Goal: Transaction & Acquisition: Book appointment/travel/reservation

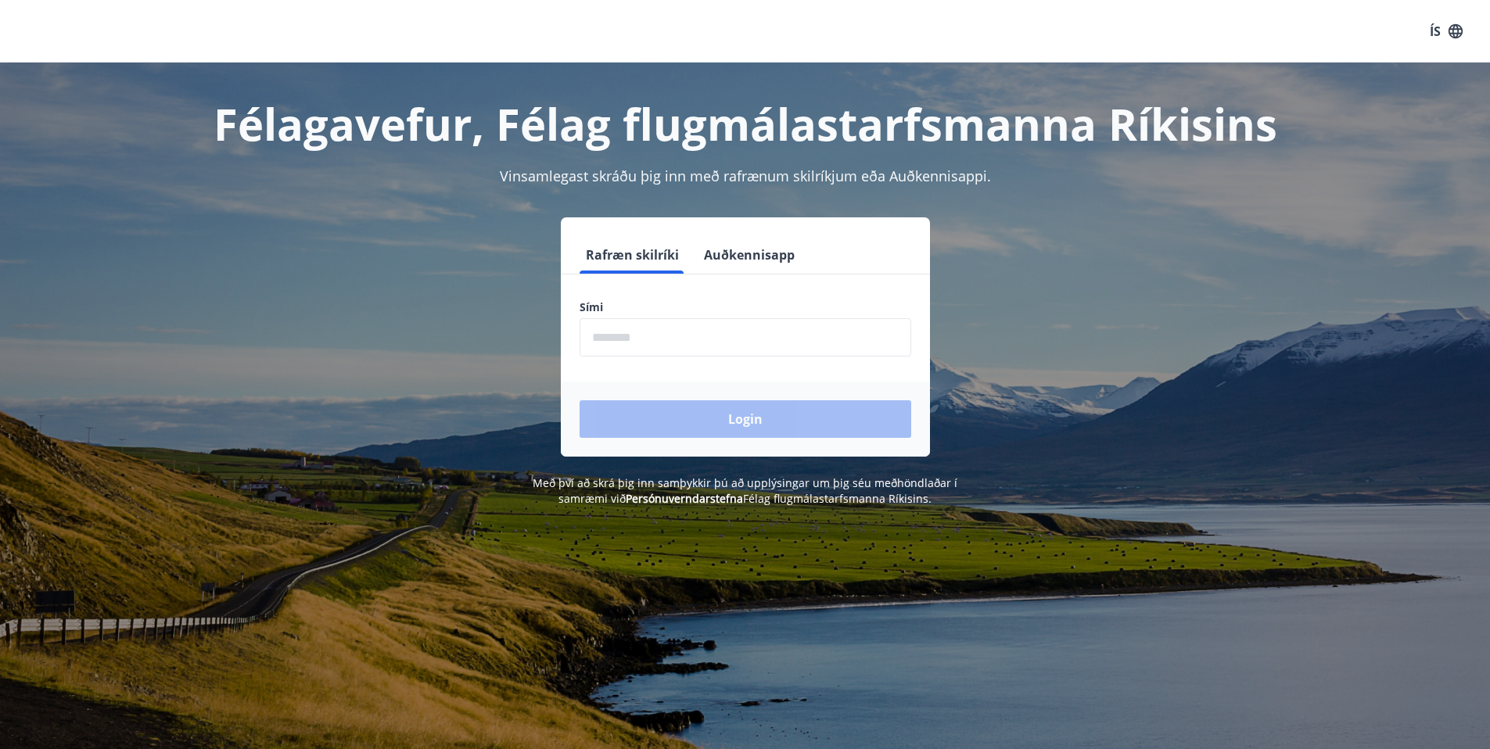
click at [642, 345] on input "phone" at bounding box center [746, 337] width 332 height 38
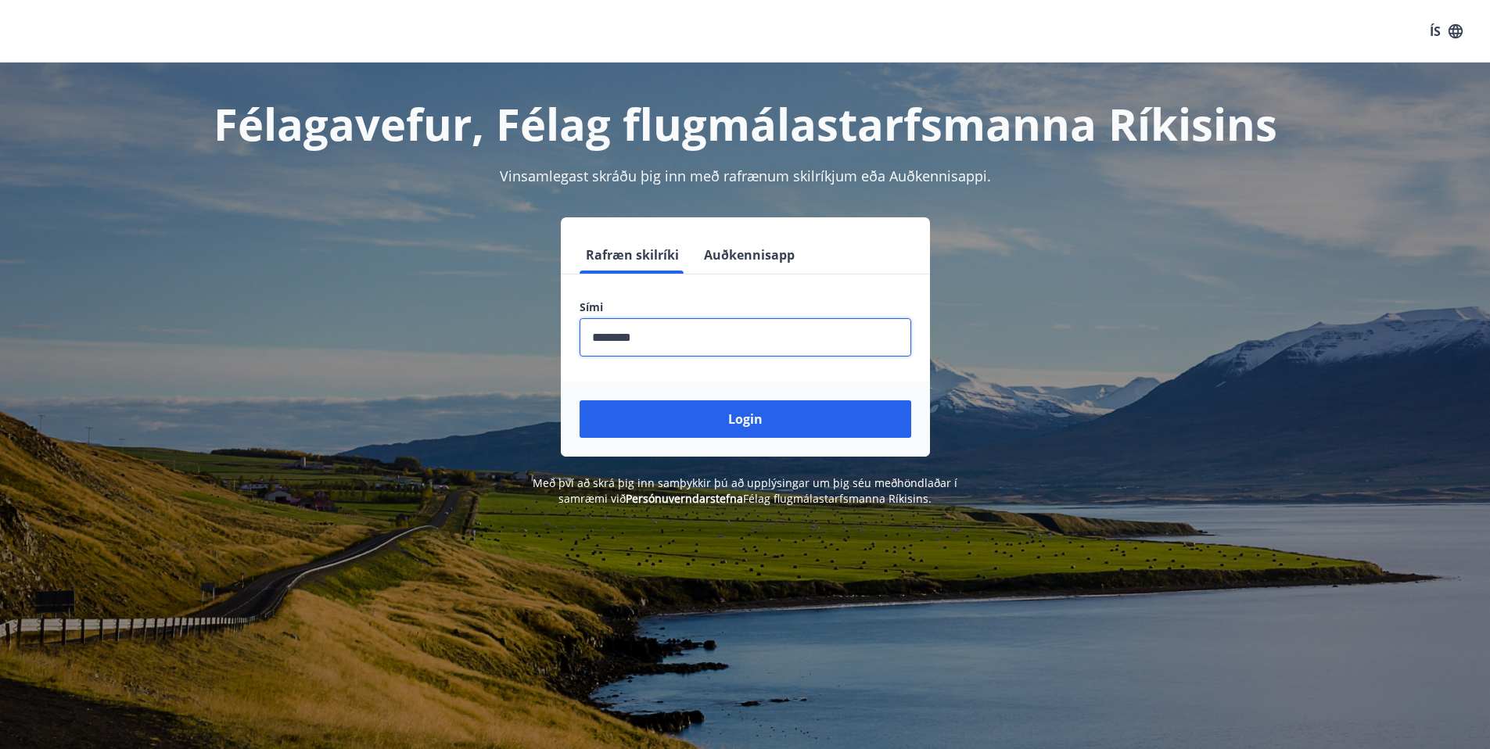
type input "********"
click at [580, 401] on button "Login" at bounding box center [746, 420] width 332 height 38
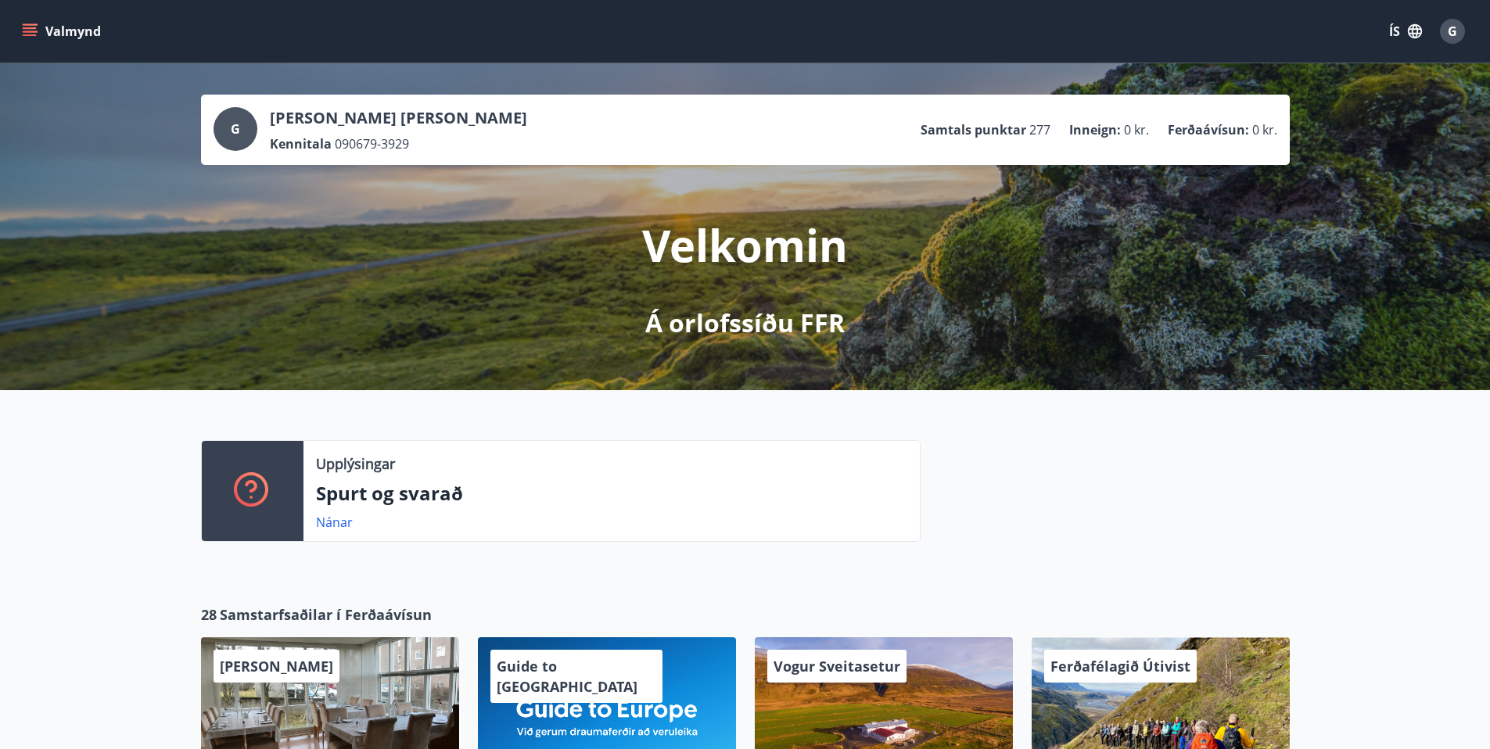
click at [27, 29] on icon "menu" at bounding box center [30, 31] width 16 height 16
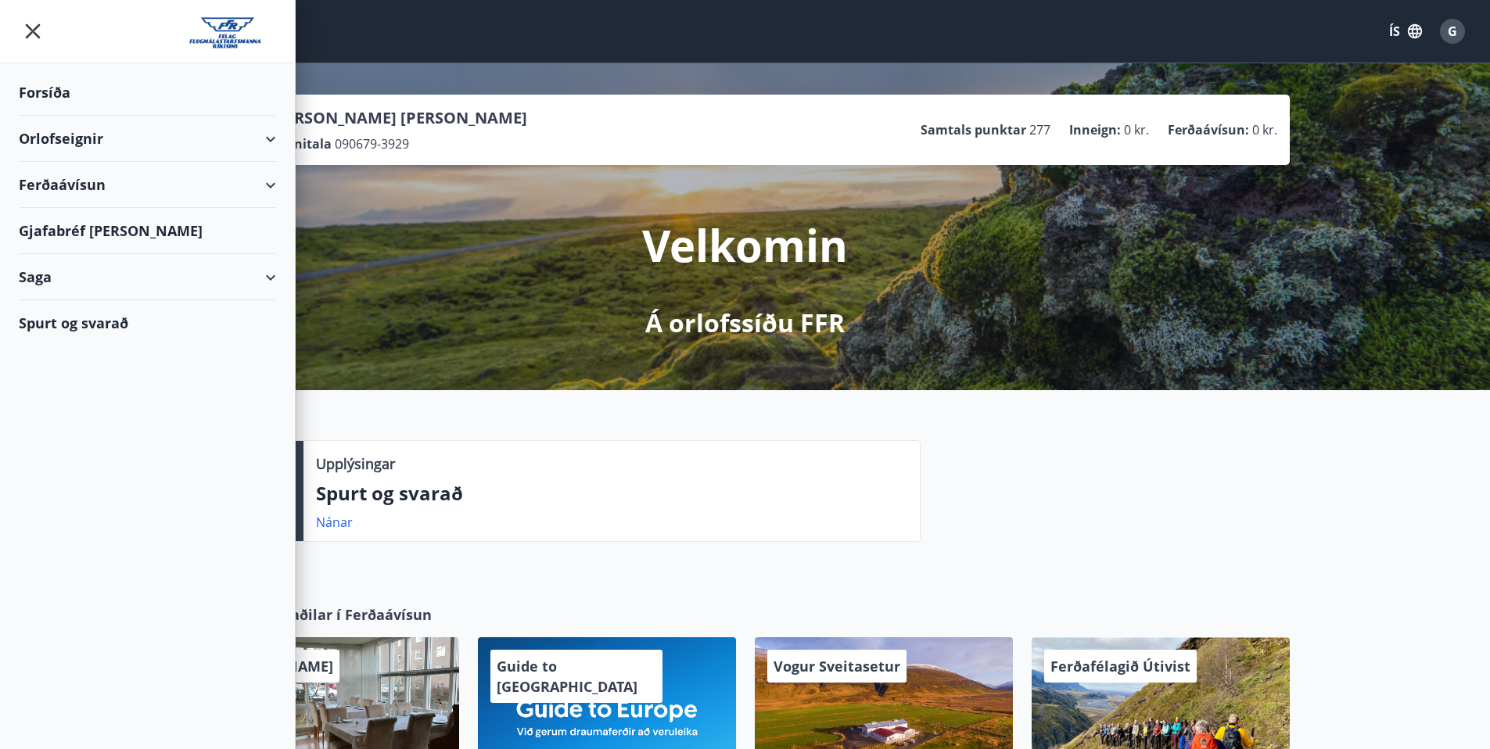
click at [52, 138] on div "Orlofseignir" at bounding box center [147, 139] width 257 height 46
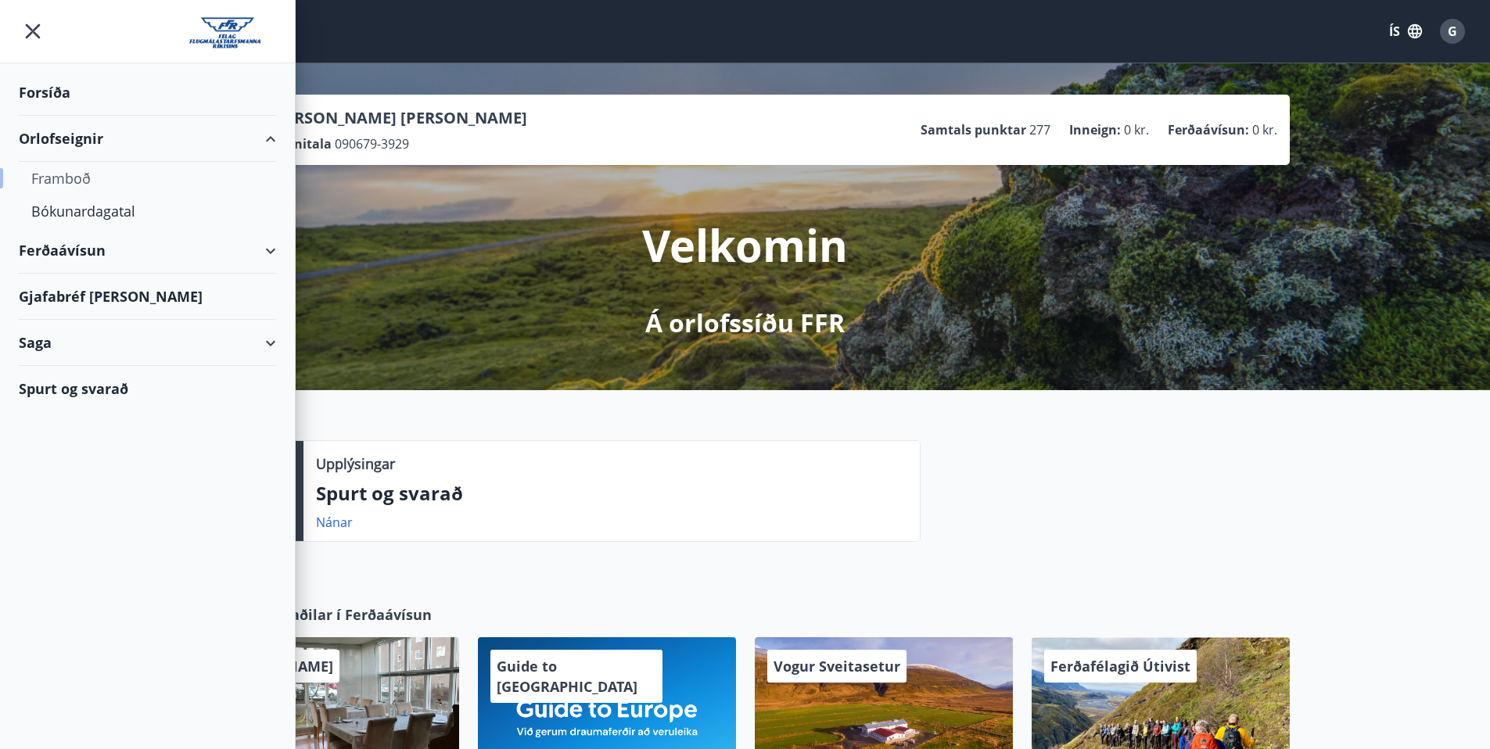
click at [59, 178] on div "Framboð" at bounding box center [147, 178] width 232 height 33
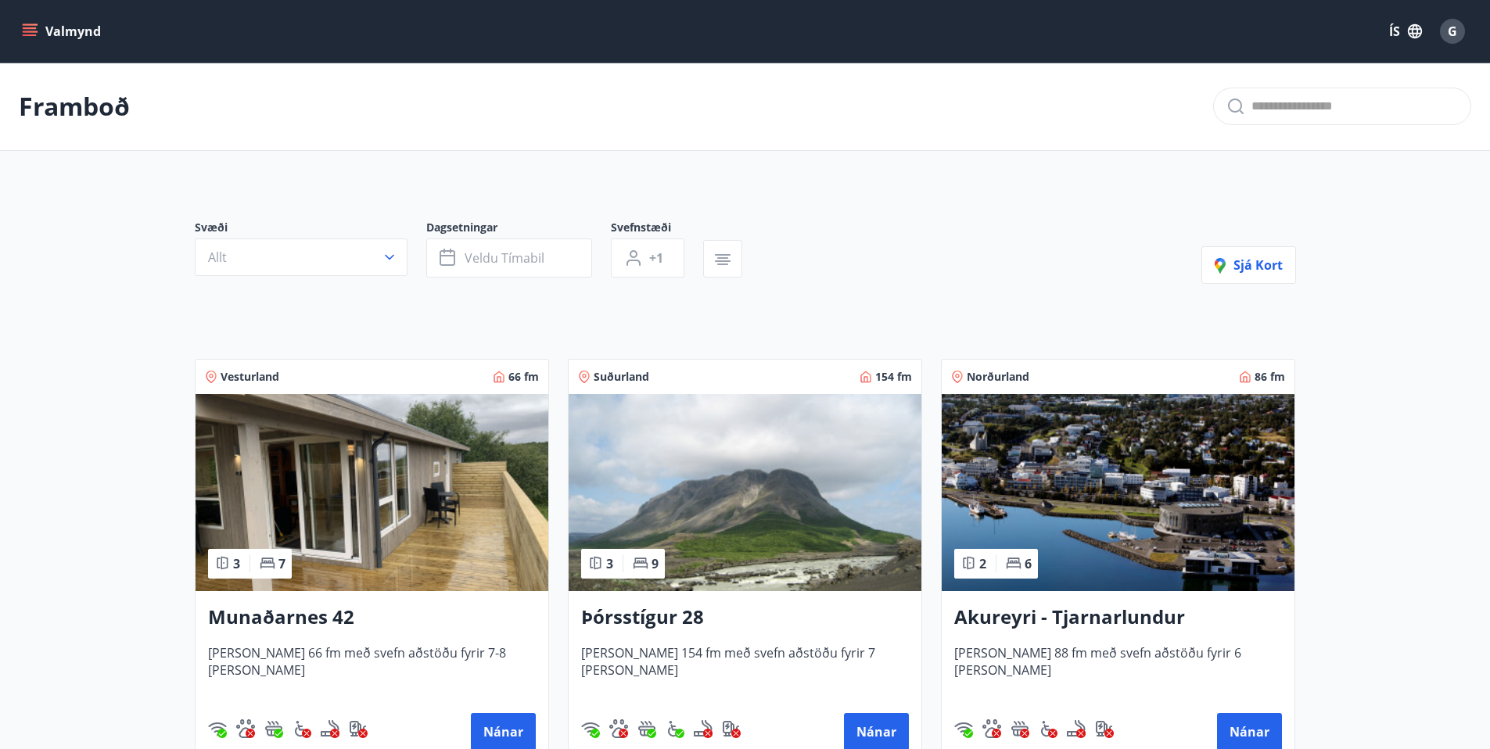
click at [725, 487] on img at bounding box center [745, 492] width 353 height 197
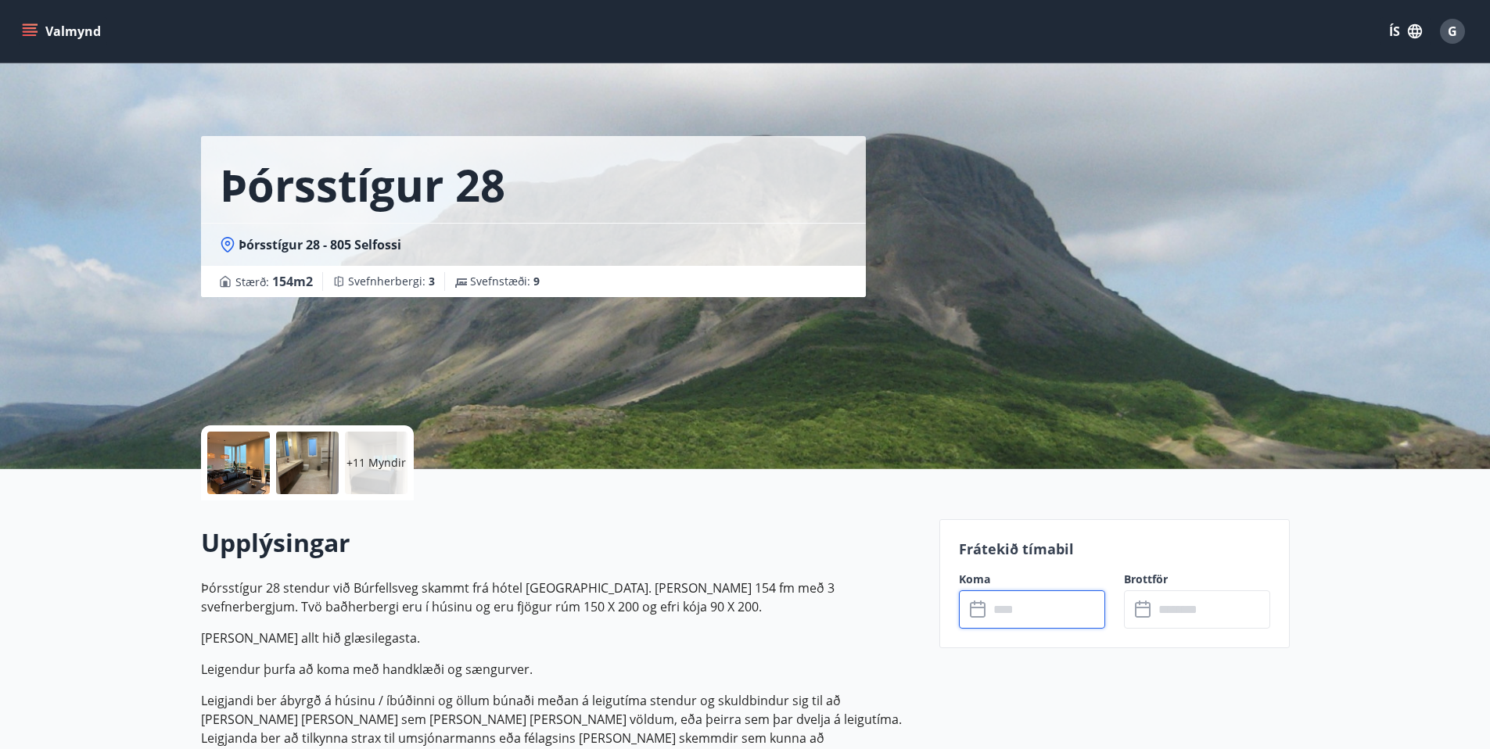
click at [1015, 614] on input "text" at bounding box center [1047, 610] width 117 height 38
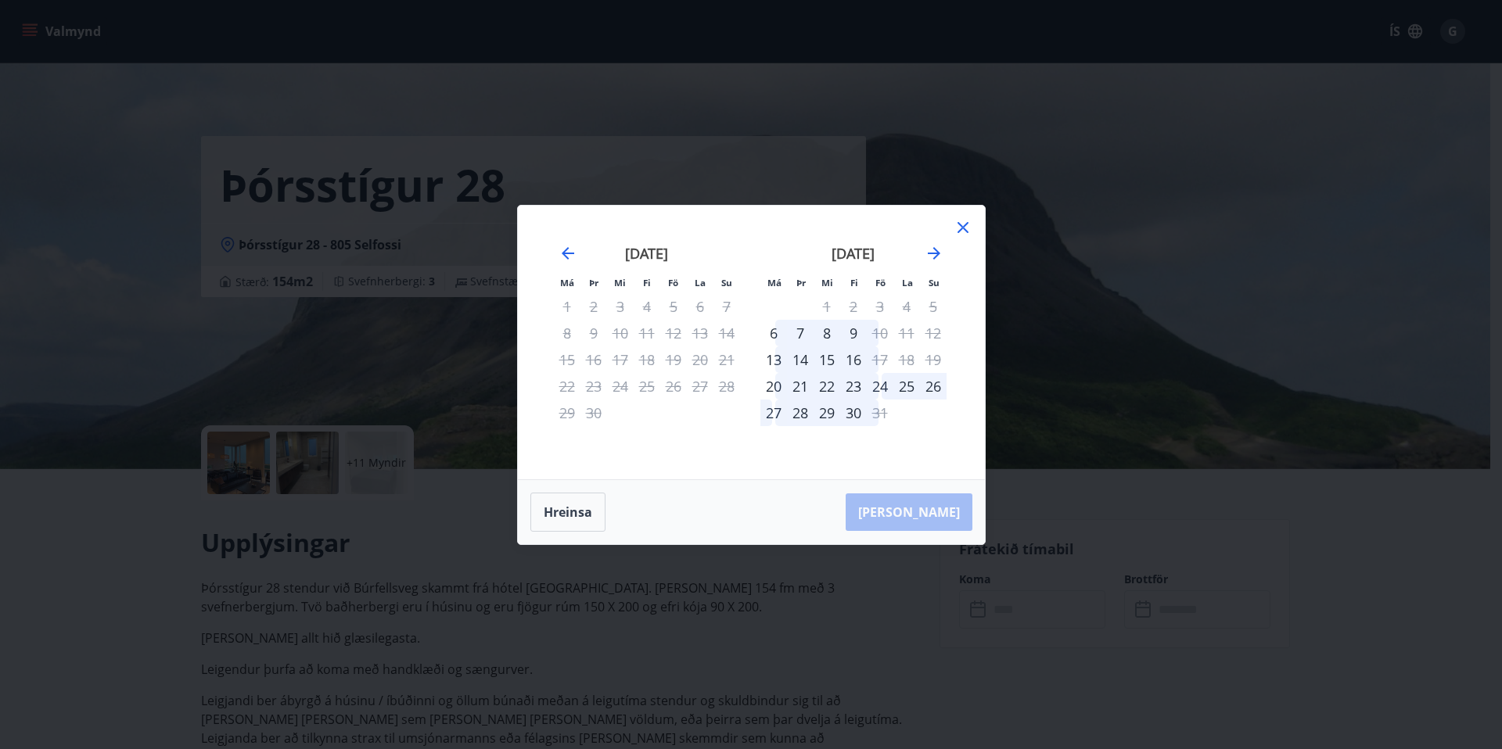
click at [879, 389] on div "24" at bounding box center [880, 386] width 27 height 27
click at [932, 386] on div "26" at bounding box center [933, 386] width 27 height 27
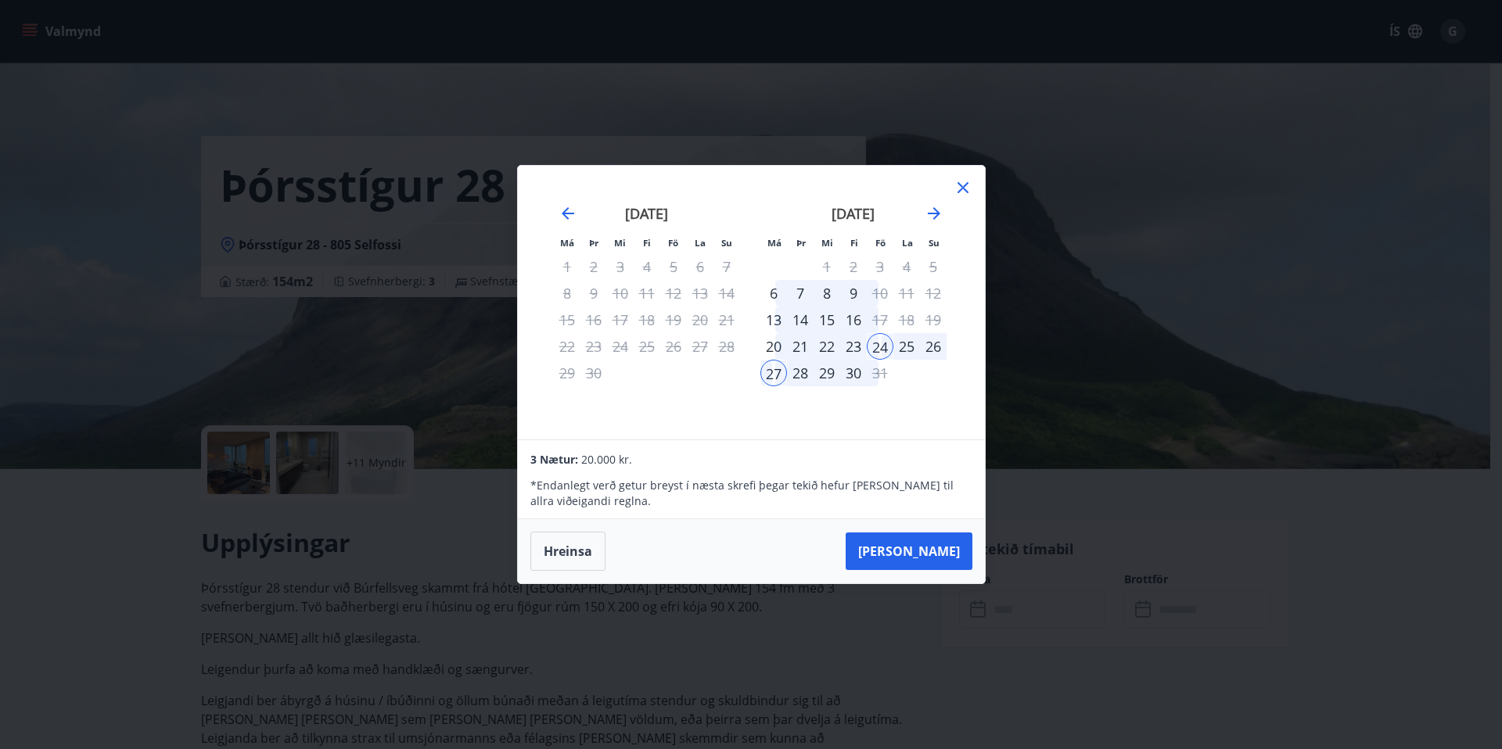
click at [963, 186] on icon at bounding box center [963, 187] width 11 height 11
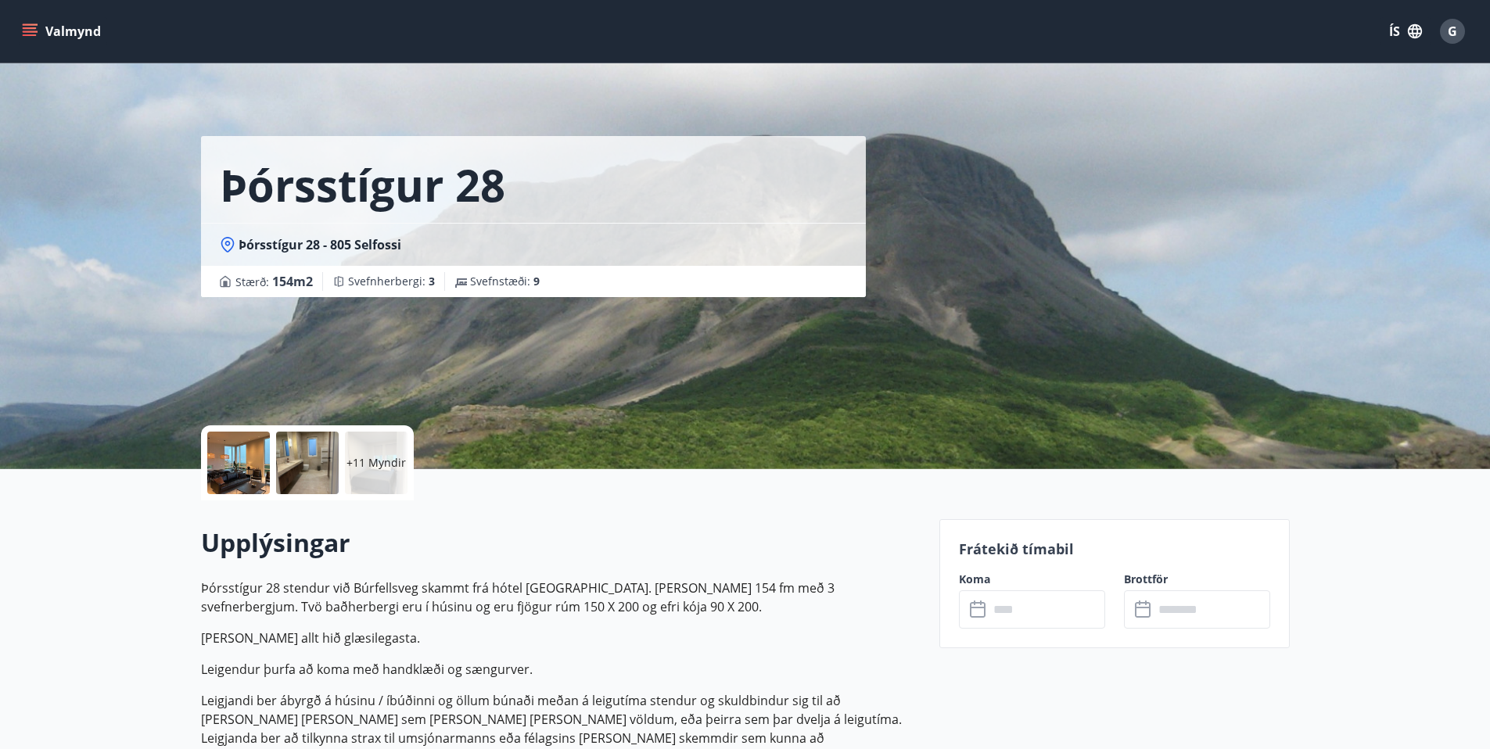
click at [28, 27] on icon "menu" at bounding box center [30, 31] width 16 height 16
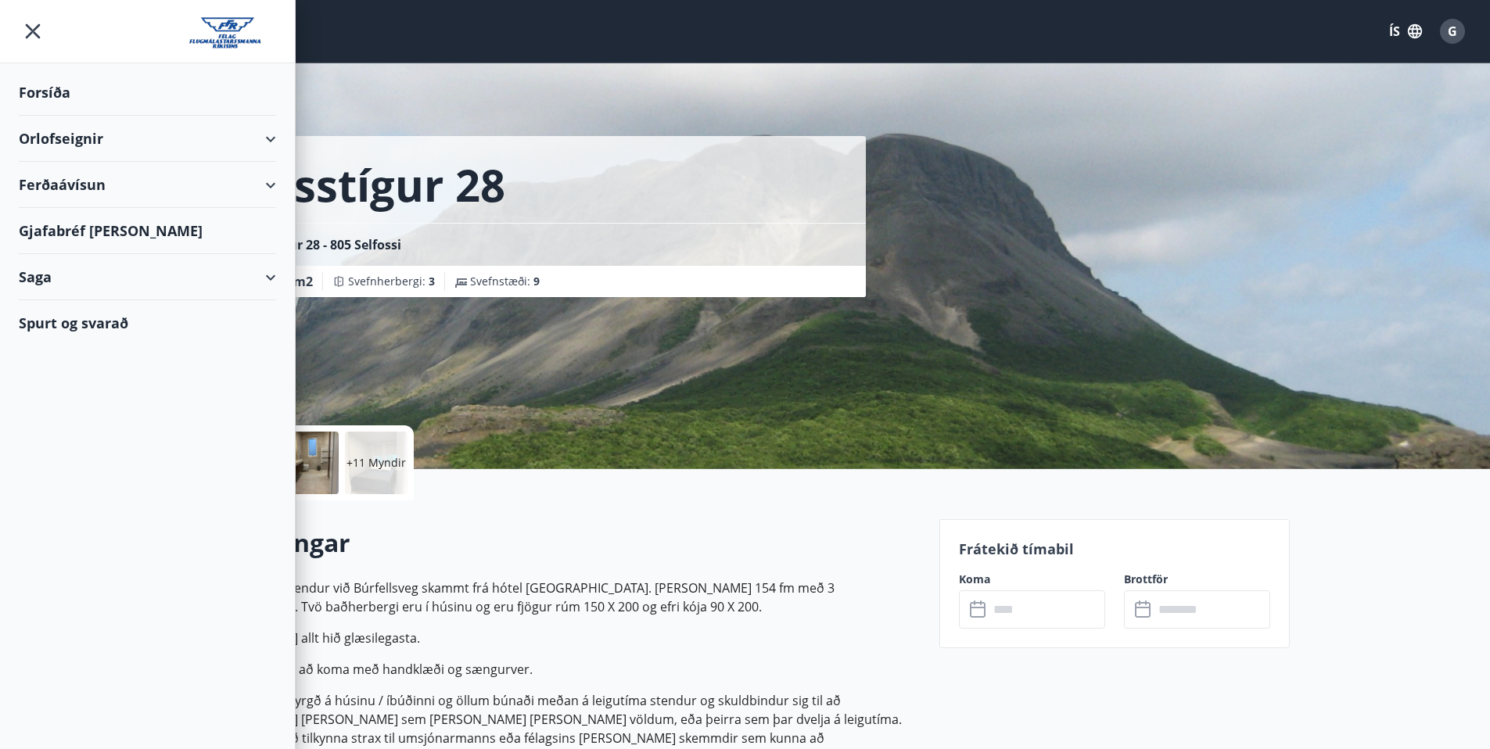
click at [45, 137] on div "Orlofseignir" at bounding box center [147, 139] width 257 height 46
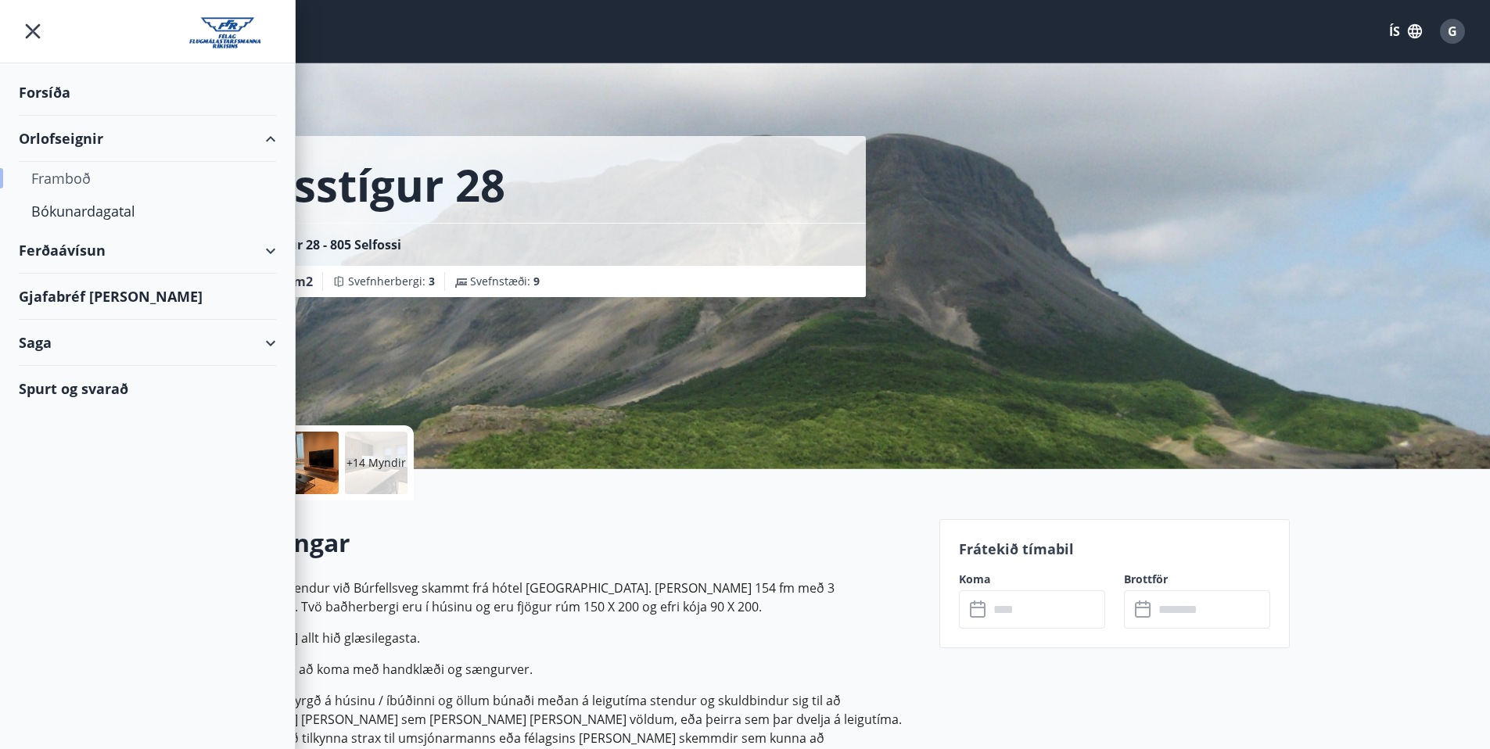
click at [53, 175] on div "Framboð" at bounding box center [147, 178] width 232 height 33
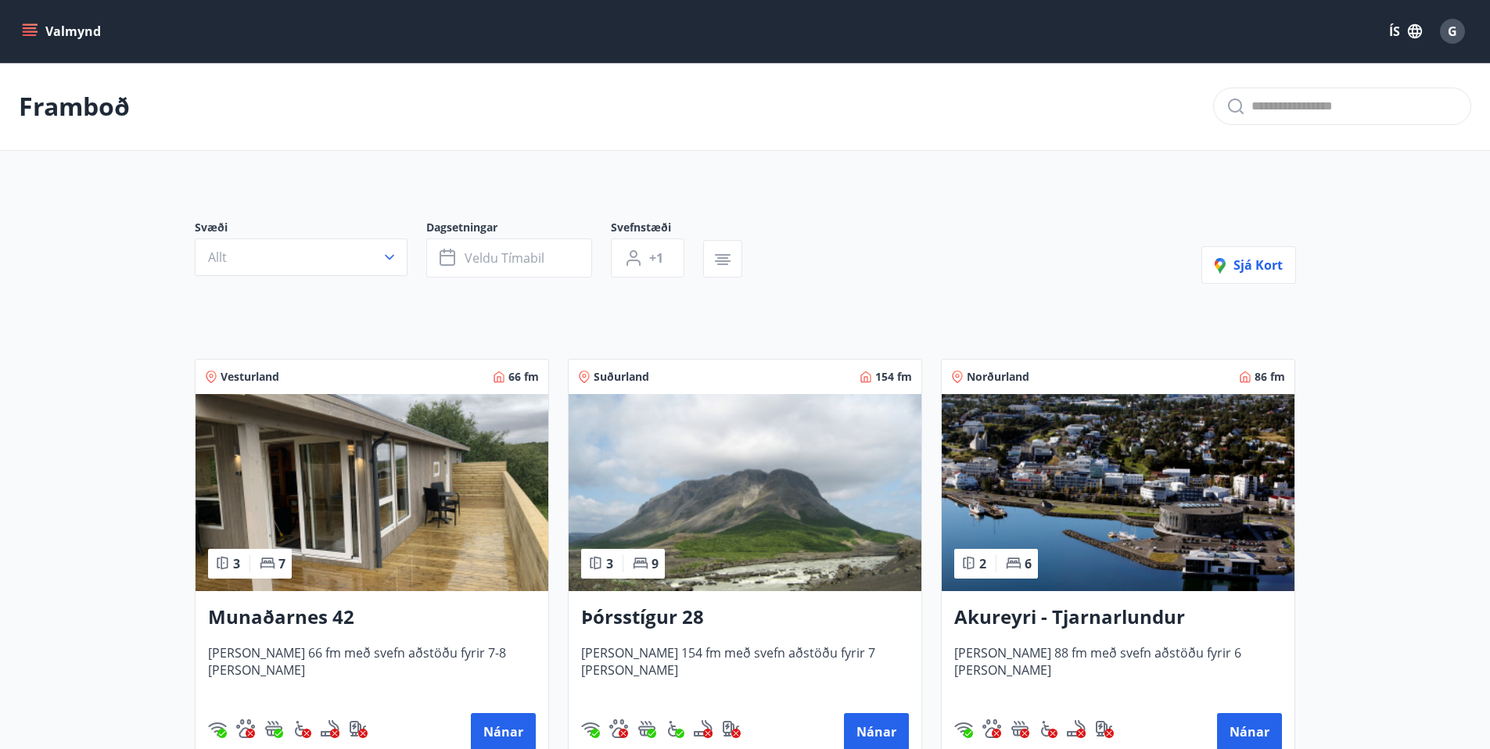
click at [414, 496] on img at bounding box center [372, 492] width 353 height 197
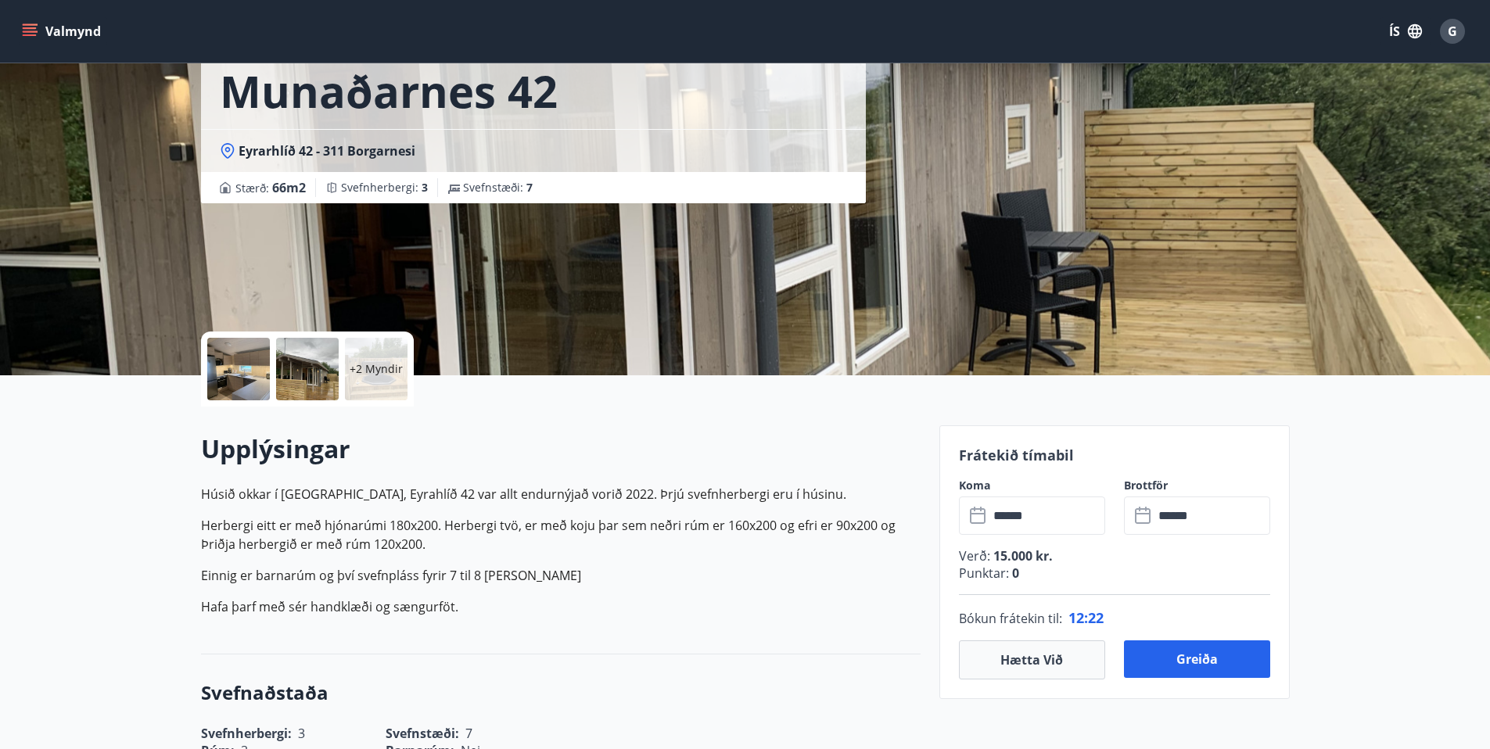
scroll to position [96, 0]
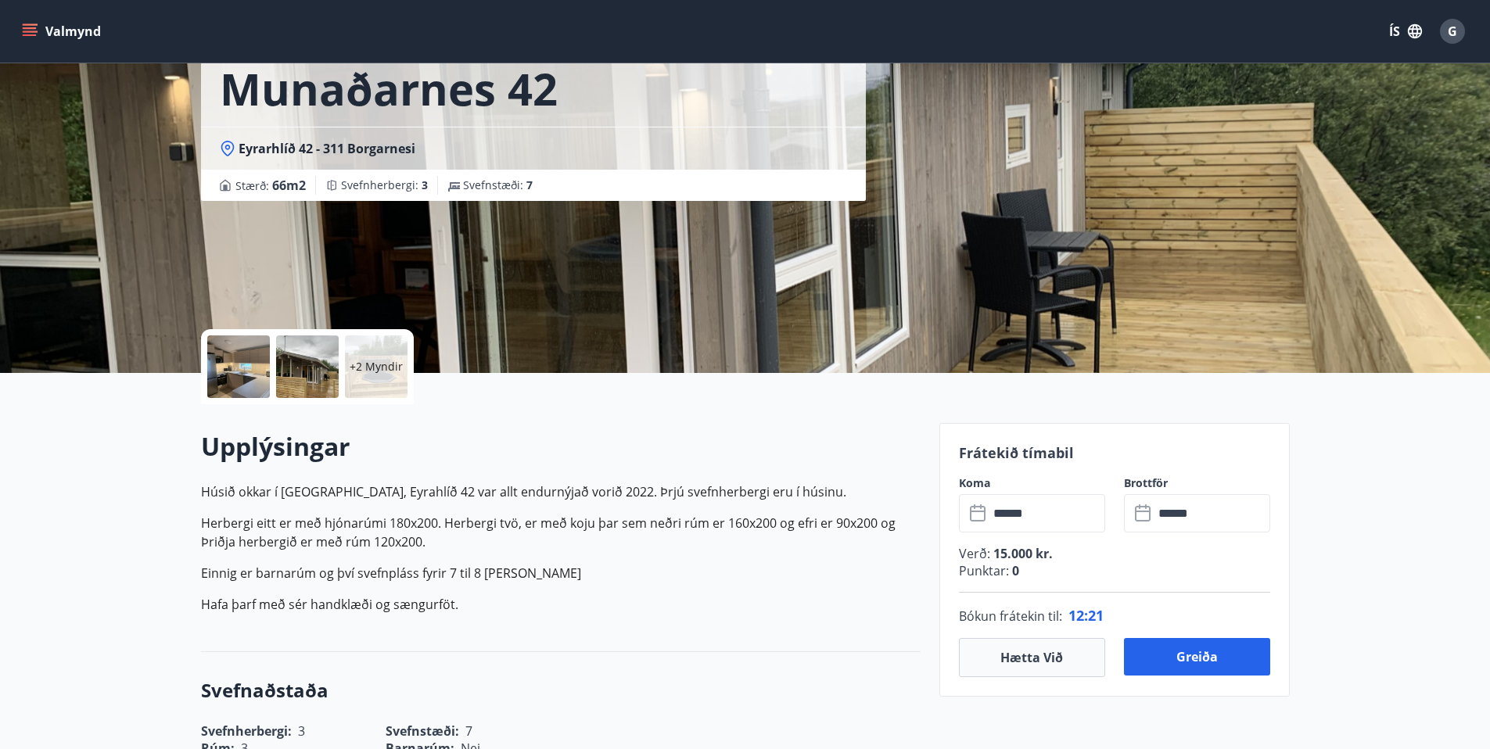
click at [1029, 522] on input "******" at bounding box center [1047, 513] width 117 height 38
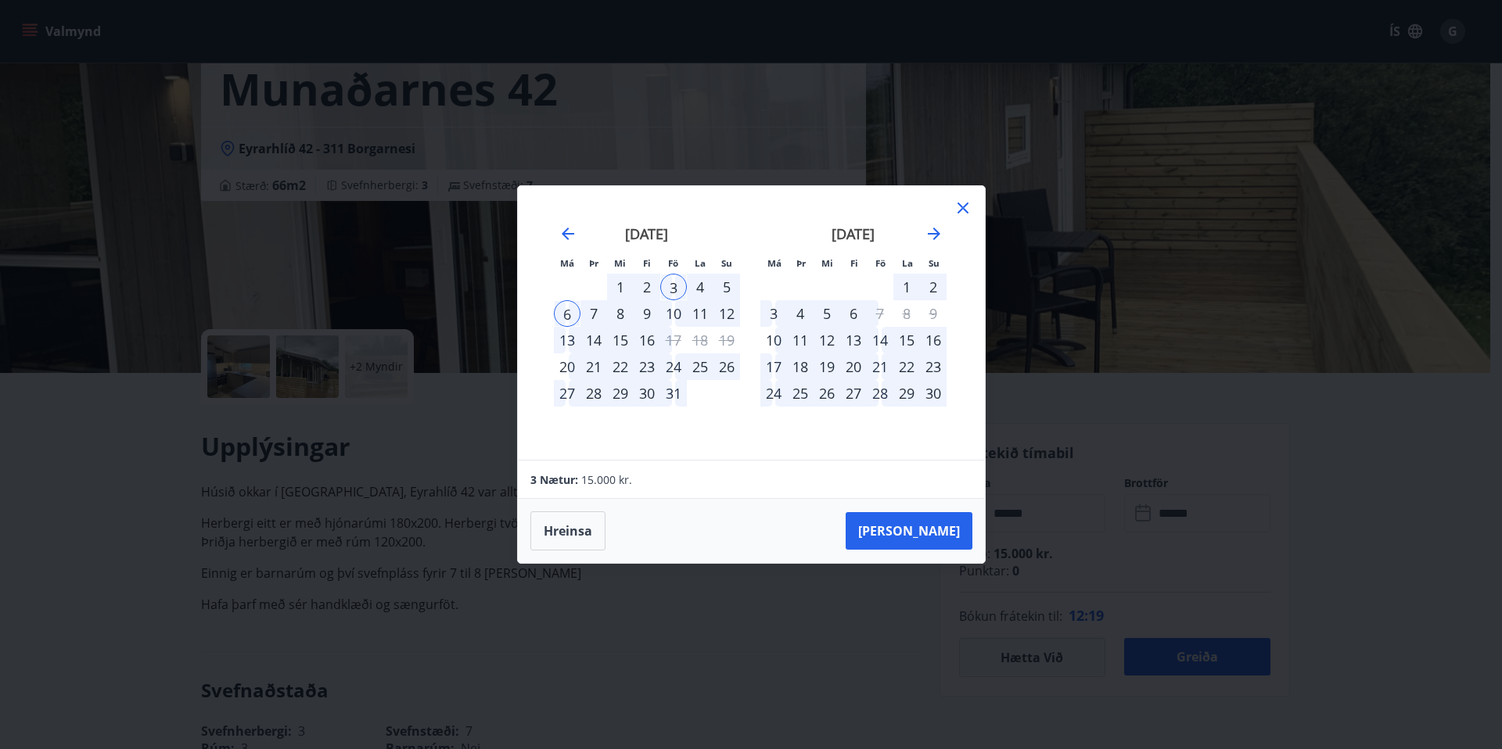
click at [965, 208] on icon at bounding box center [963, 208] width 19 height 19
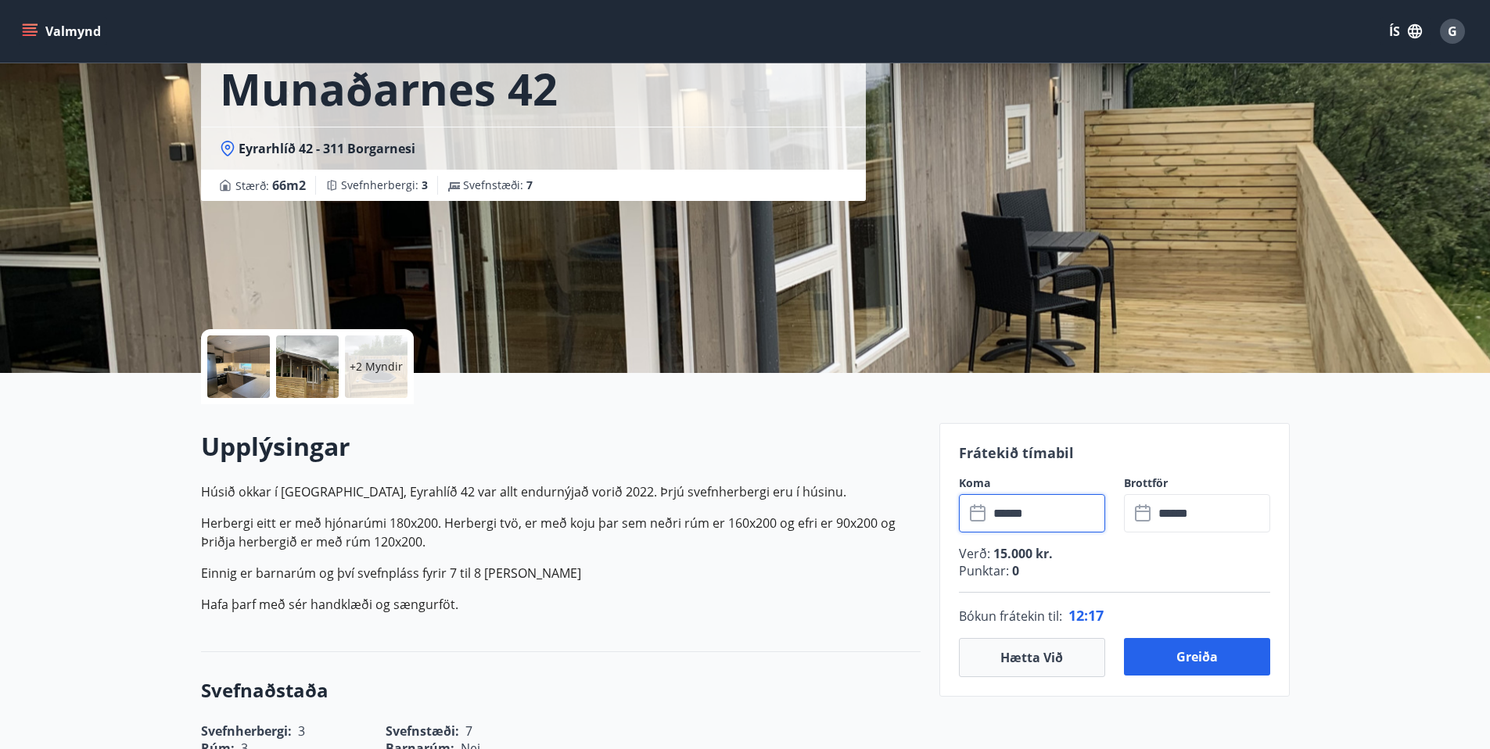
drag, startPoint x: 1048, startPoint y: 516, endPoint x: 946, endPoint y: 514, distance: 102.5
click at [946, 513] on div "Koma ​ ****** ​" at bounding box center [1022, 504] width 165 height 57
click at [1051, 520] on input "******" at bounding box center [1047, 513] width 117 height 38
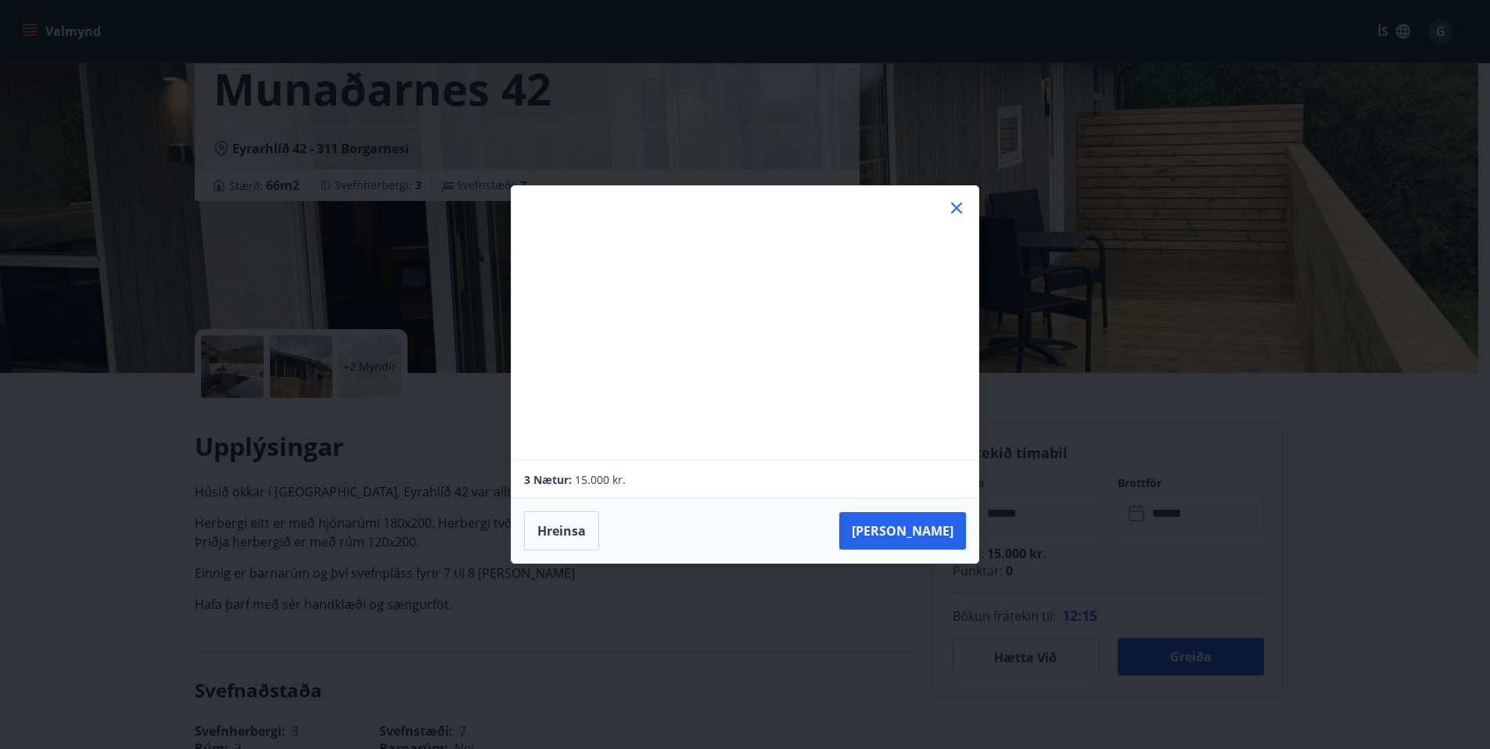
click at [1008, 516] on div "Má Þr Mi Fi Fö La Su Má Þr Mi Fi Fö La Su september 2025 1 2 3 4 5 6 7 8 9 10 1…" at bounding box center [745, 374] width 1490 height 749
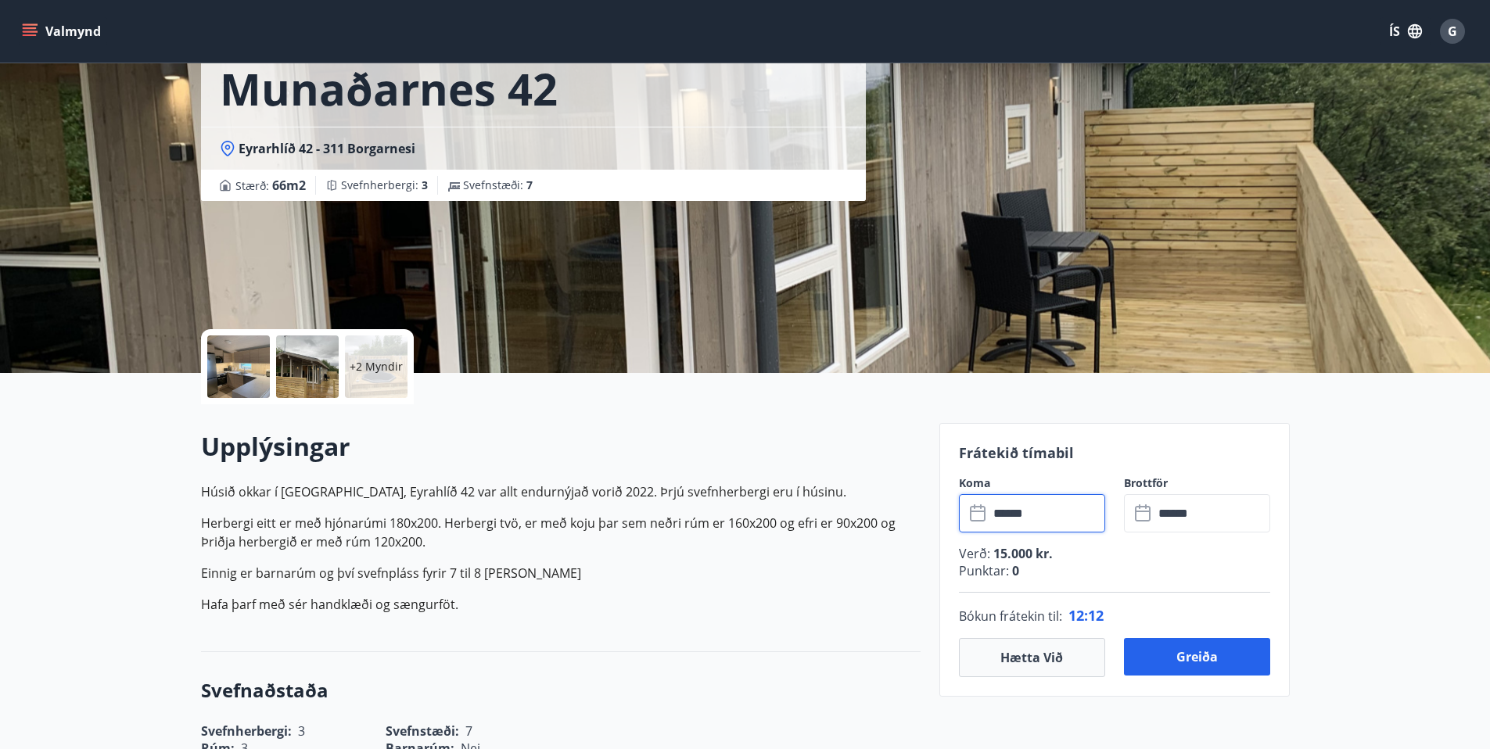
click at [1014, 519] on input "******" at bounding box center [1047, 513] width 117 height 38
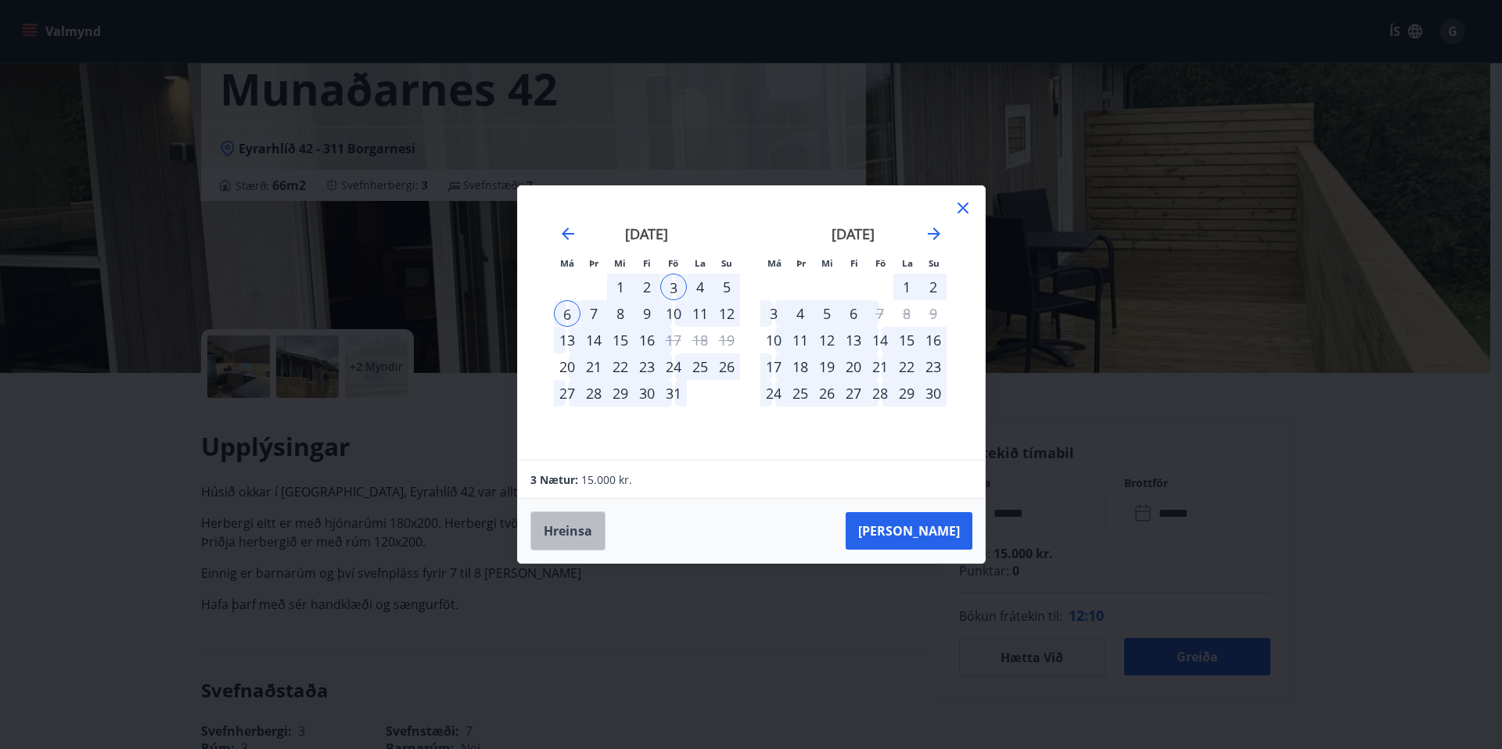
click at [578, 533] on button "Hreinsa" at bounding box center [567, 531] width 75 height 39
click at [674, 313] on div "10" at bounding box center [673, 313] width 27 height 27
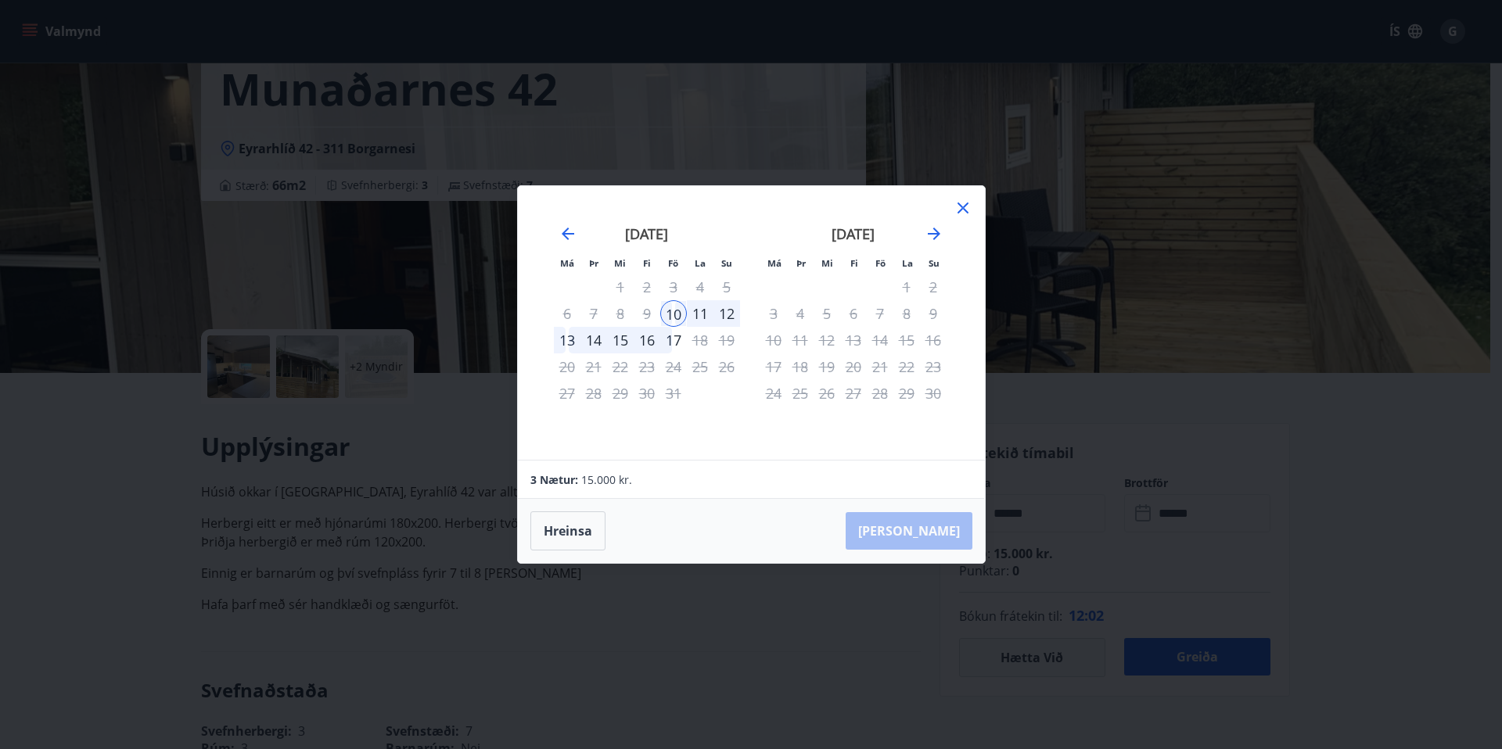
click at [731, 314] on div "12" at bounding box center [726, 313] width 27 height 27
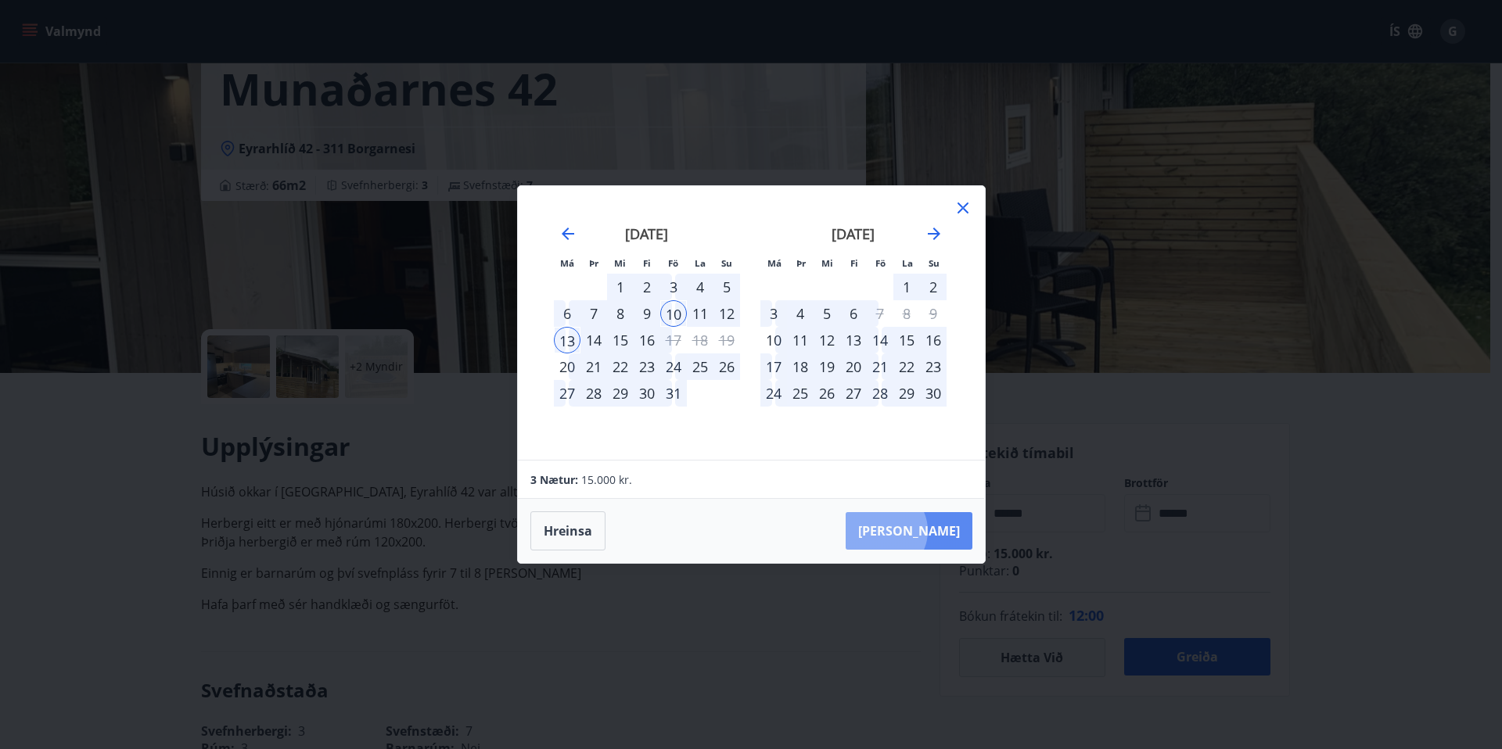
click at [932, 531] on button "Taka Frá" at bounding box center [909, 531] width 127 height 38
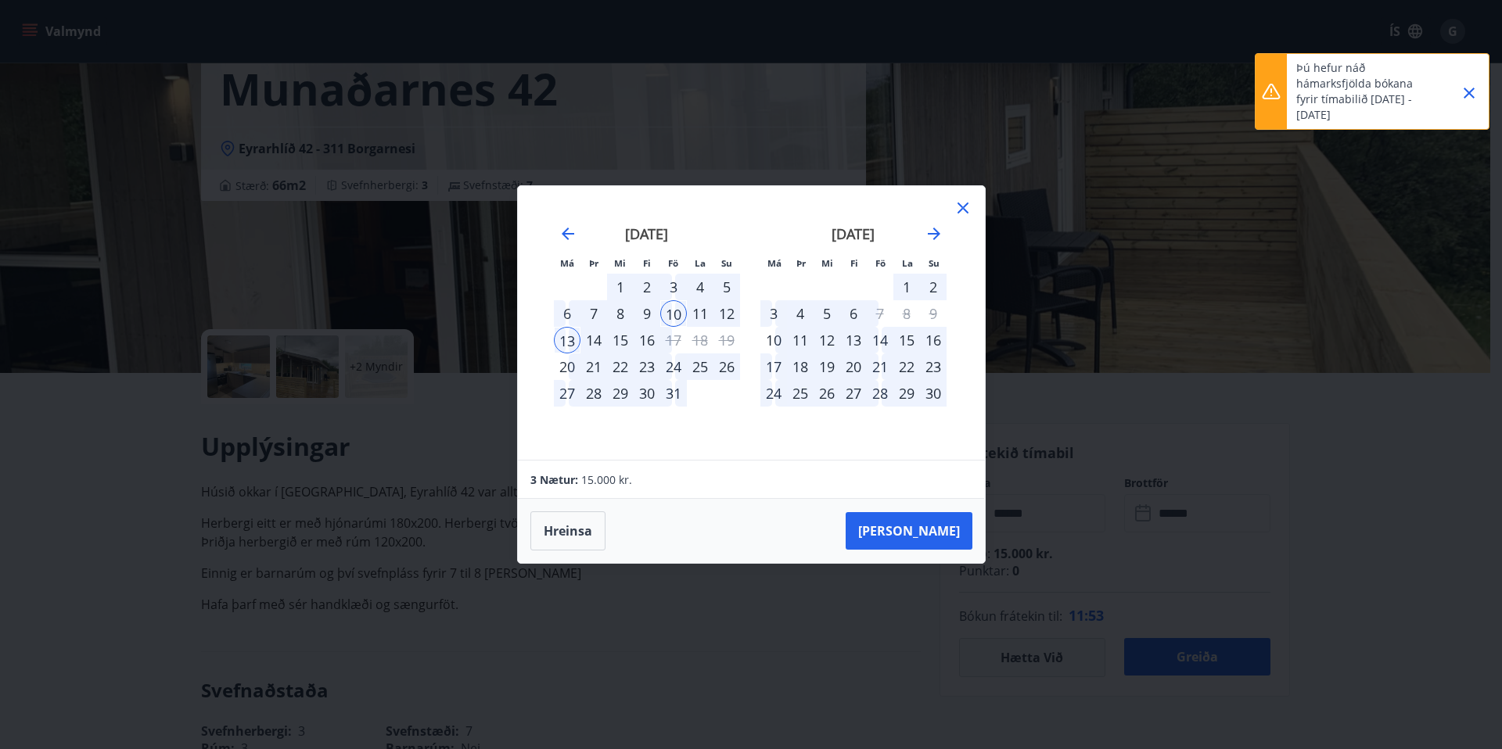
click at [963, 207] on icon at bounding box center [963, 208] width 11 height 11
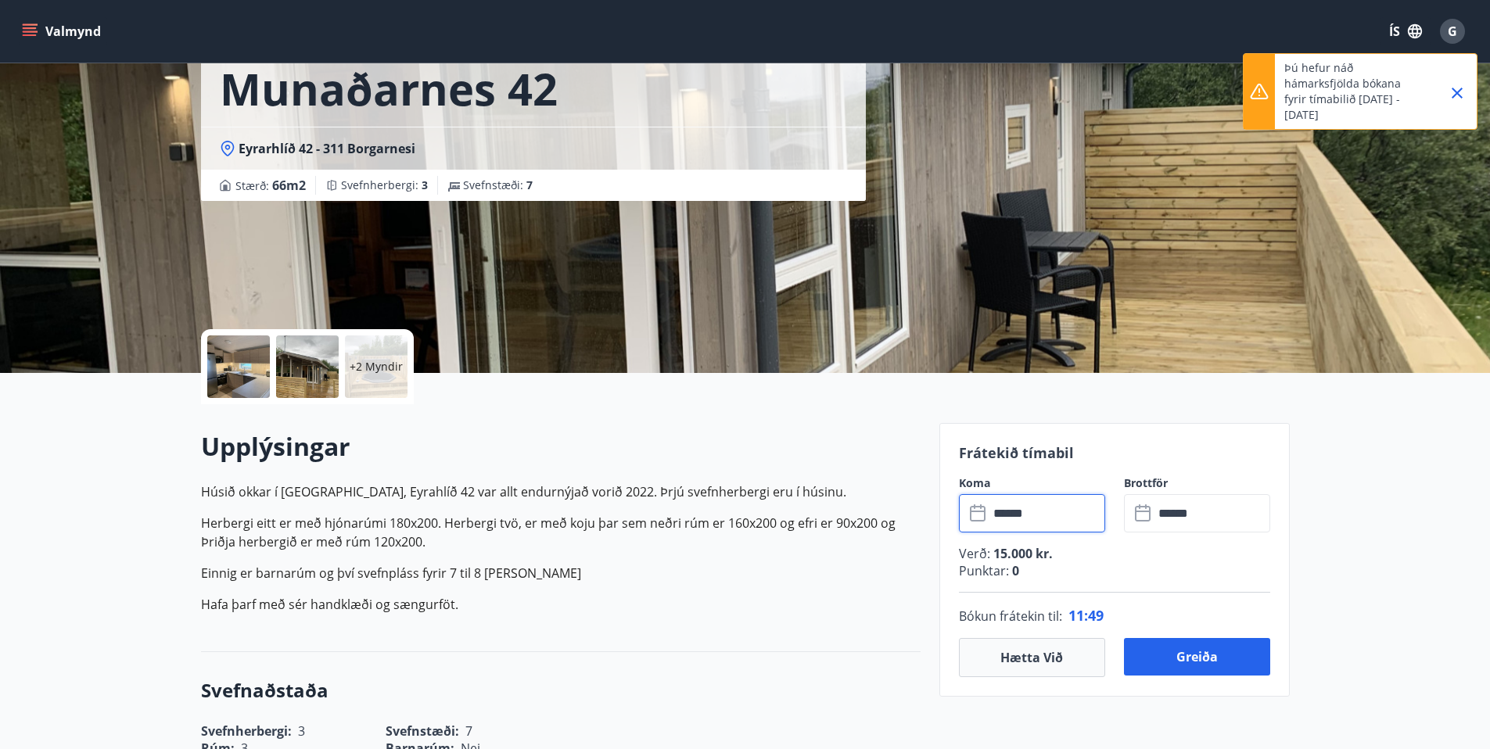
click at [1458, 95] on icon "Close" at bounding box center [1457, 93] width 11 height 11
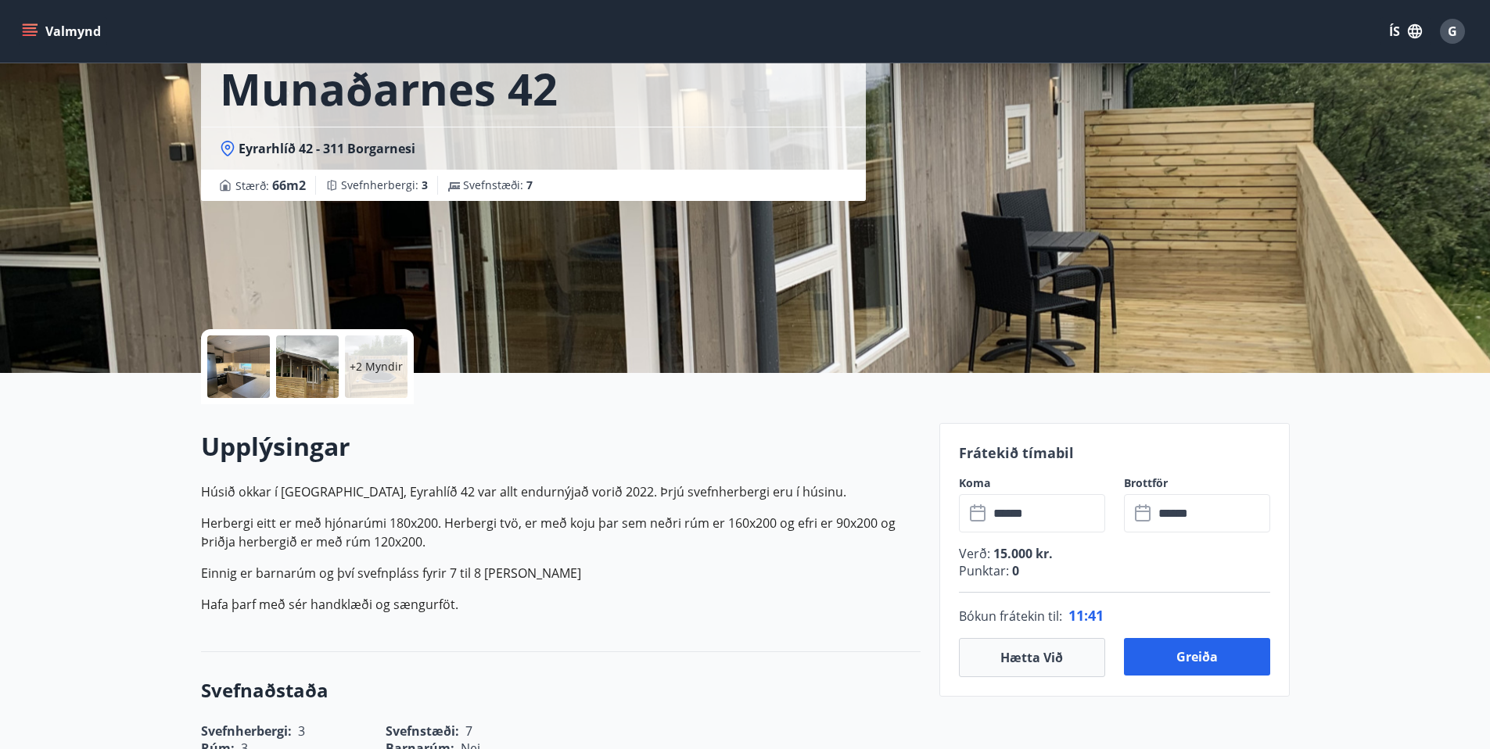
click at [32, 31] on icon "menu" at bounding box center [30, 31] width 16 height 16
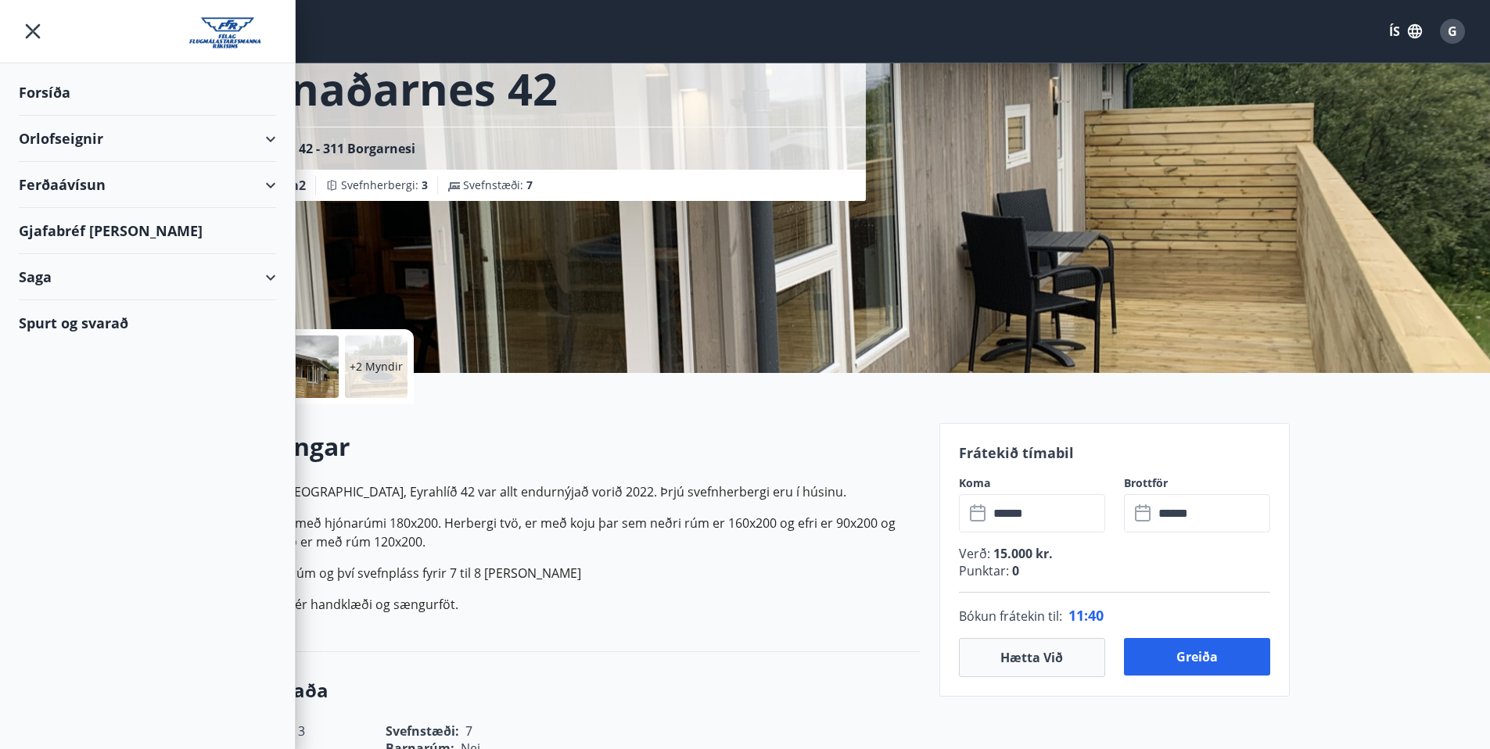
click at [39, 138] on div "Orlofseignir" at bounding box center [147, 139] width 257 height 46
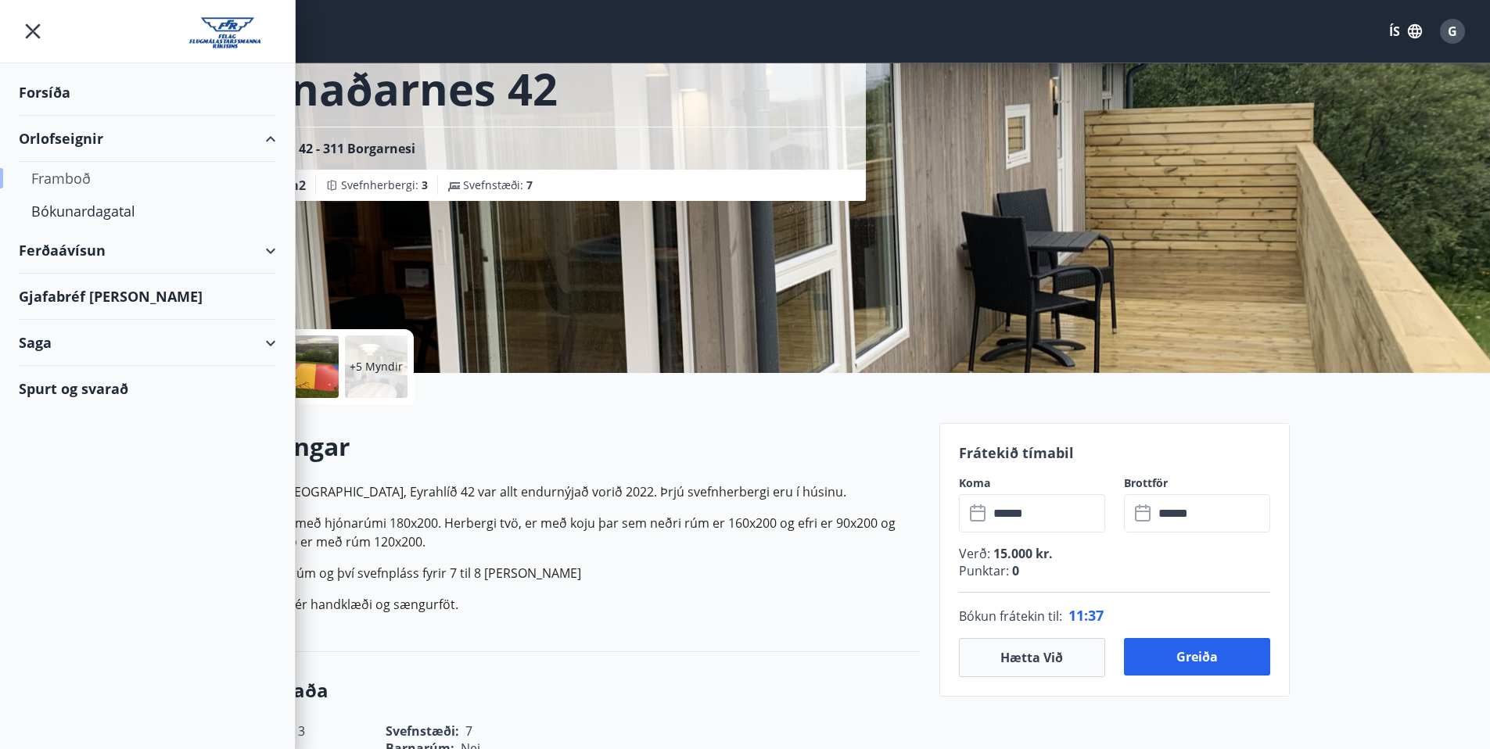
click at [67, 182] on div "Framboð" at bounding box center [147, 178] width 232 height 33
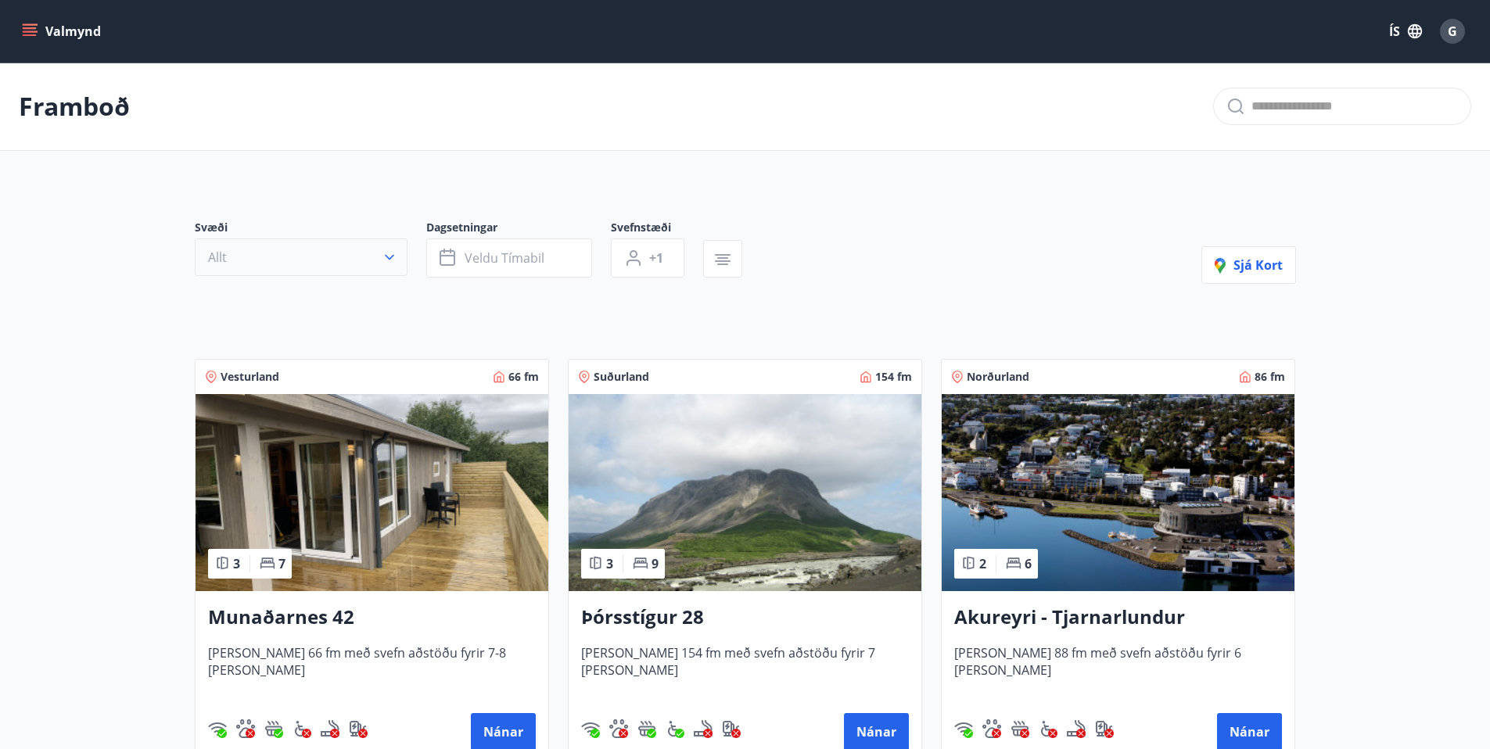
click at [390, 257] on icon "button" at bounding box center [389, 257] width 9 height 5
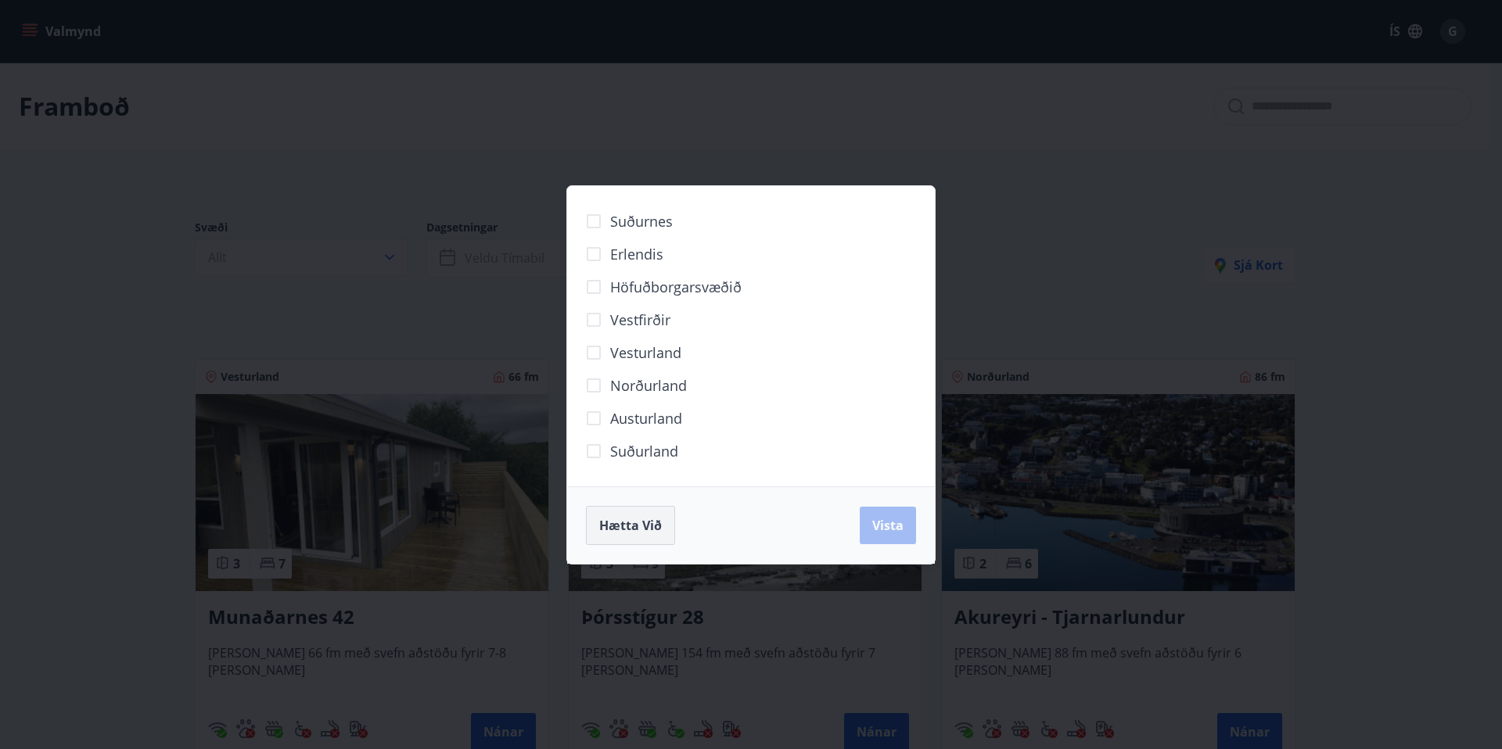
click at [634, 521] on span "Hætta við" at bounding box center [630, 525] width 63 height 17
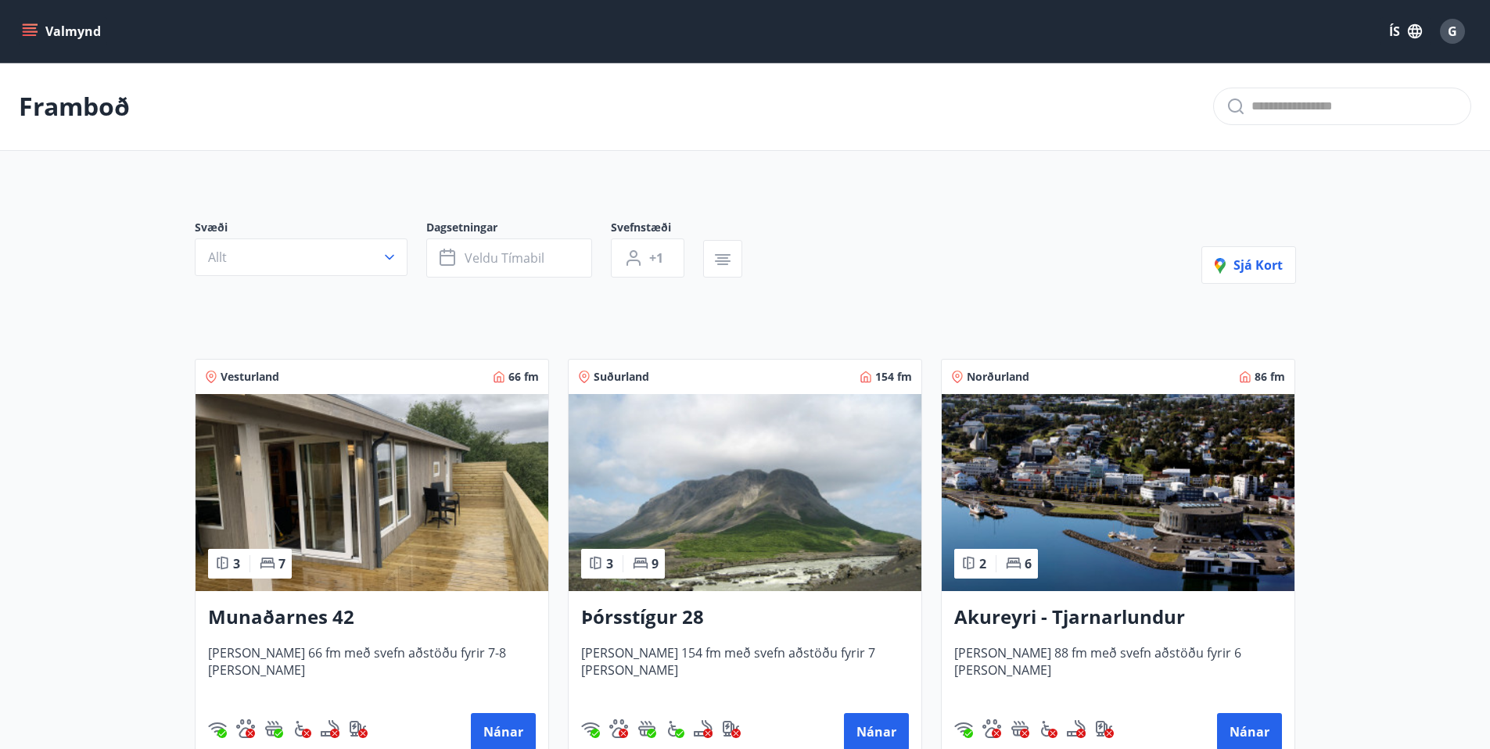
click at [684, 498] on img at bounding box center [745, 492] width 353 height 197
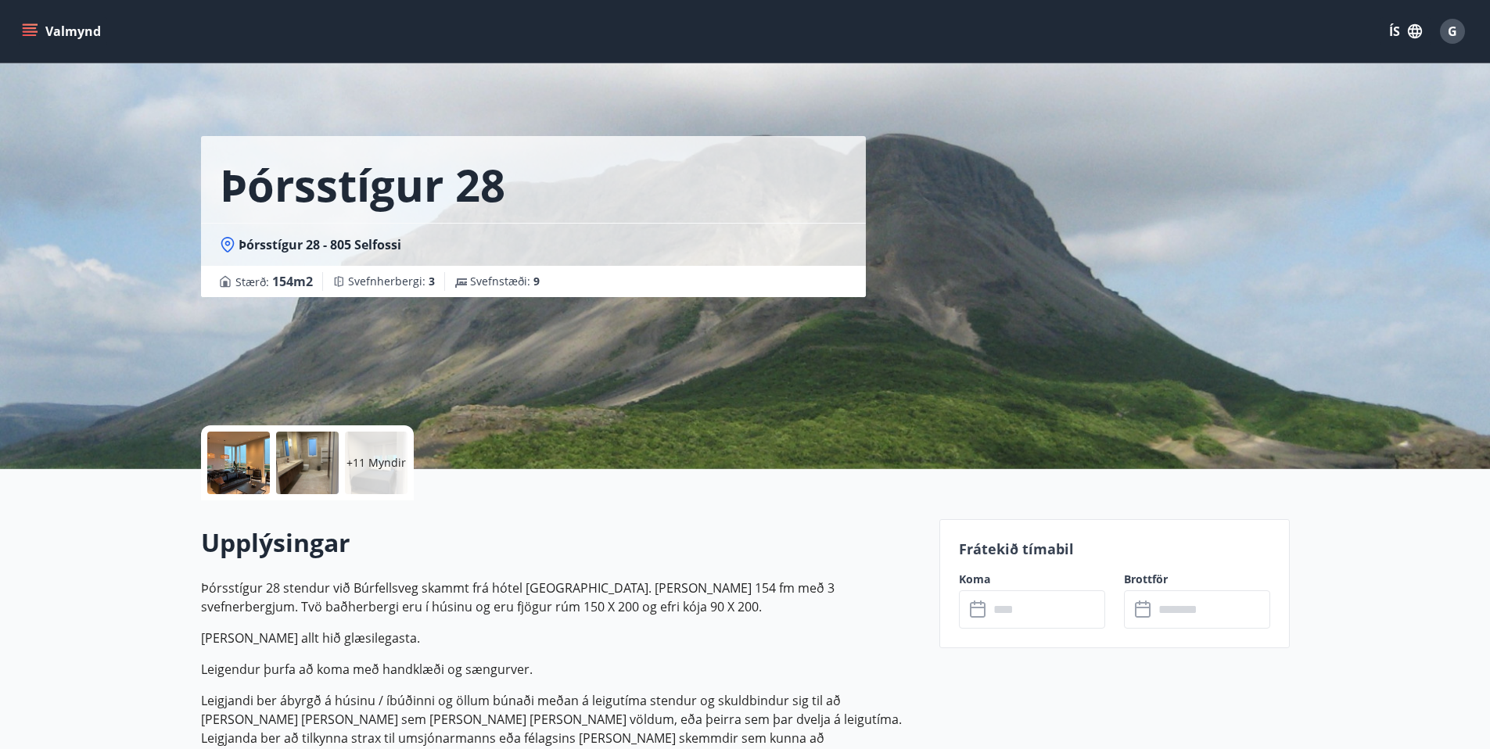
click at [1024, 605] on input "text" at bounding box center [1047, 610] width 117 height 38
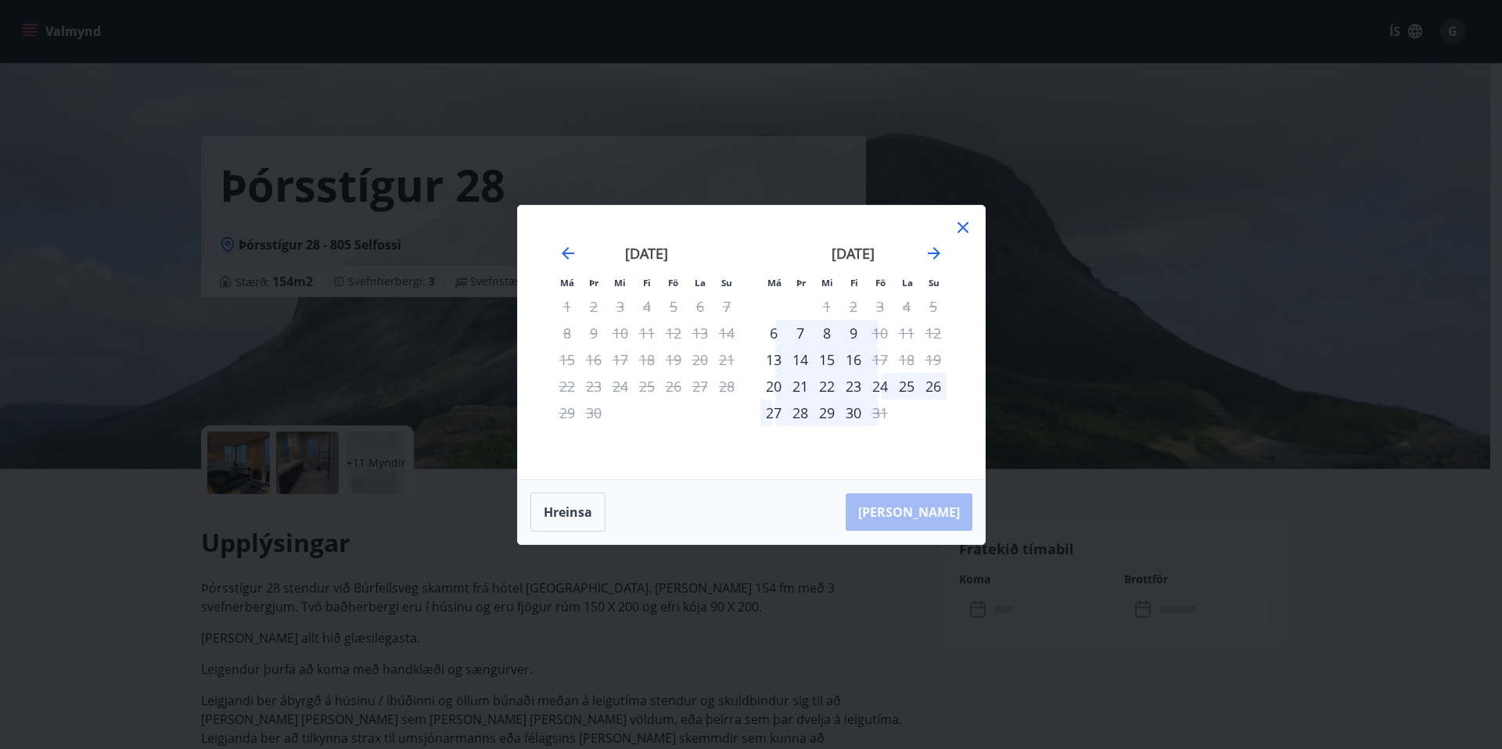
click at [878, 387] on div "24" at bounding box center [880, 386] width 27 height 27
click at [772, 414] on div "27" at bounding box center [773, 413] width 27 height 27
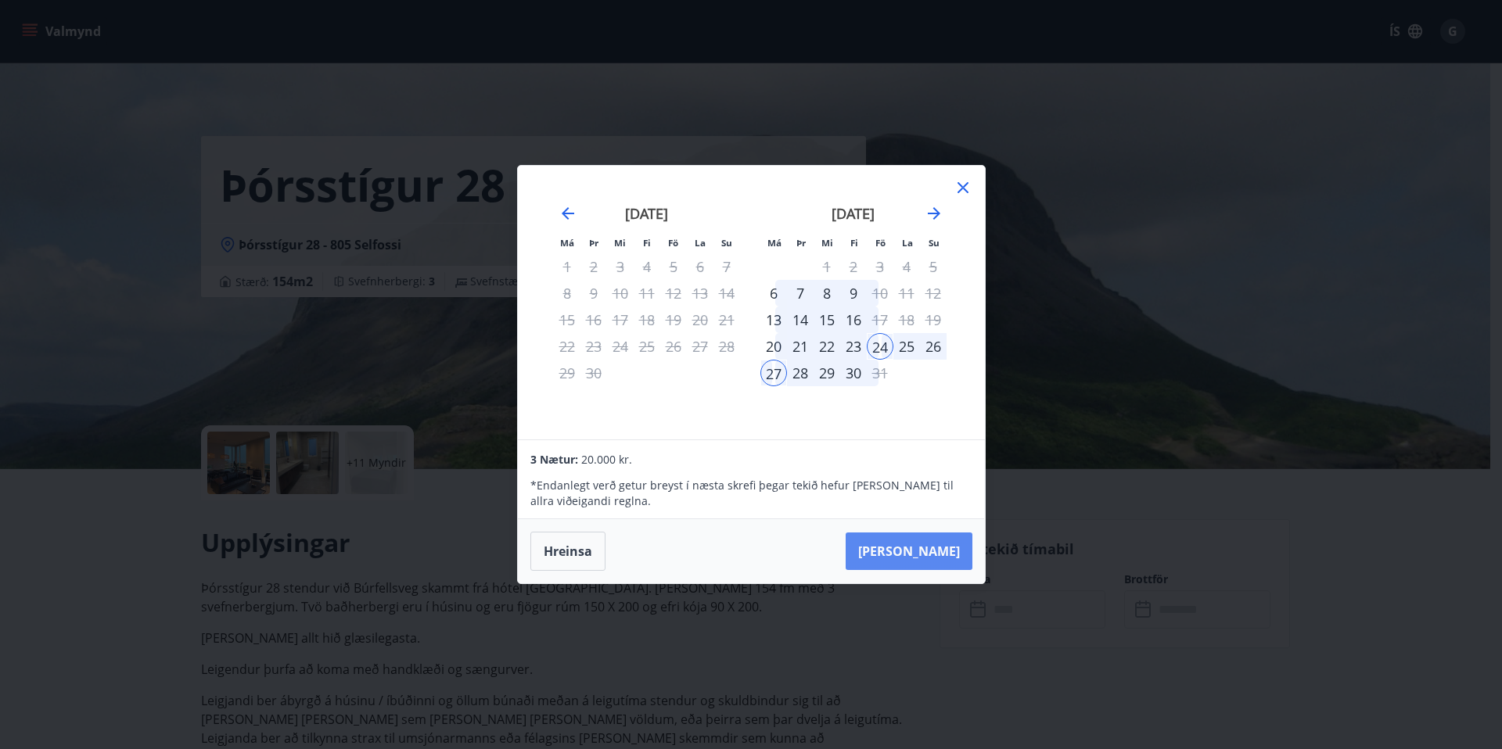
click at [920, 552] on button "Taka Frá" at bounding box center [909, 552] width 127 height 38
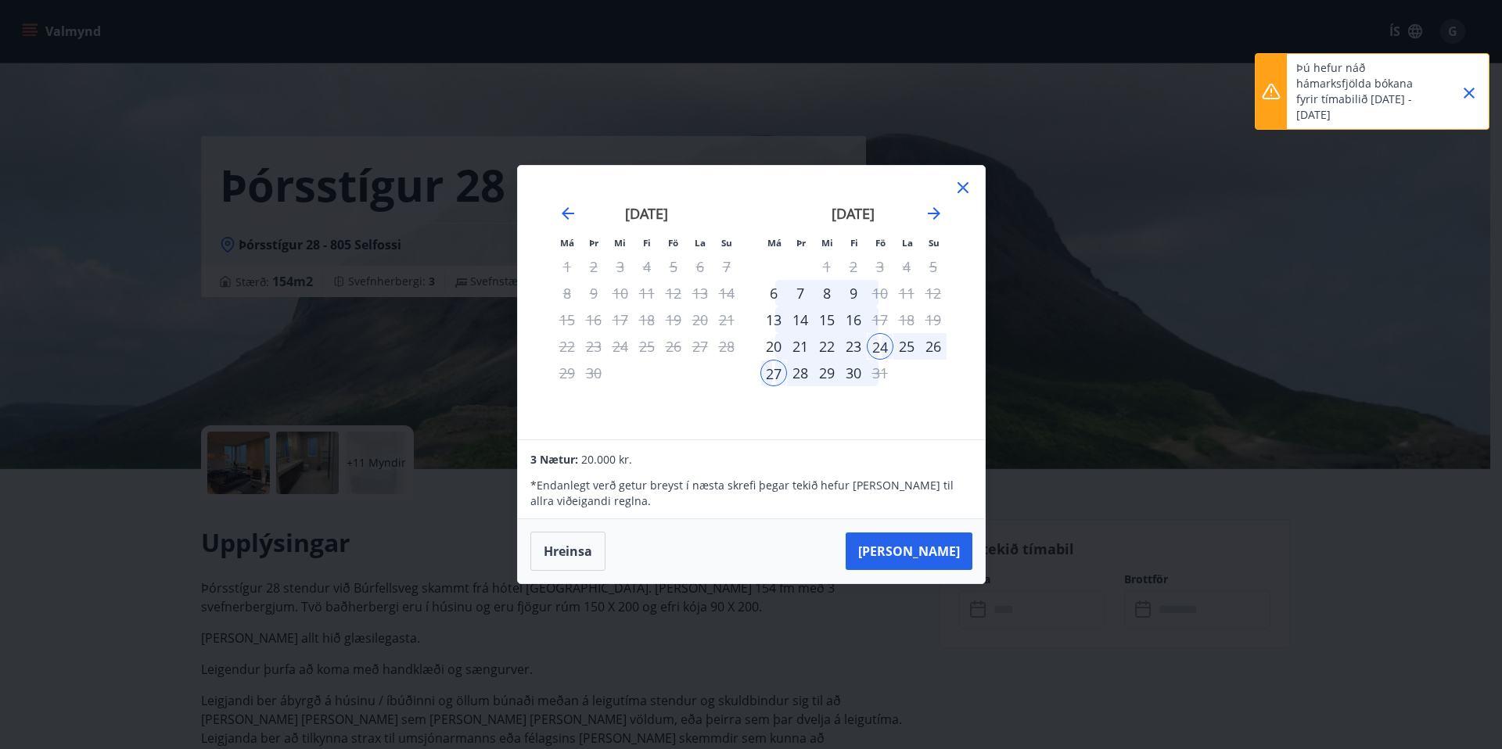
click at [964, 186] on icon at bounding box center [963, 187] width 11 height 11
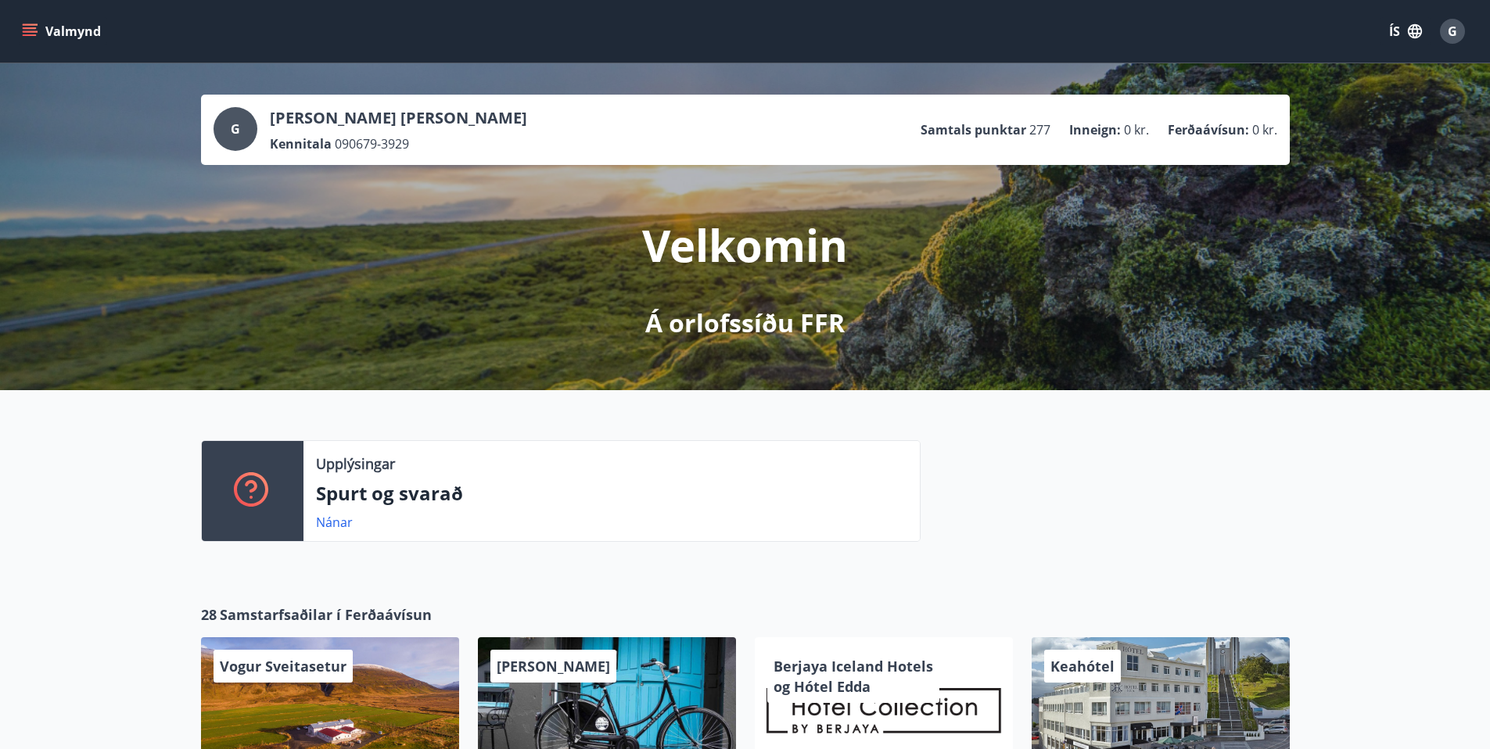
click at [33, 27] on icon "menu" at bounding box center [30, 31] width 16 height 16
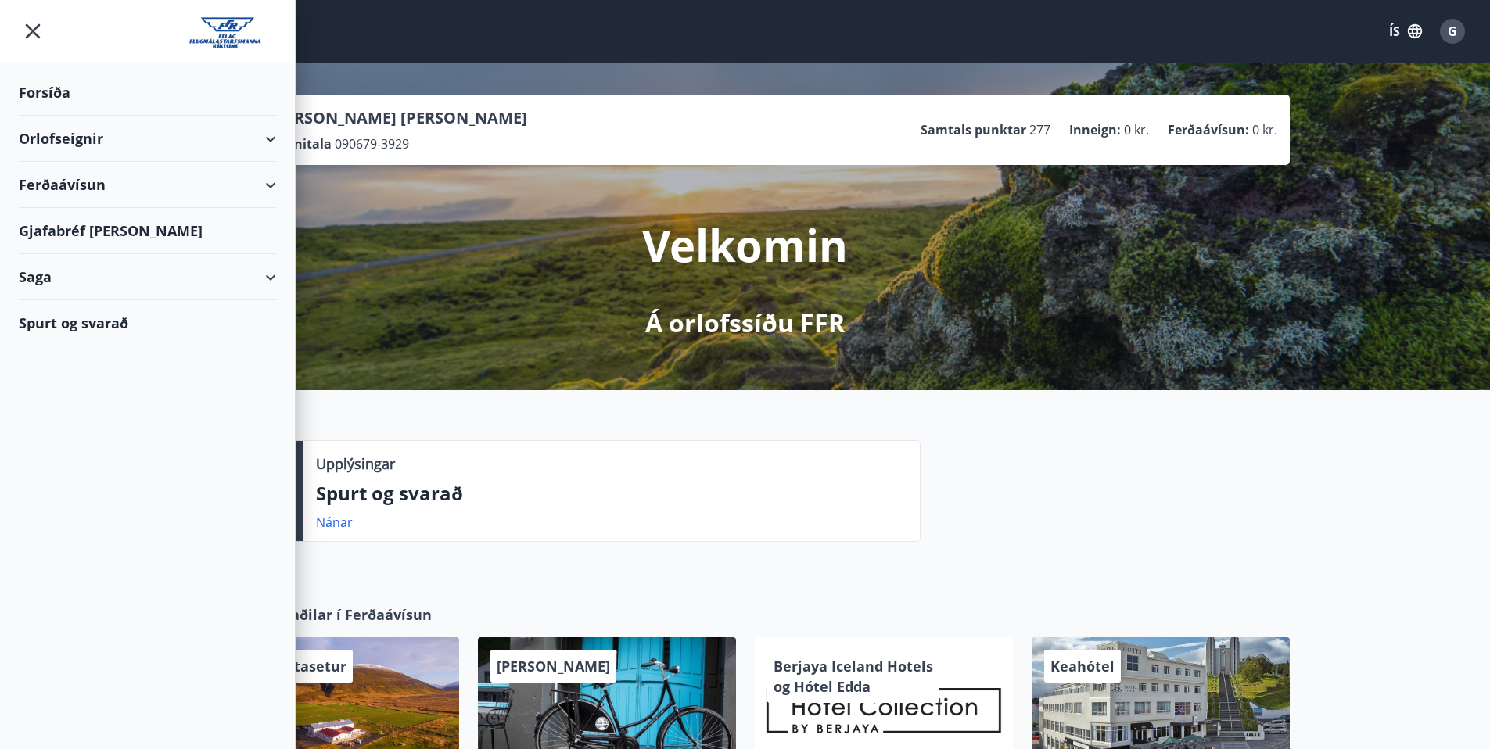
click at [68, 142] on div "Orlofseignir" at bounding box center [147, 139] width 257 height 46
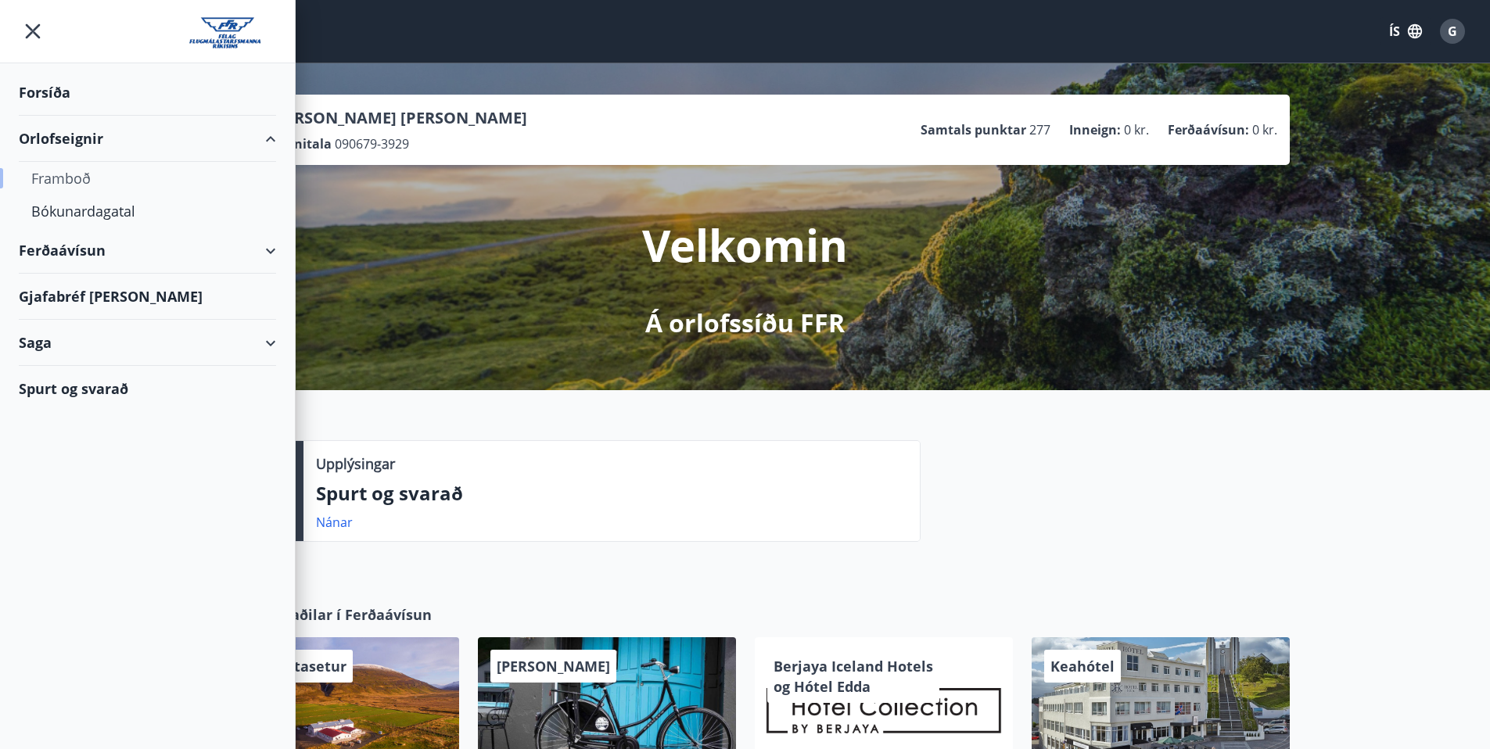
click at [70, 178] on div "Framboð" at bounding box center [147, 178] width 232 height 33
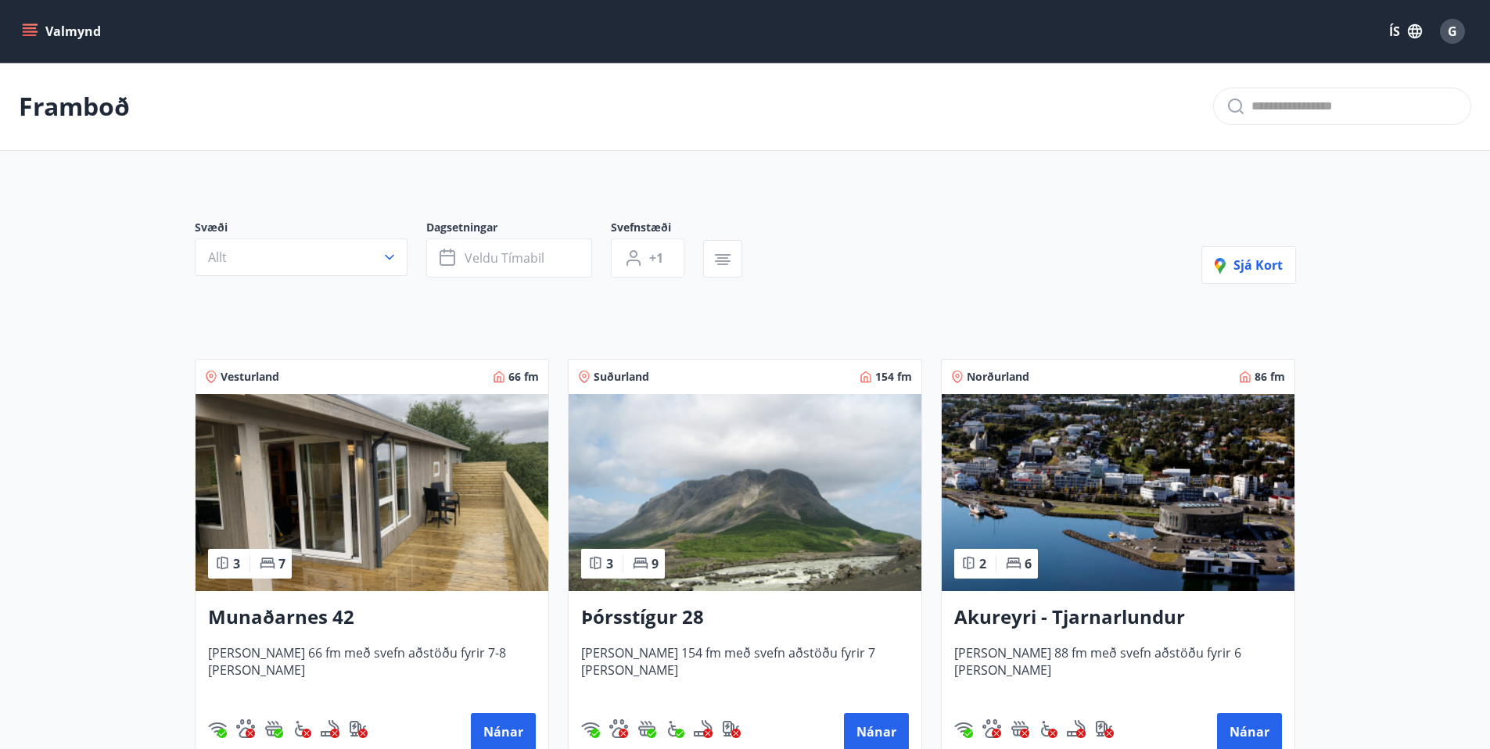
click at [325, 537] on img at bounding box center [372, 492] width 353 height 197
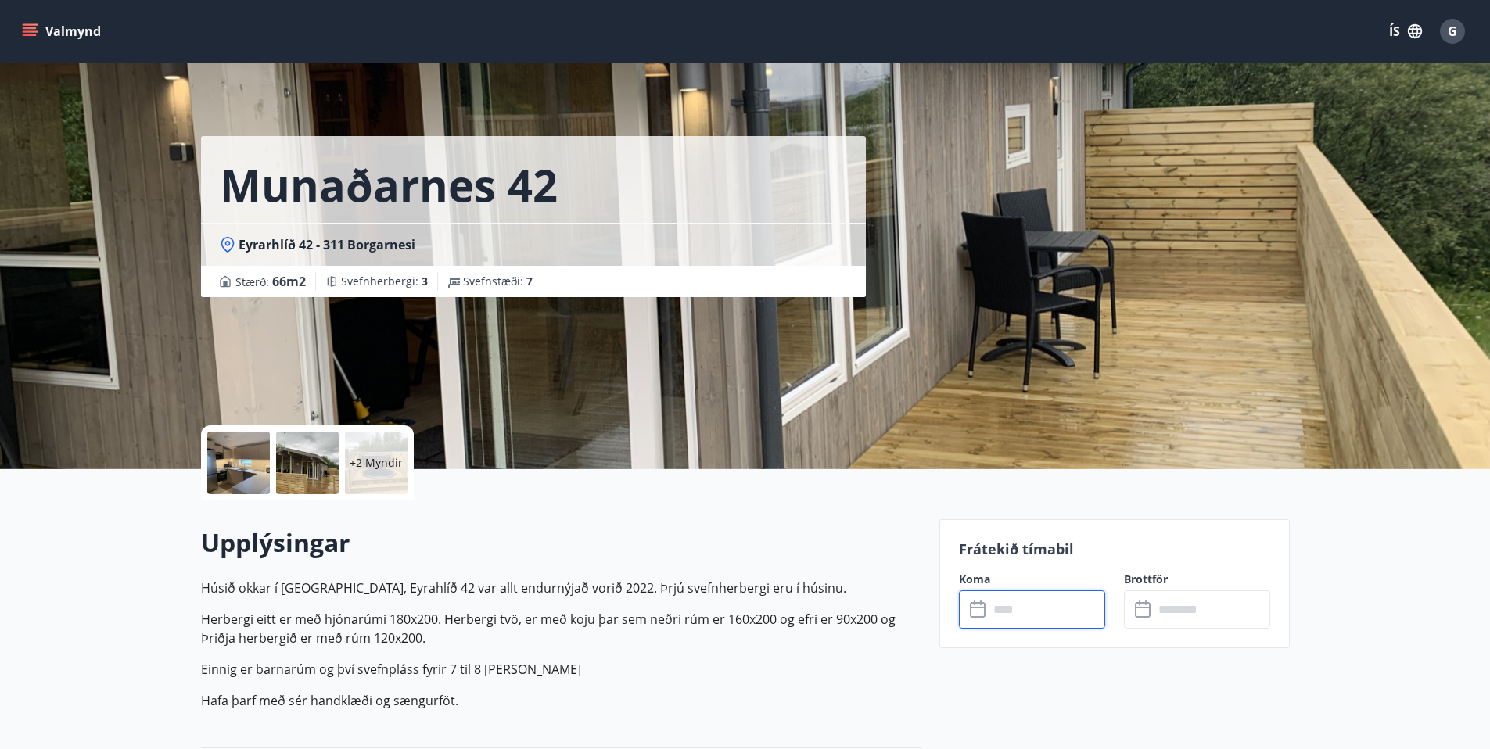
click at [1004, 608] on input "text" at bounding box center [1047, 610] width 117 height 38
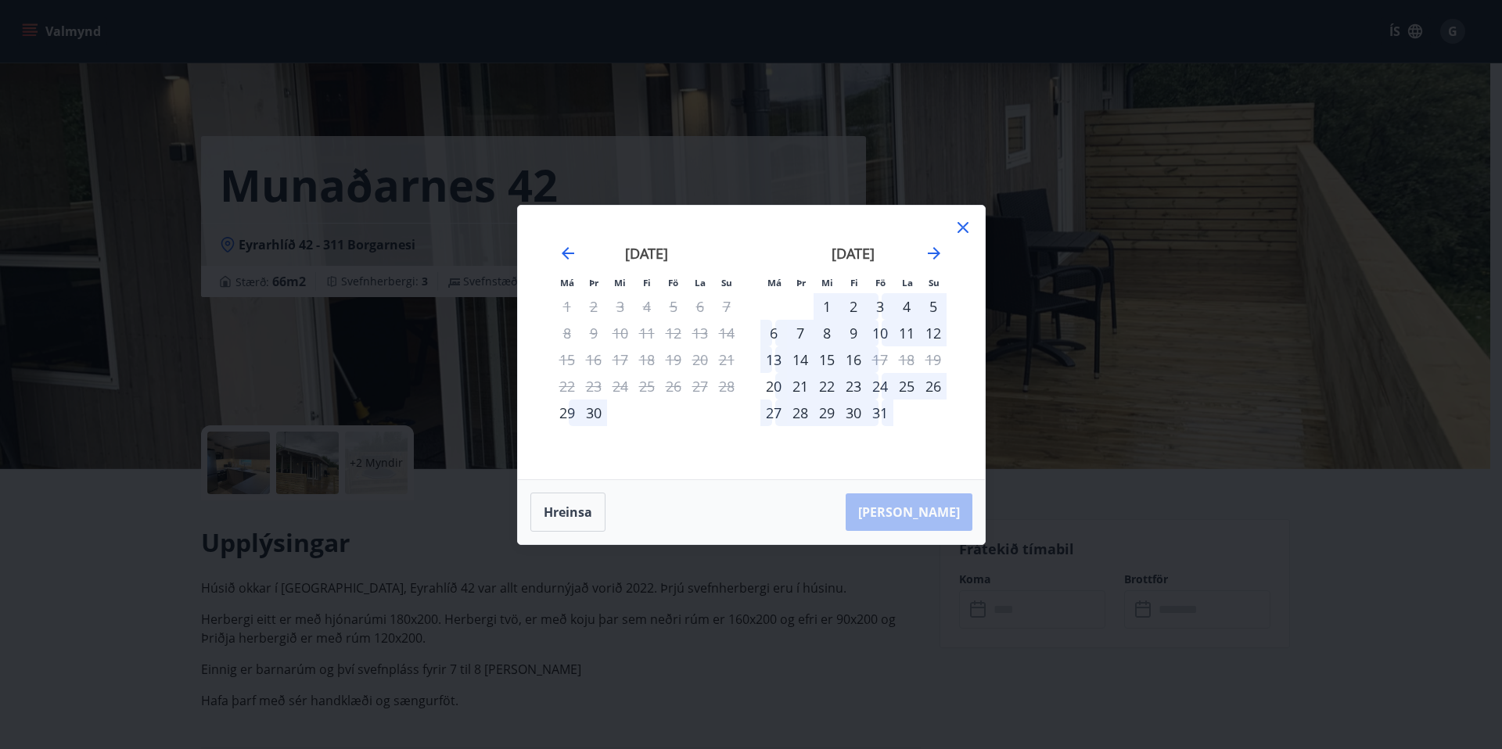
click at [879, 386] on div "24" at bounding box center [880, 386] width 27 height 27
click at [932, 383] on div "26" at bounding box center [933, 386] width 27 height 27
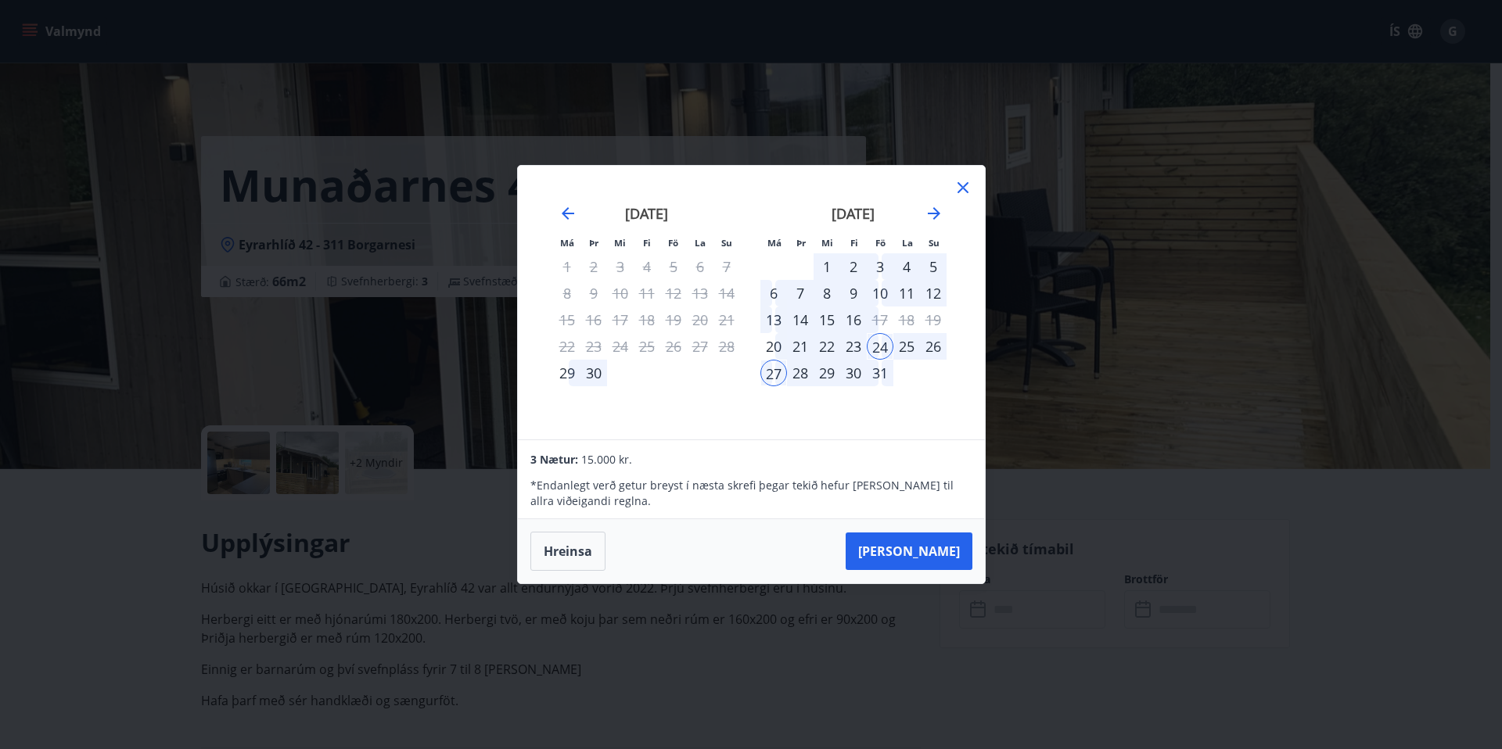
click at [882, 268] on div "3" at bounding box center [880, 266] width 27 height 27
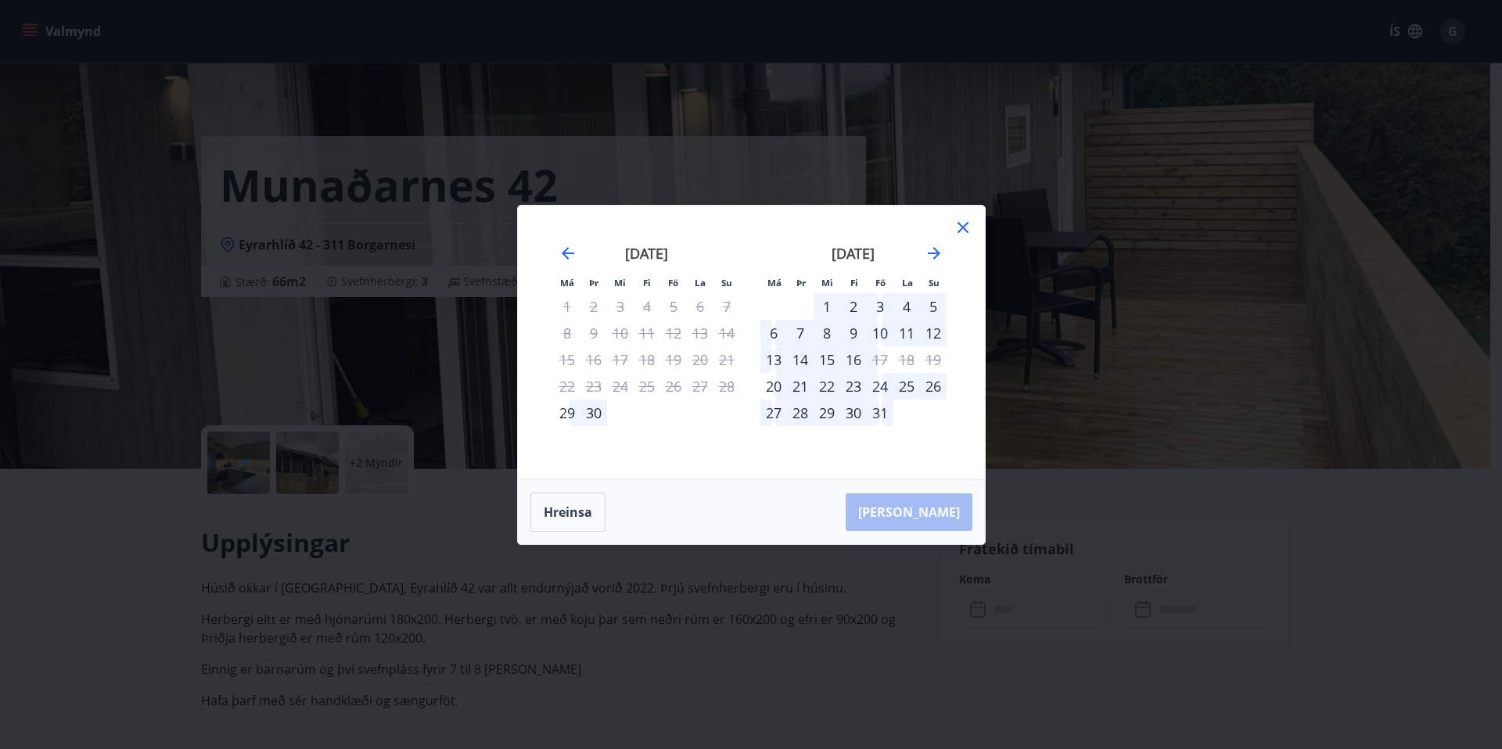
click at [882, 306] on div "3" at bounding box center [880, 306] width 27 height 27
click at [936, 307] on div "5" at bounding box center [933, 306] width 27 height 27
click at [932, 307] on div "5" at bounding box center [933, 306] width 27 height 27
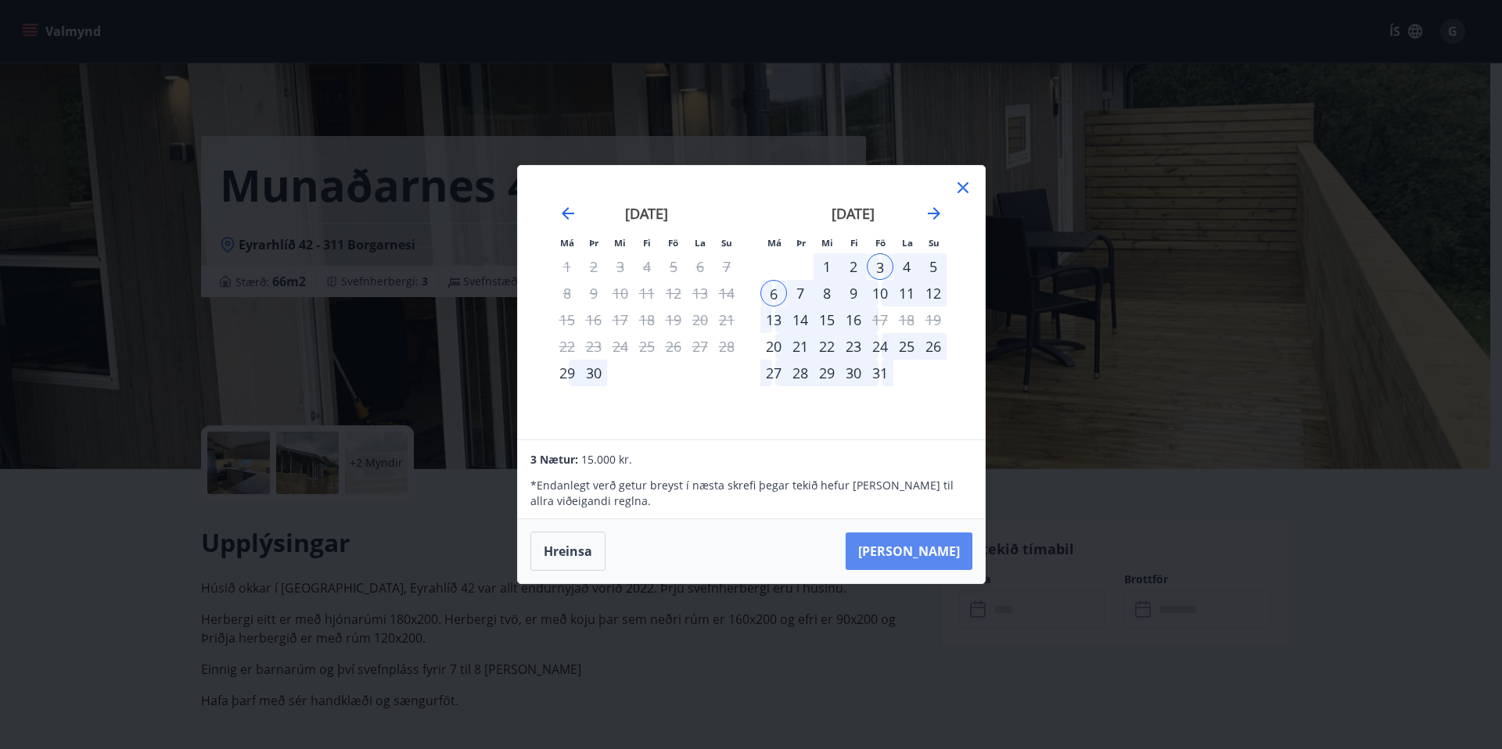
click at [915, 552] on button "Taka Frá" at bounding box center [909, 552] width 127 height 38
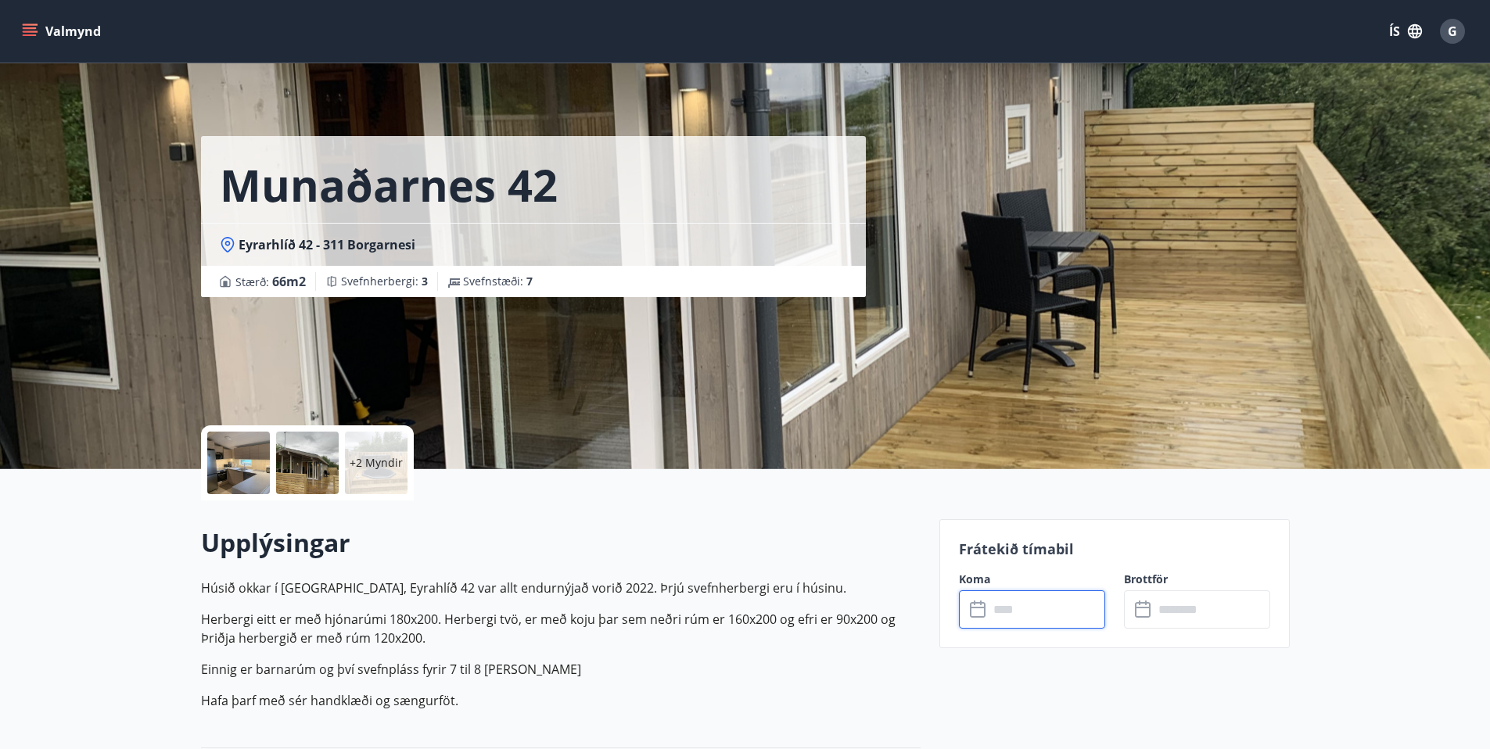
type input "******"
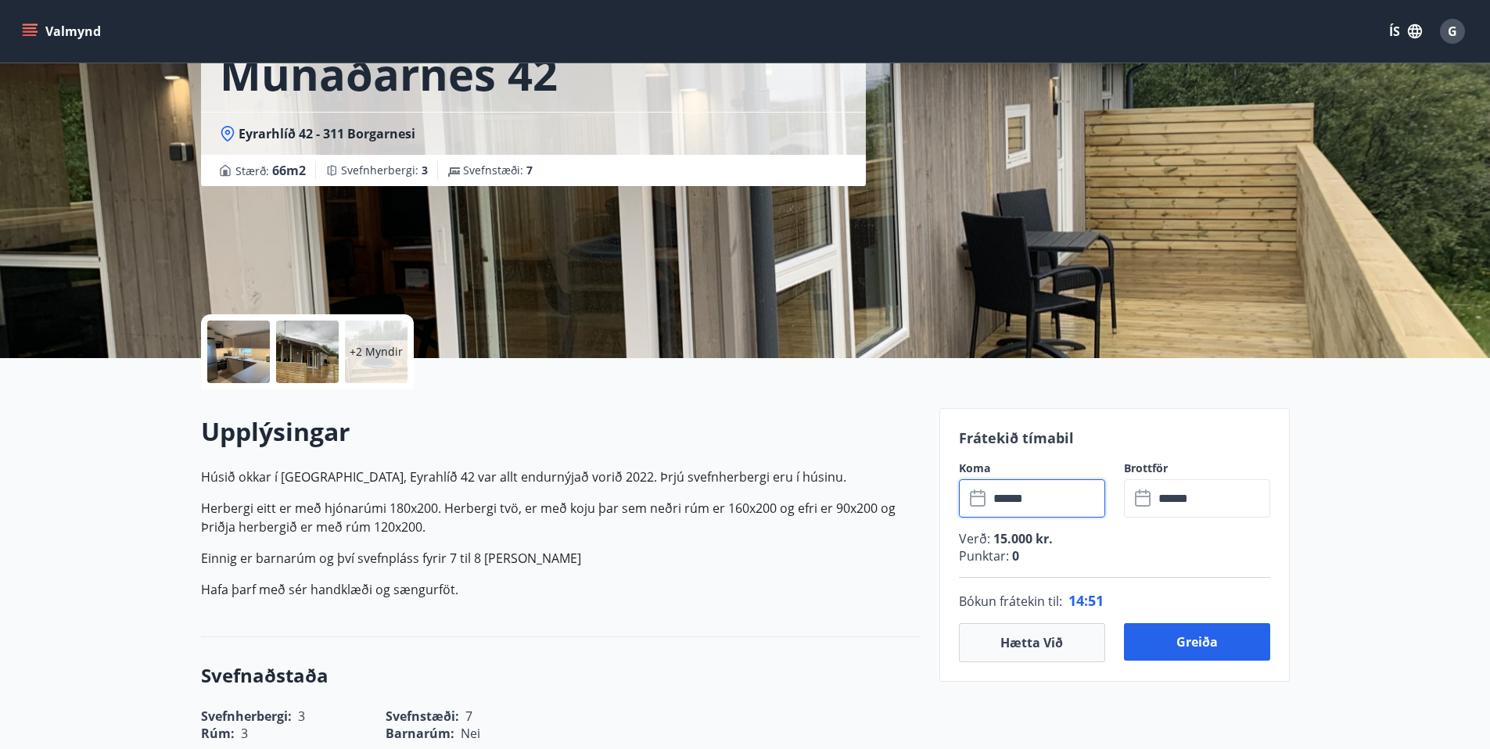
scroll to position [132, 0]
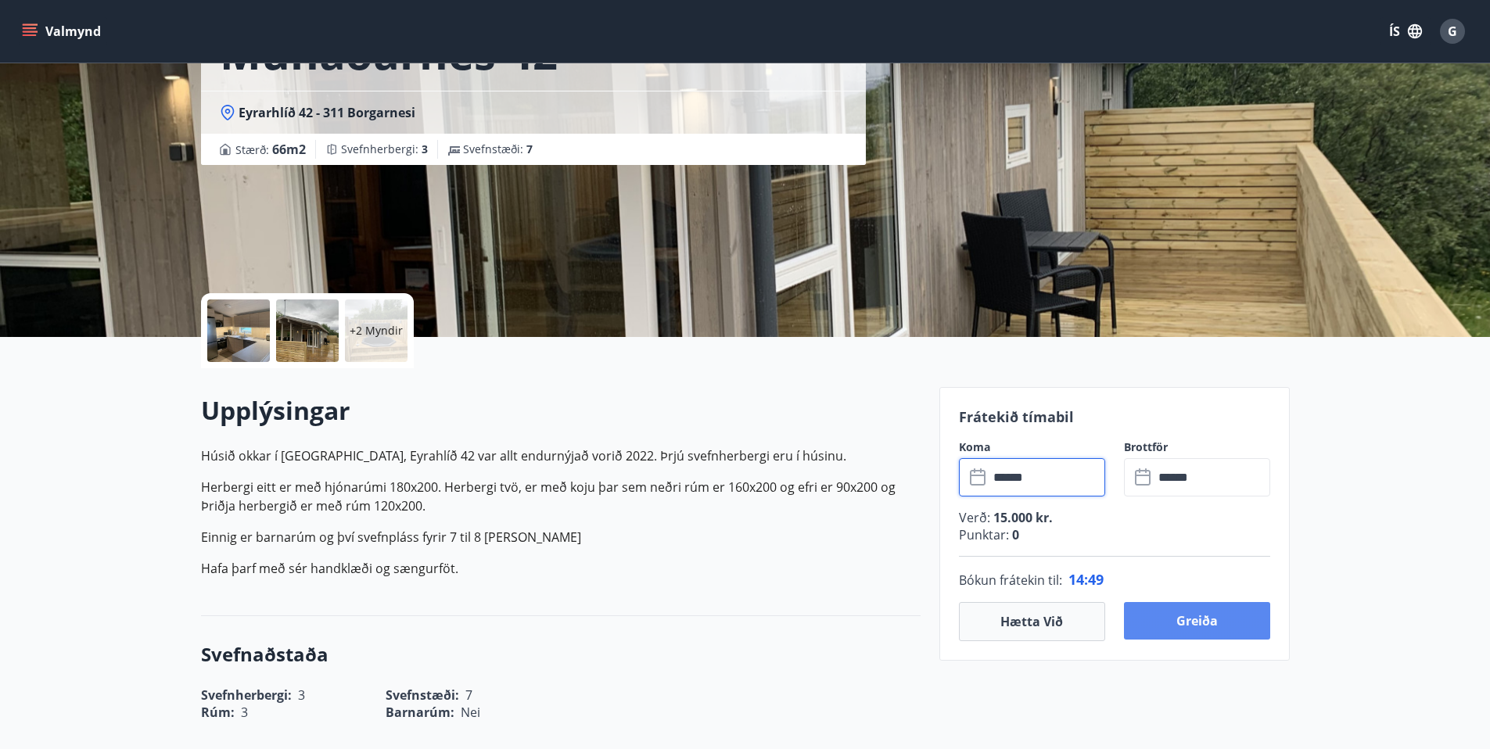
click at [1202, 622] on button "Greiða" at bounding box center [1197, 621] width 146 height 38
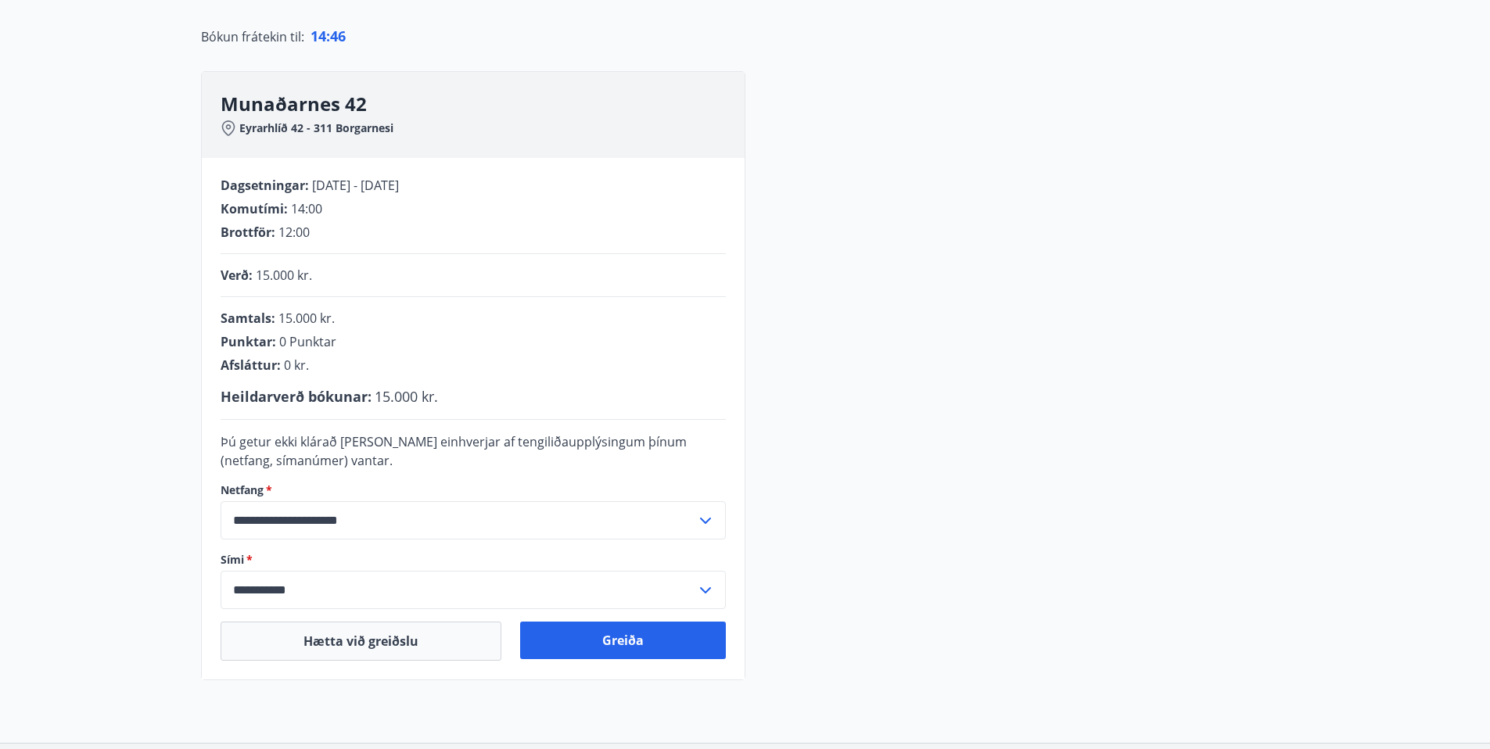
scroll to position [286, 0]
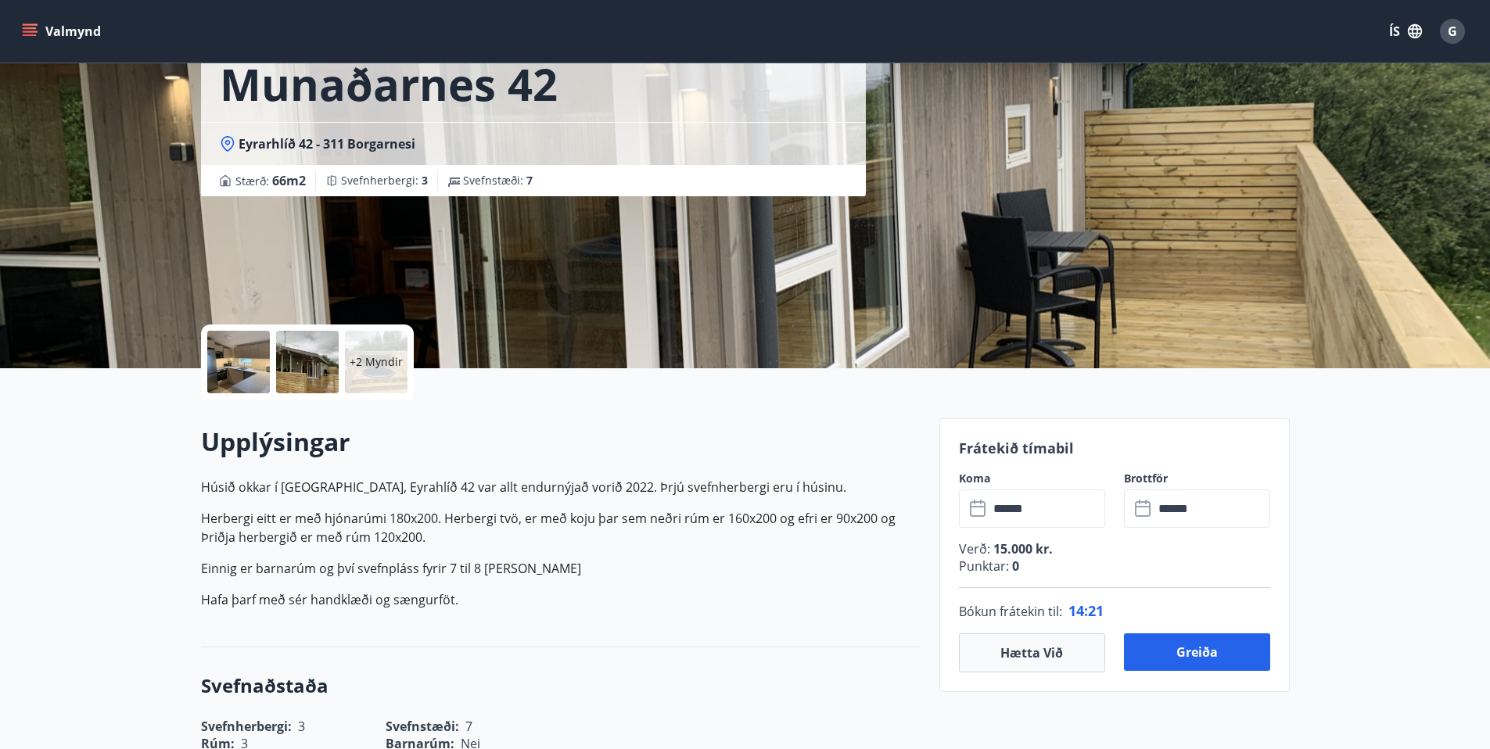
scroll to position [156, 0]
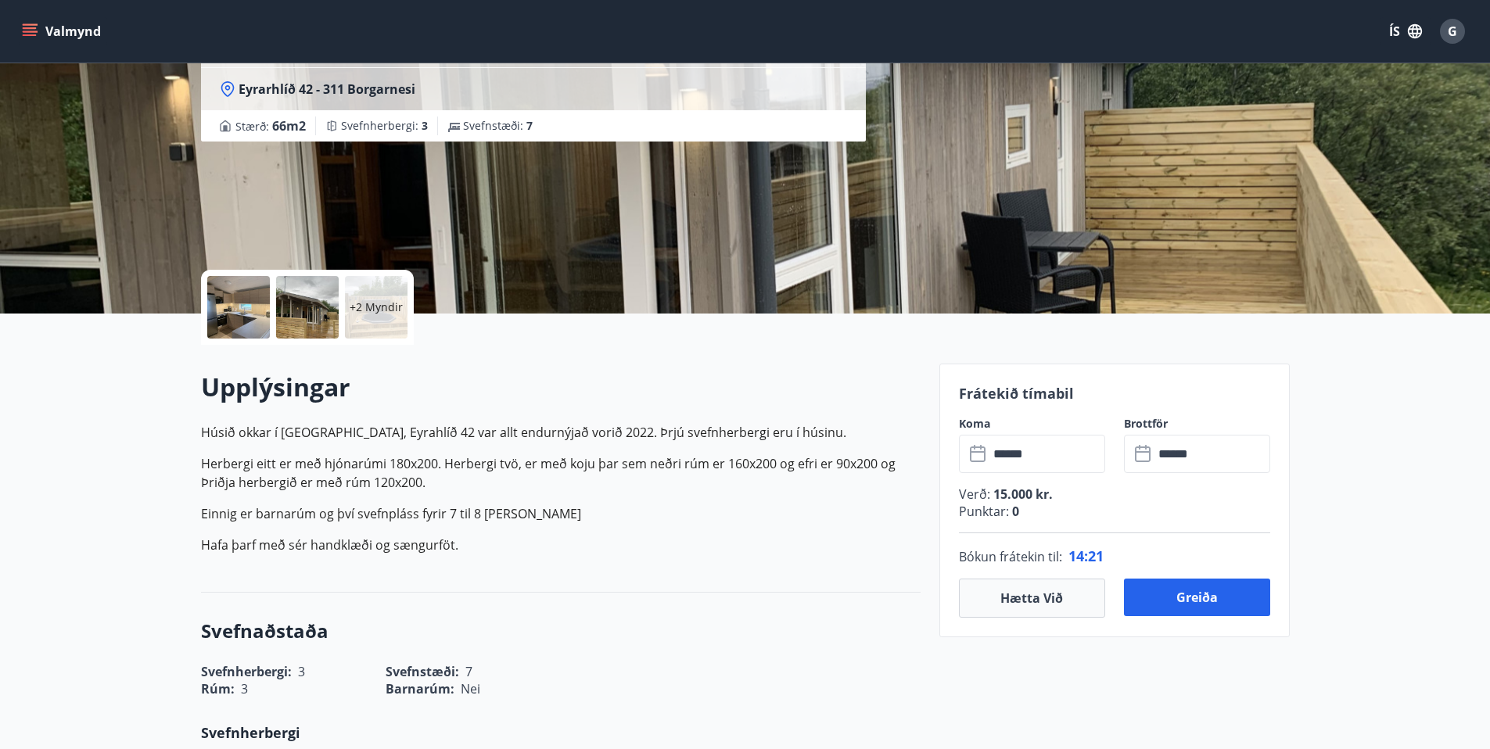
click at [1011, 457] on input "******" at bounding box center [1047, 454] width 117 height 38
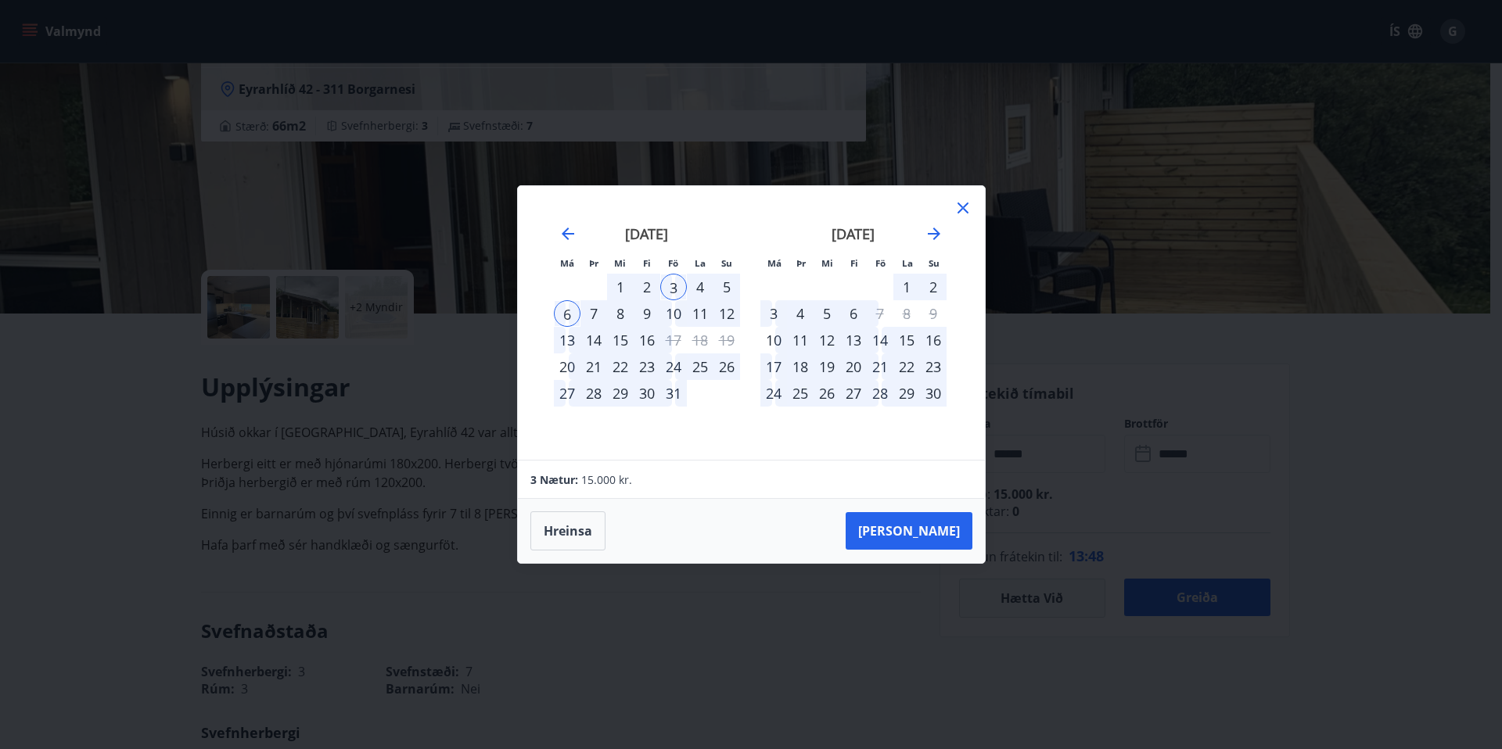
click at [673, 314] on div "10" at bounding box center [673, 313] width 27 height 27
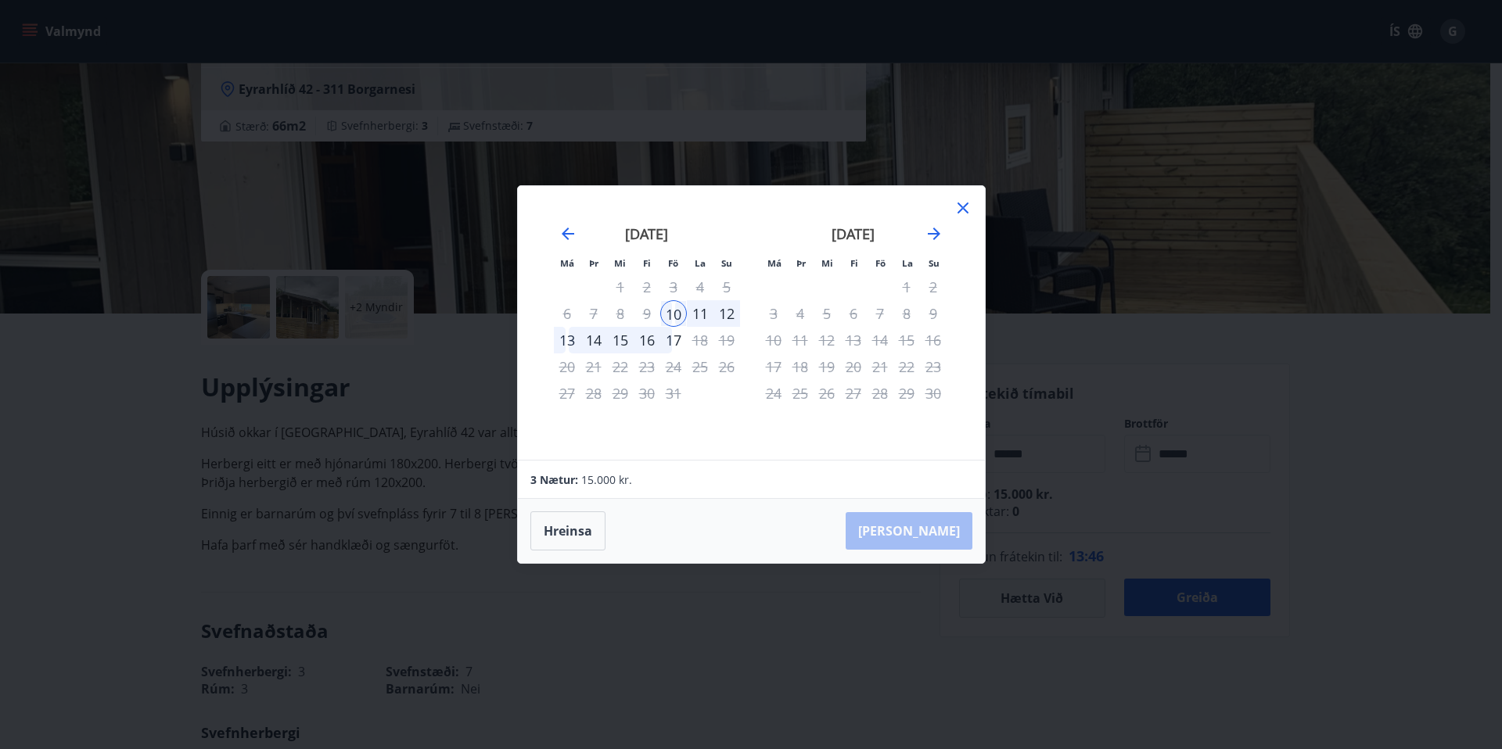
click at [726, 316] on div "12" at bounding box center [726, 313] width 27 height 27
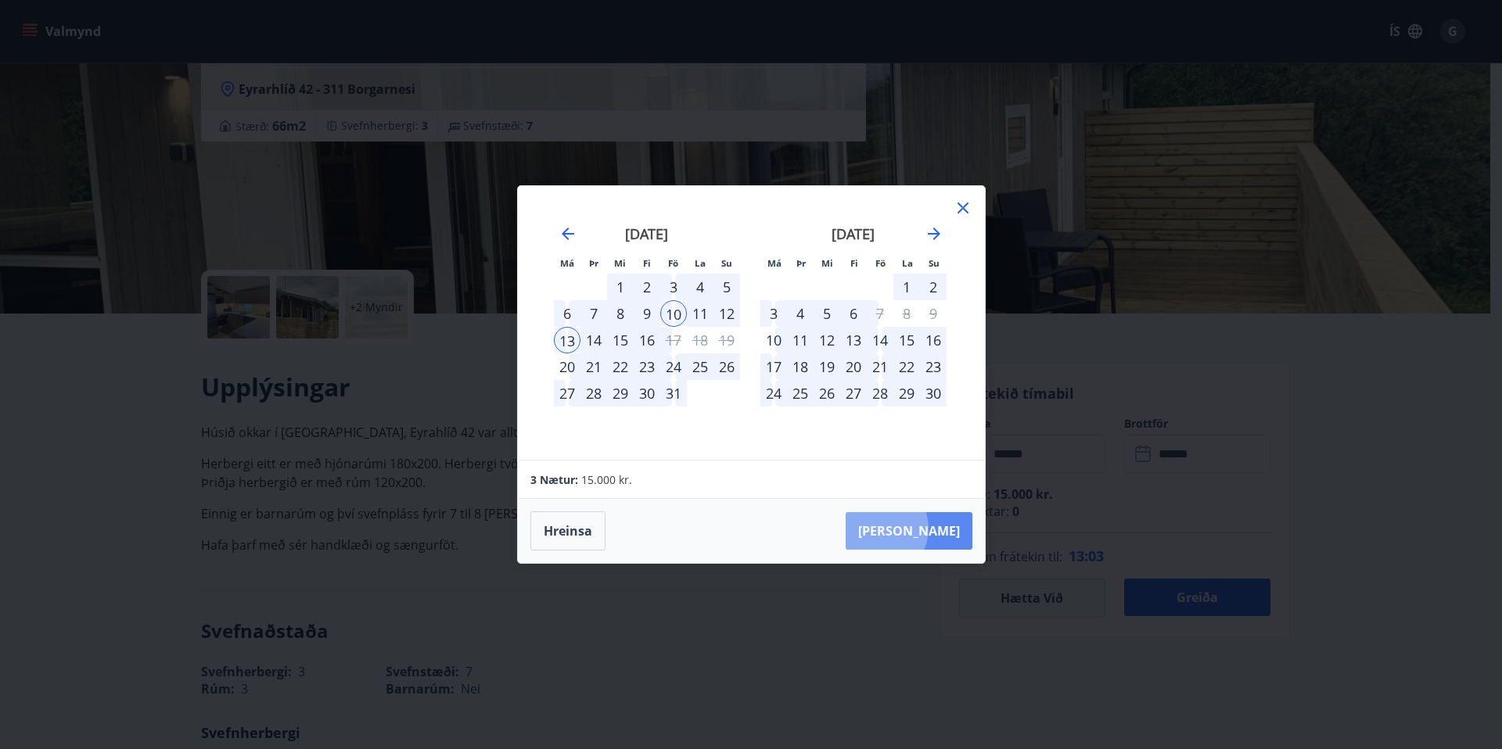
click at [926, 529] on button "Taka Frá" at bounding box center [909, 531] width 127 height 38
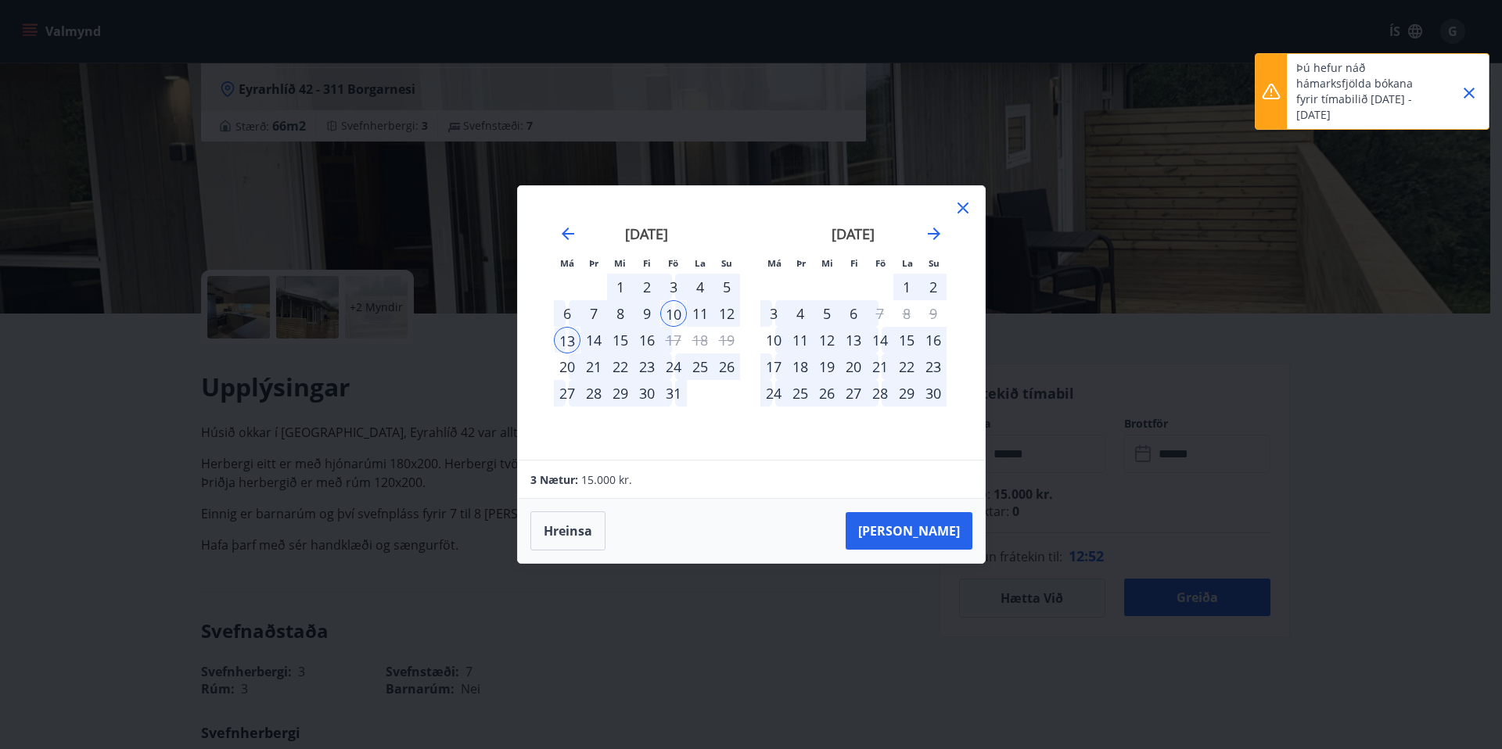
click at [1472, 93] on icon "Close" at bounding box center [1469, 93] width 19 height 19
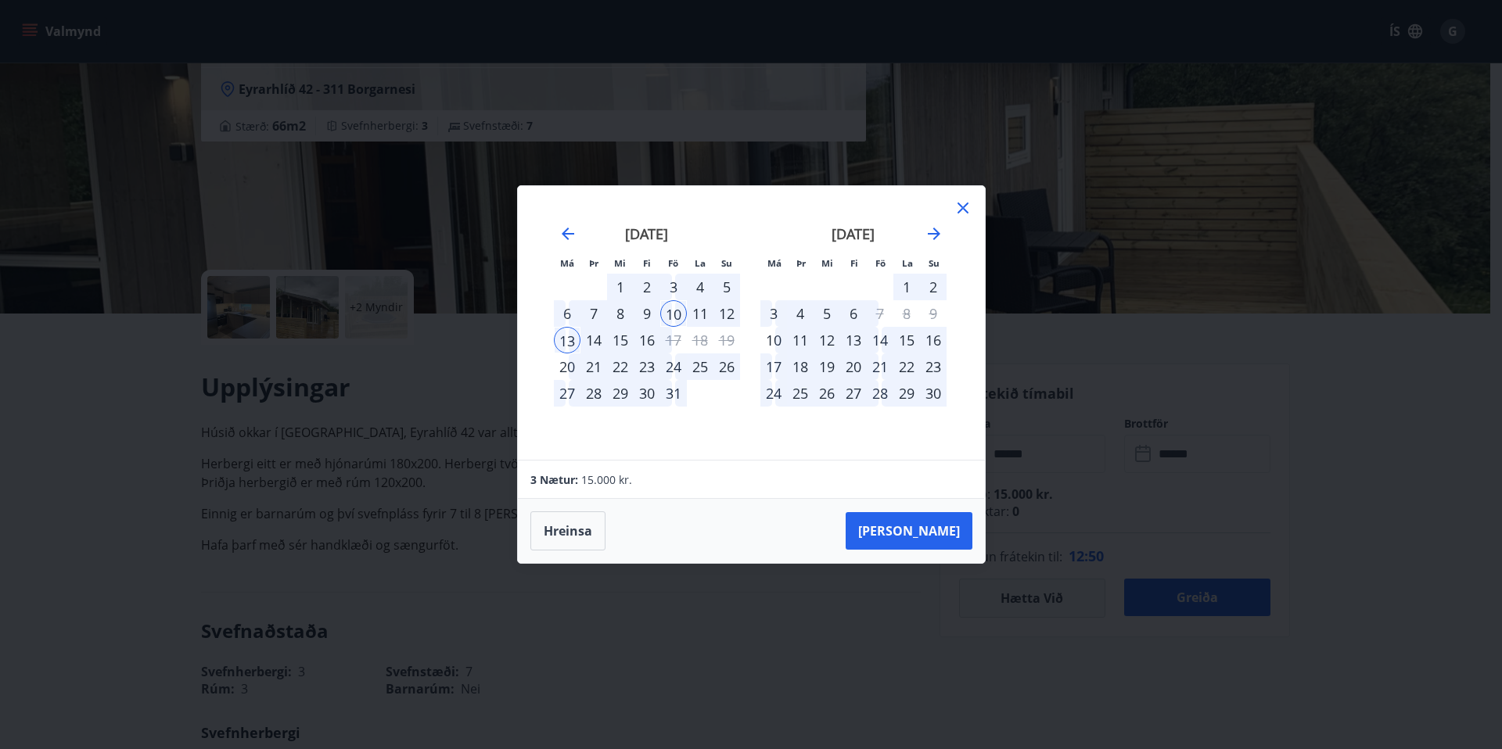
click at [964, 208] on icon at bounding box center [963, 208] width 11 height 11
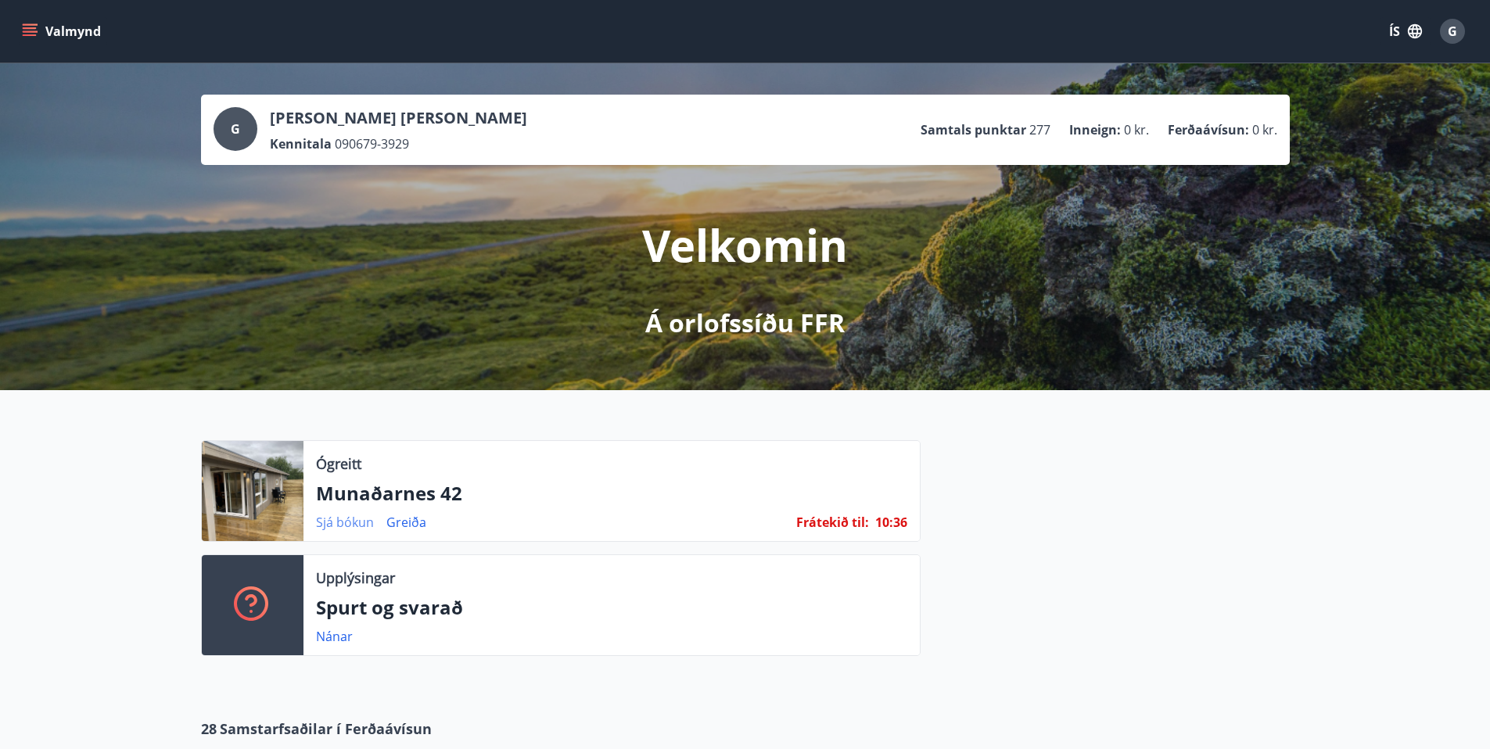
click at [351, 523] on link "Sjá bókun" at bounding box center [345, 522] width 58 height 17
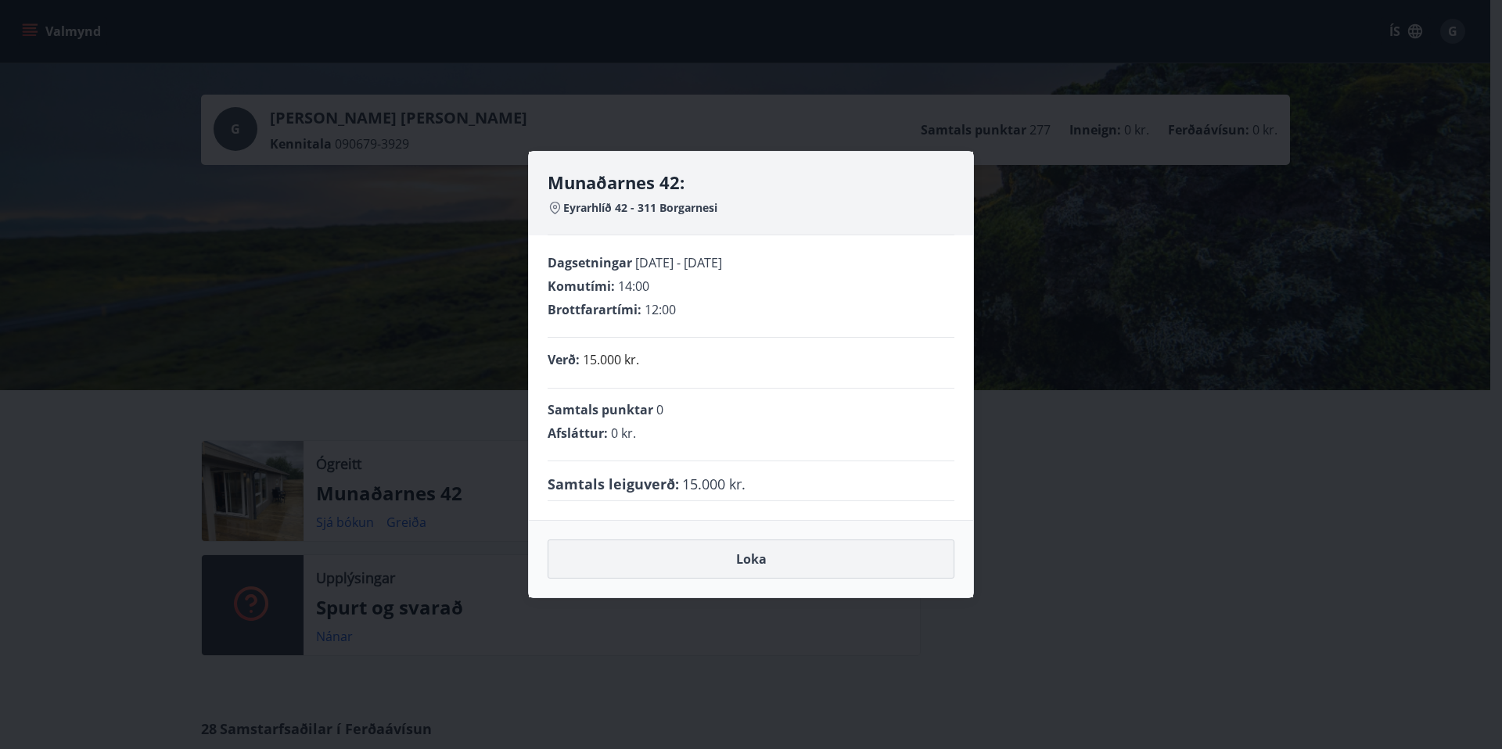
click at [752, 560] on button "Loka" at bounding box center [751, 559] width 407 height 39
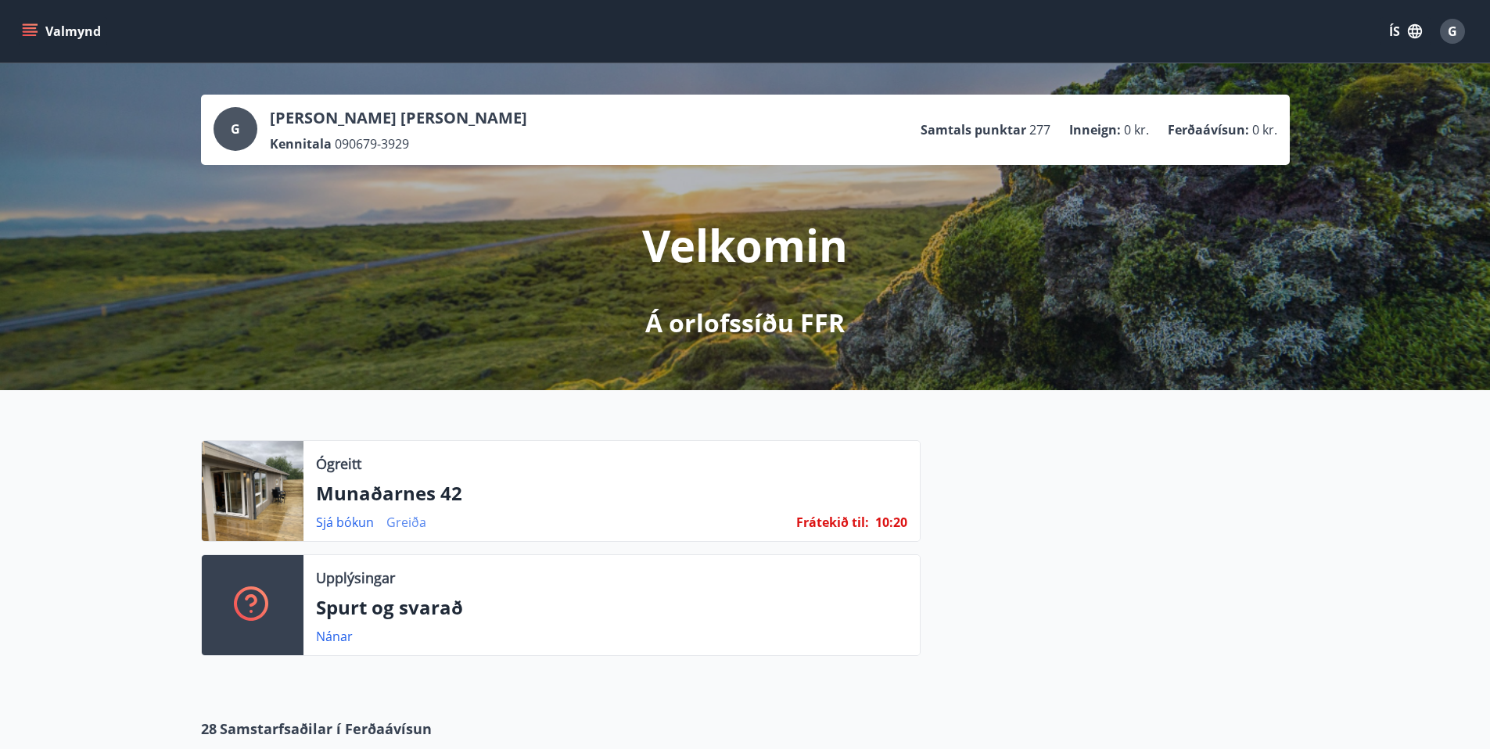
click at [409, 524] on link "Greiða" at bounding box center [406, 522] width 40 height 17
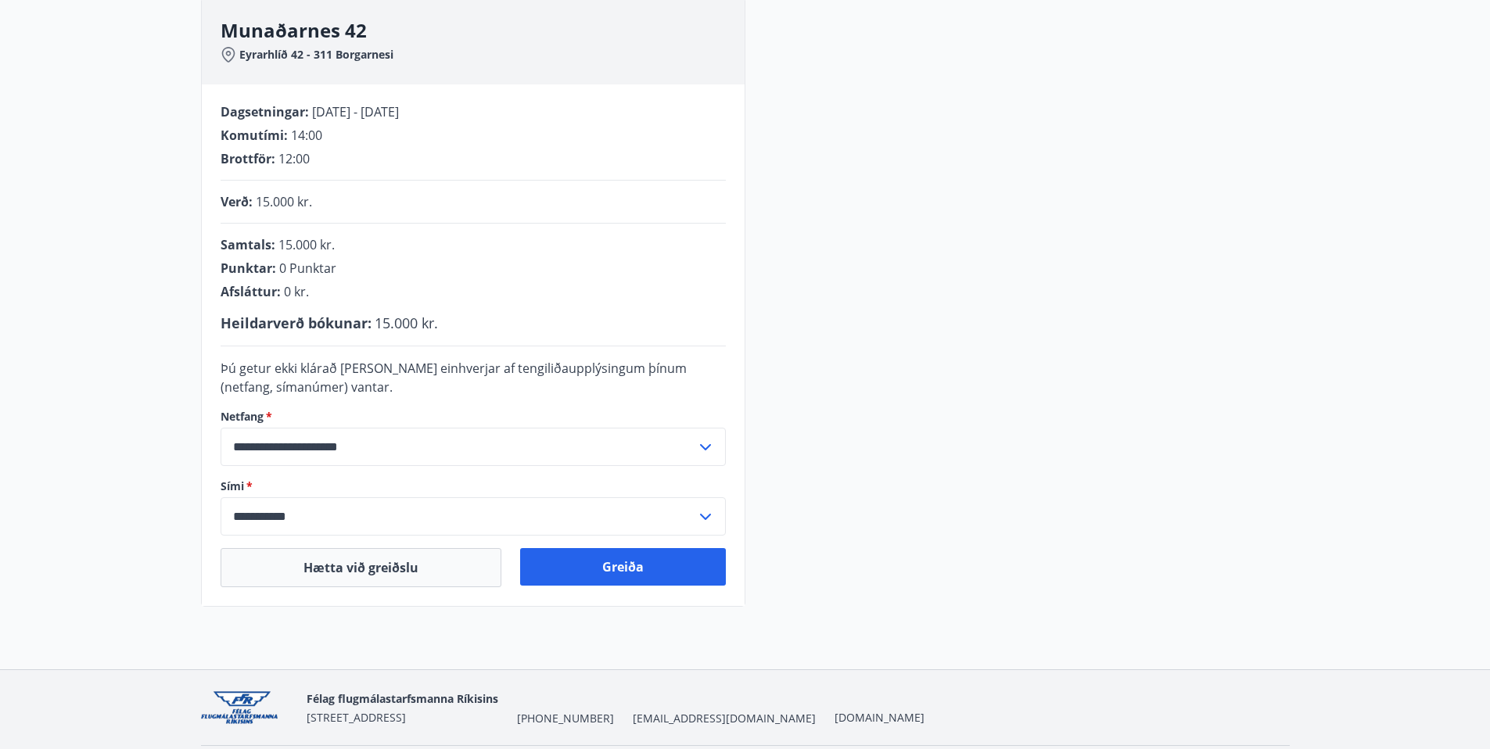
scroll to position [266, 0]
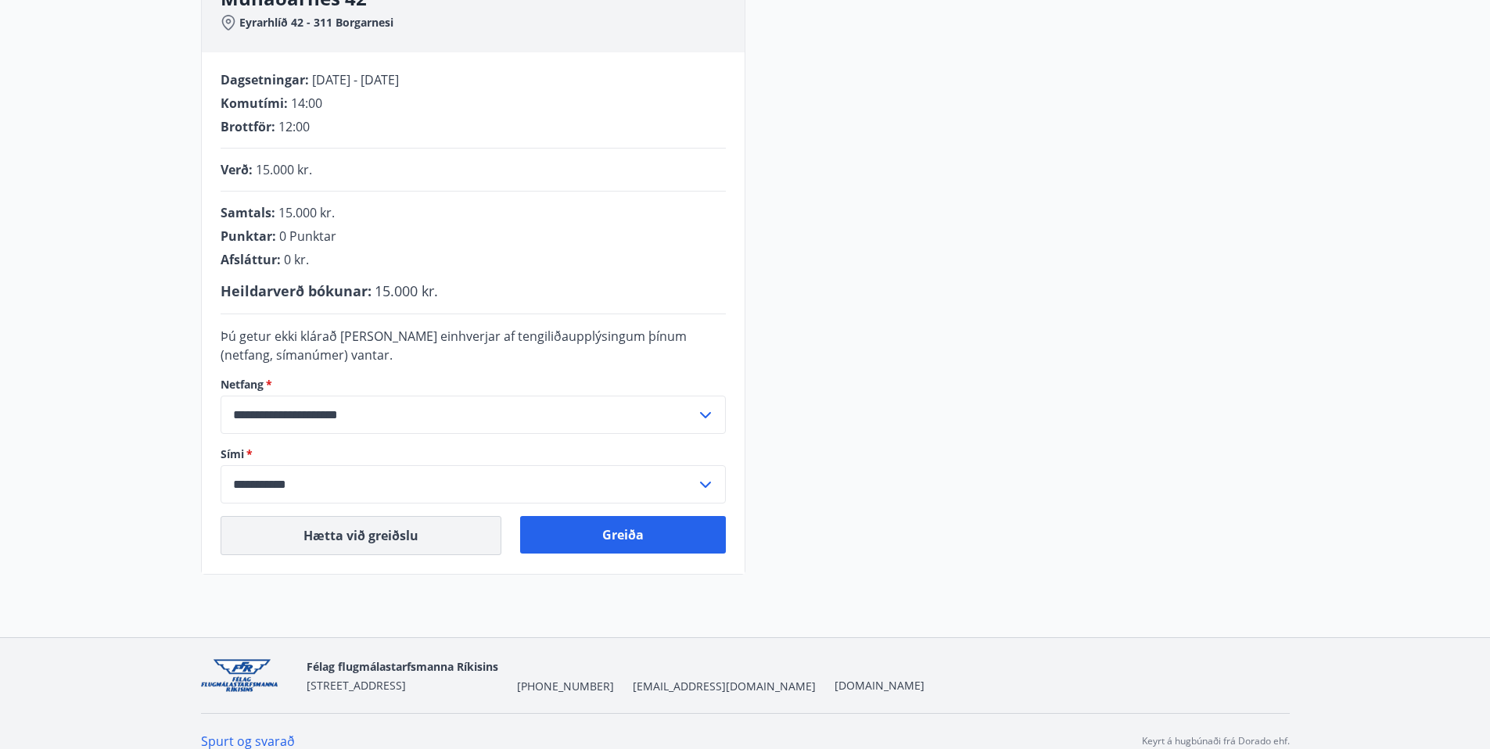
click at [354, 536] on button "Hætta við greiðslu" at bounding box center [361, 535] width 281 height 39
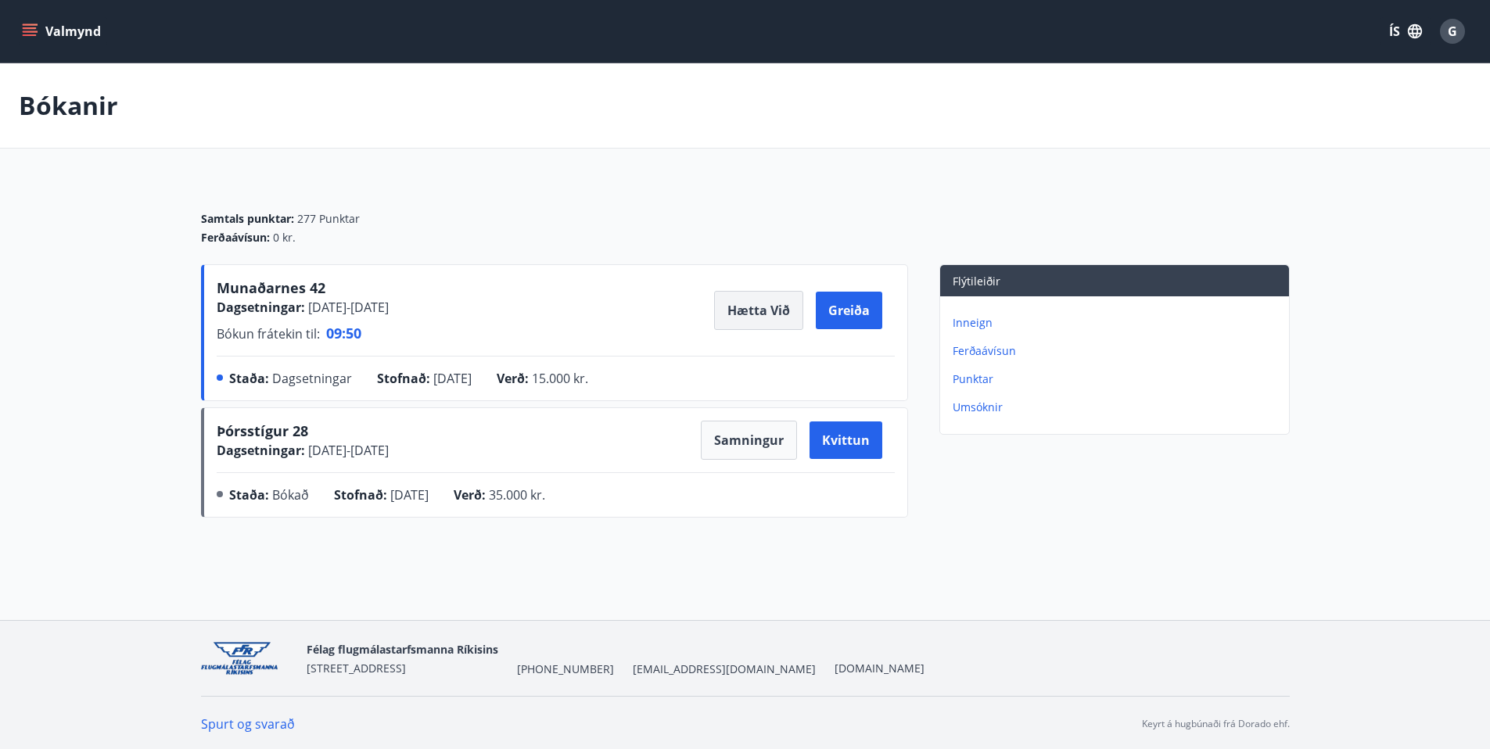
click at [757, 308] on button "Hætta við" at bounding box center [758, 310] width 89 height 39
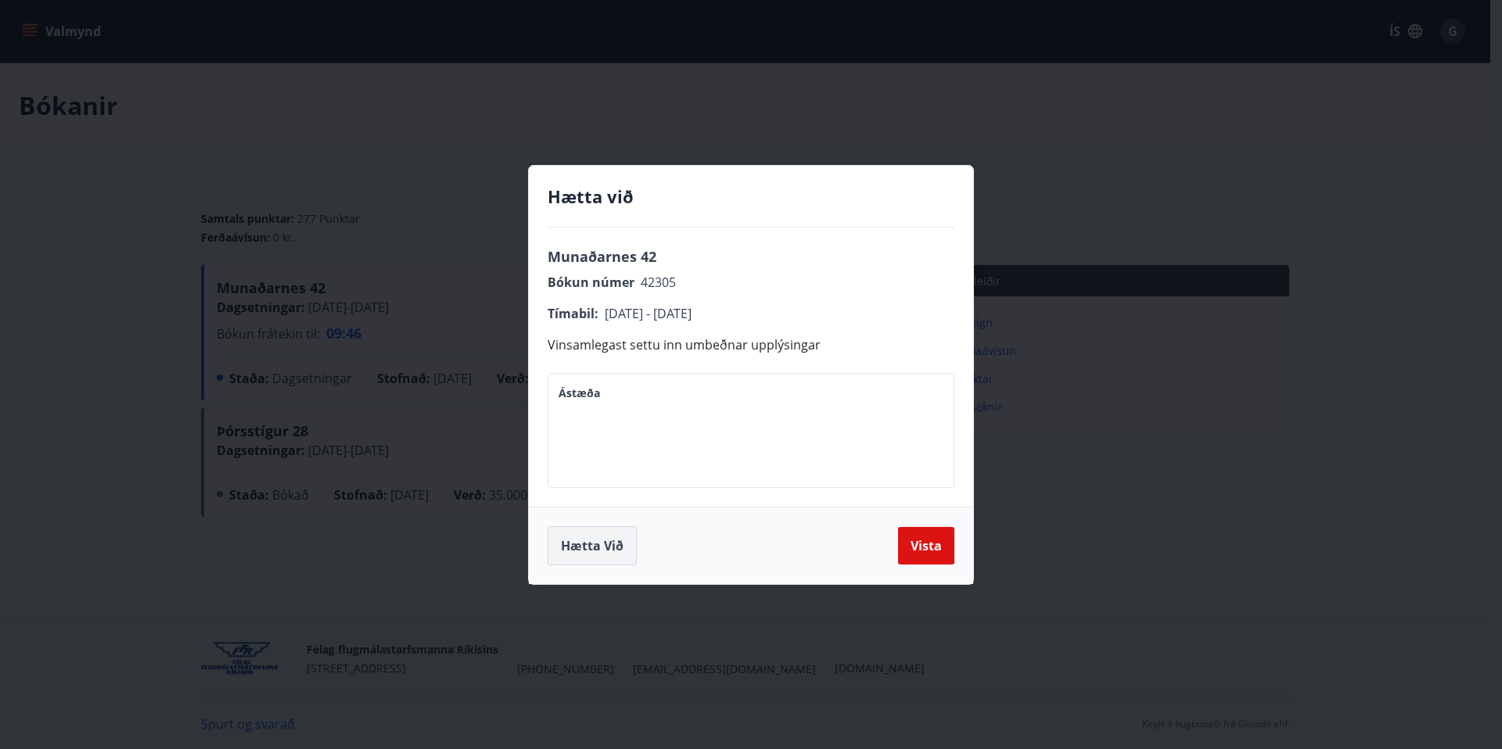
click at [584, 548] on button "Hætta við" at bounding box center [592, 546] width 89 height 39
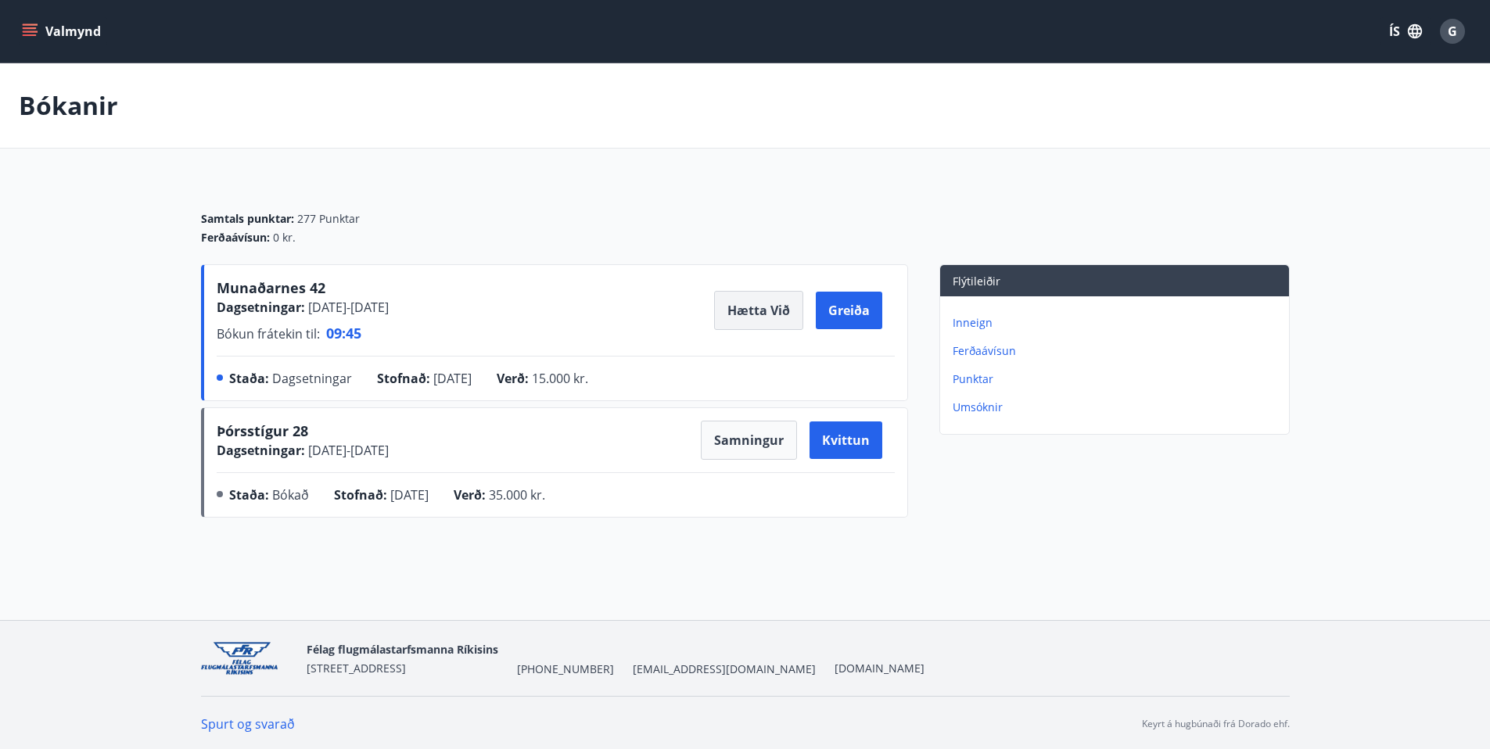
click at [758, 313] on button "Hætta við" at bounding box center [758, 310] width 89 height 39
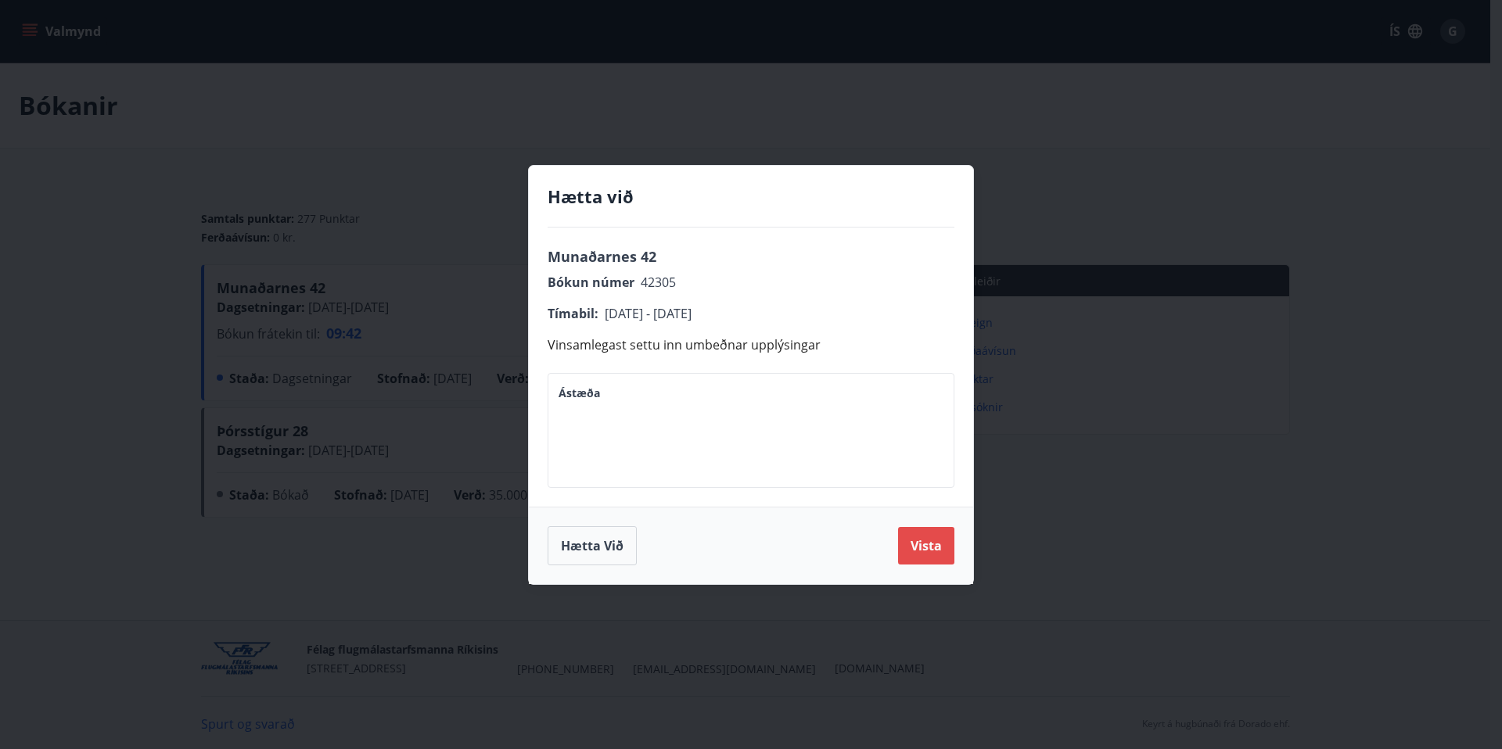
click at [925, 547] on button "Vista" at bounding box center [926, 546] width 56 height 38
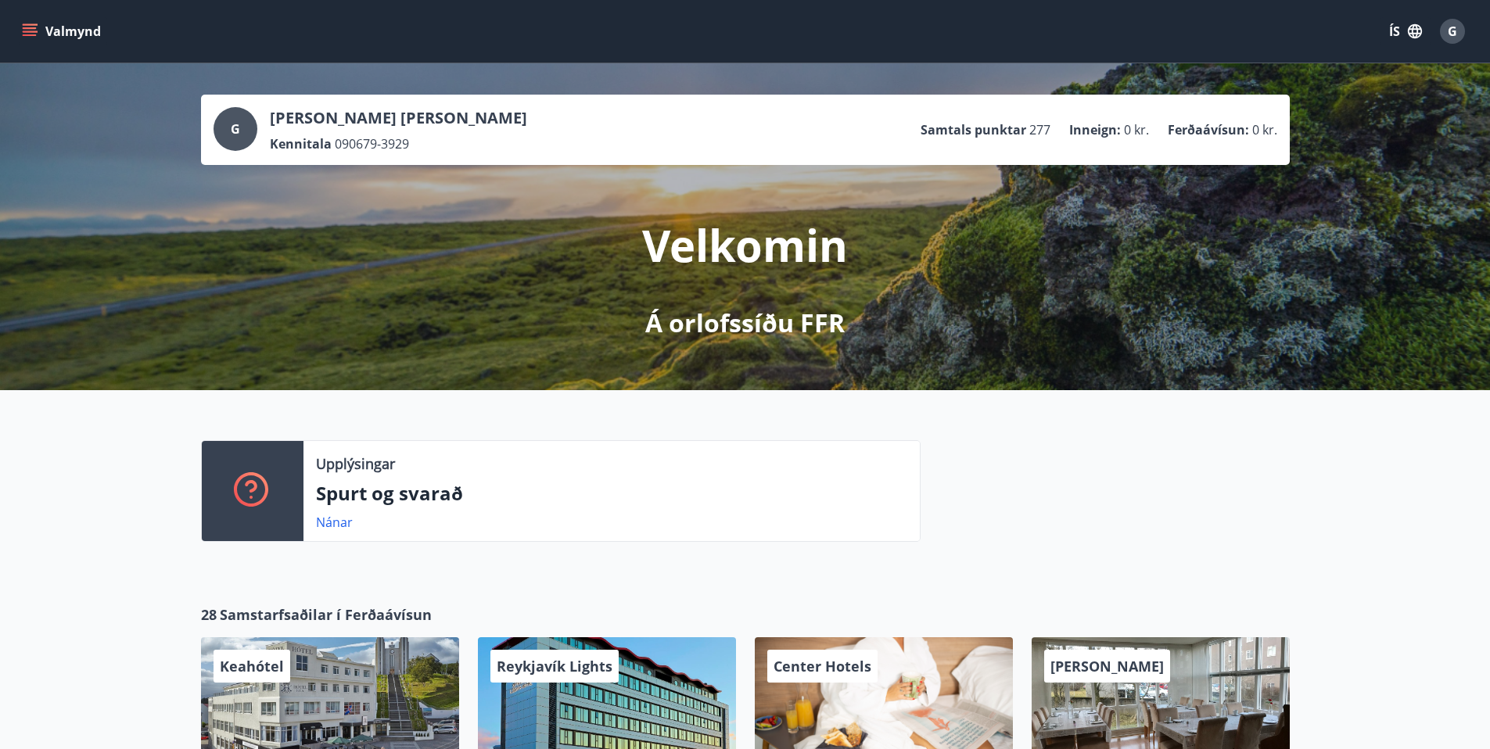
click at [31, 28] on icon "menu" at bounding box center [30, 28] width 14 height 2
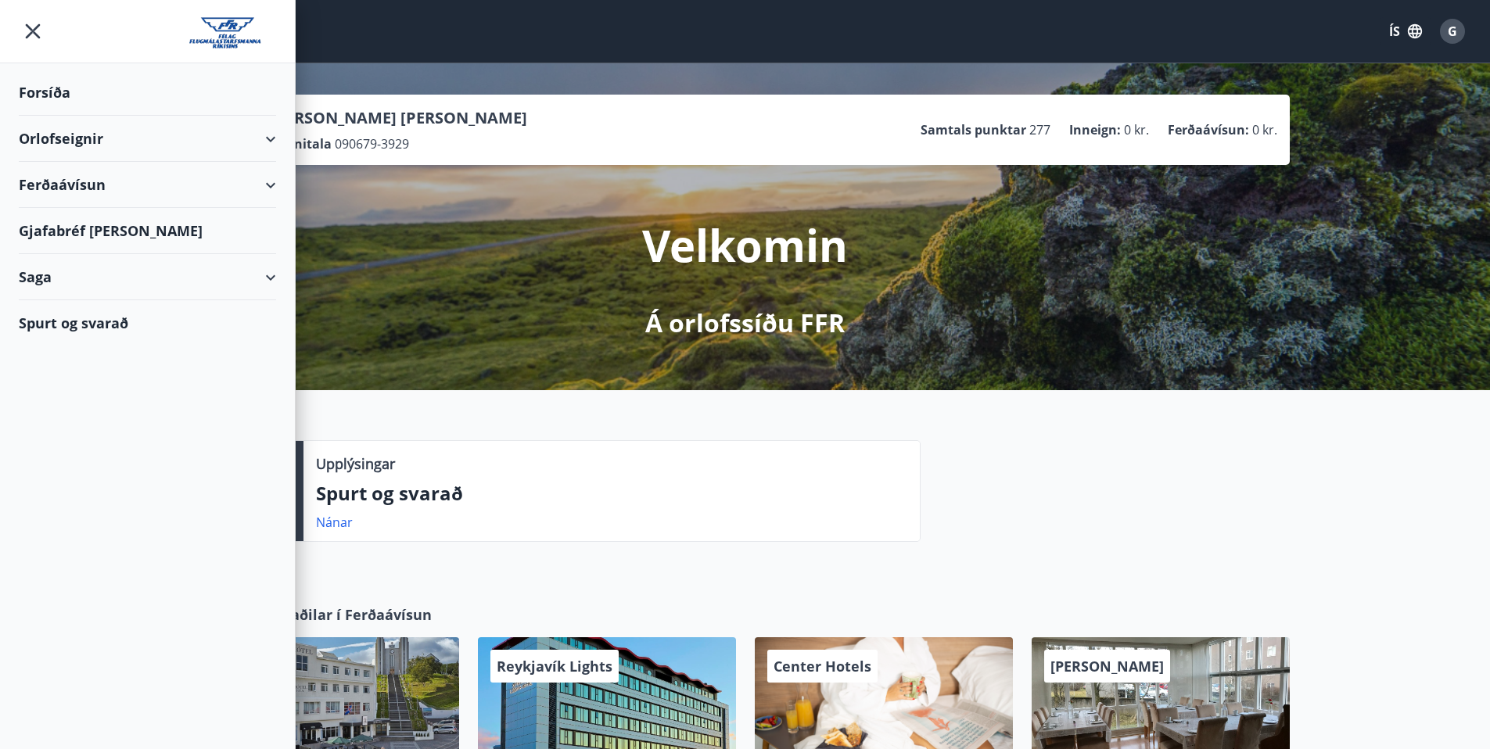
click at [52, 141] on div "Orlofseignir" at bounding box center [147, 139] width 257 height 46
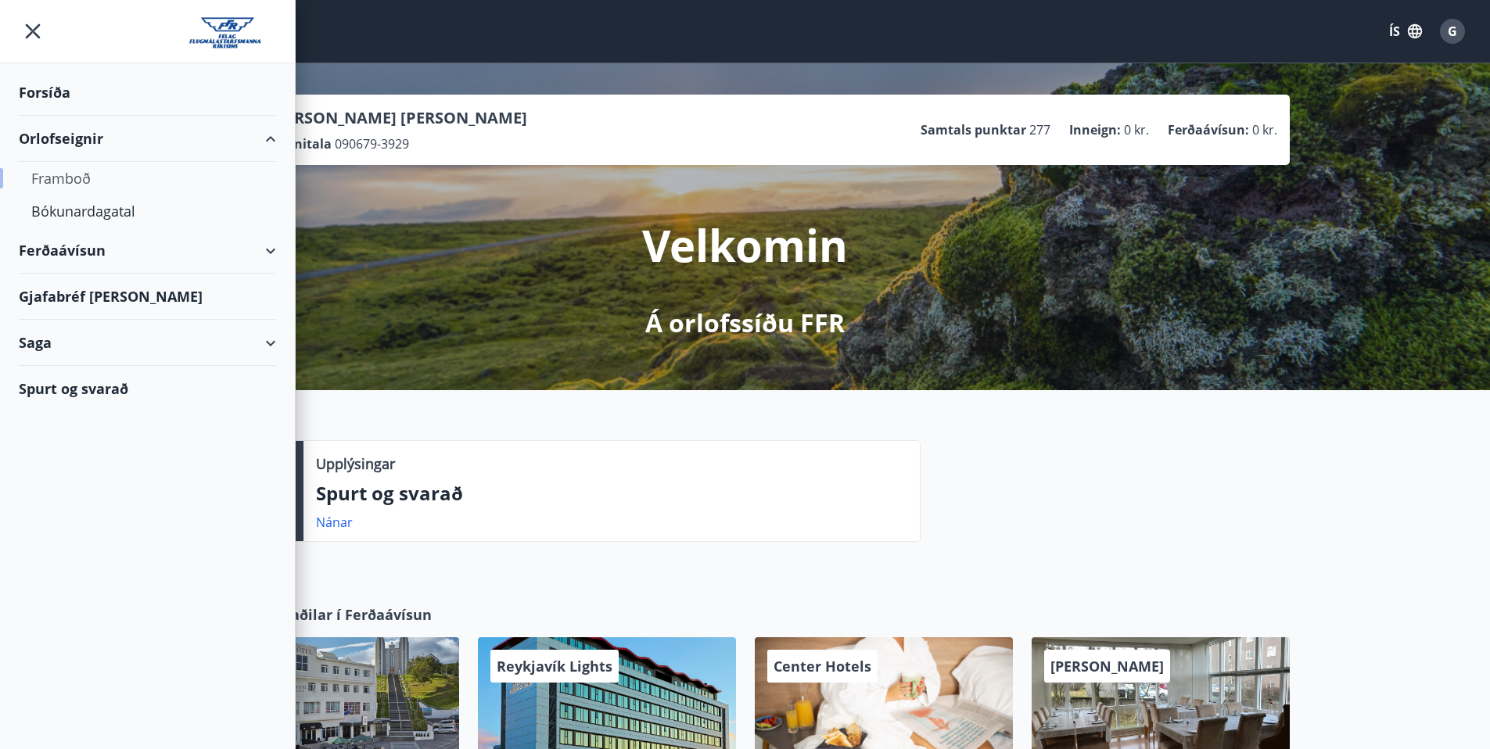
click at [58, 178] on div "Framboð" at bounding box center [147, 178] width 232 height 33
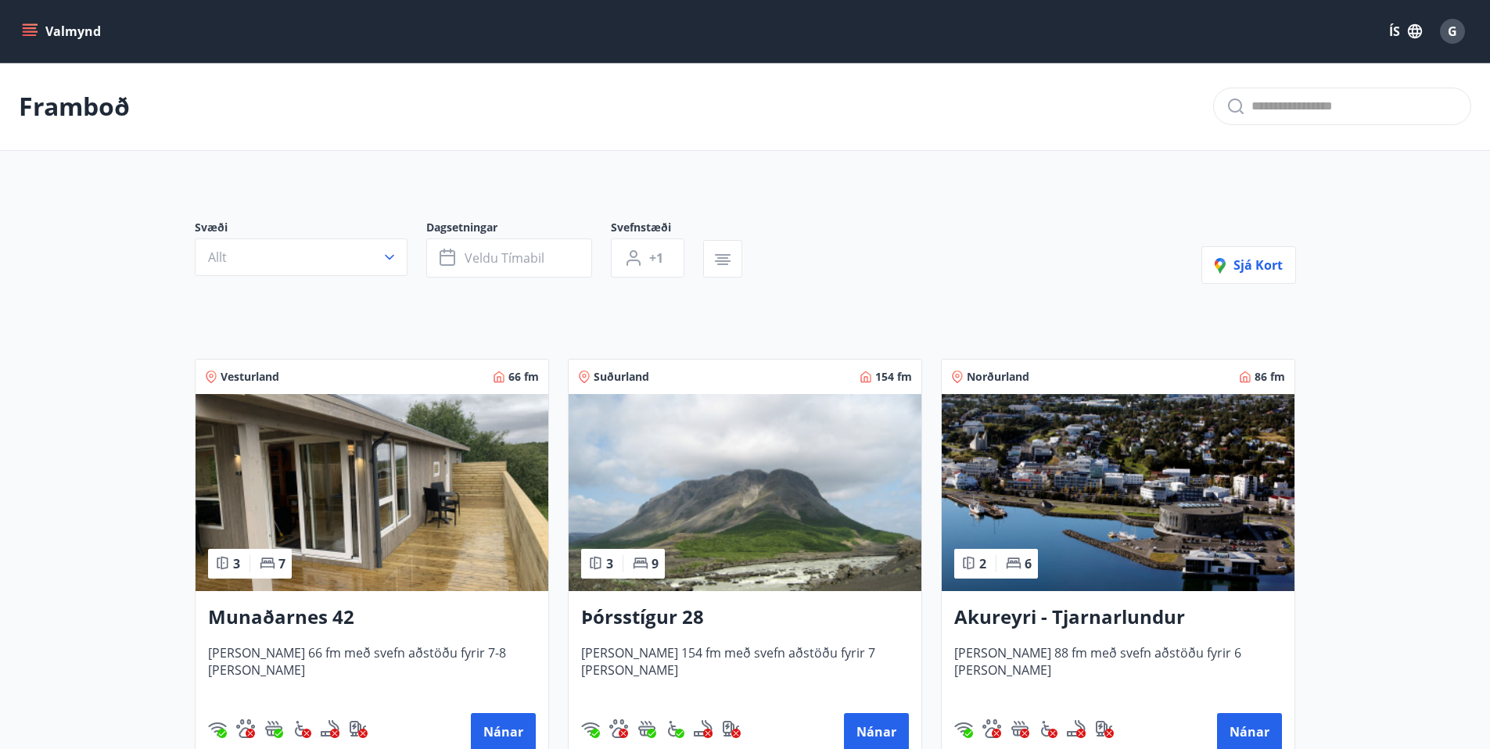
click at [435, 523] on img at bounding box center [372, 492] width 353 height 197
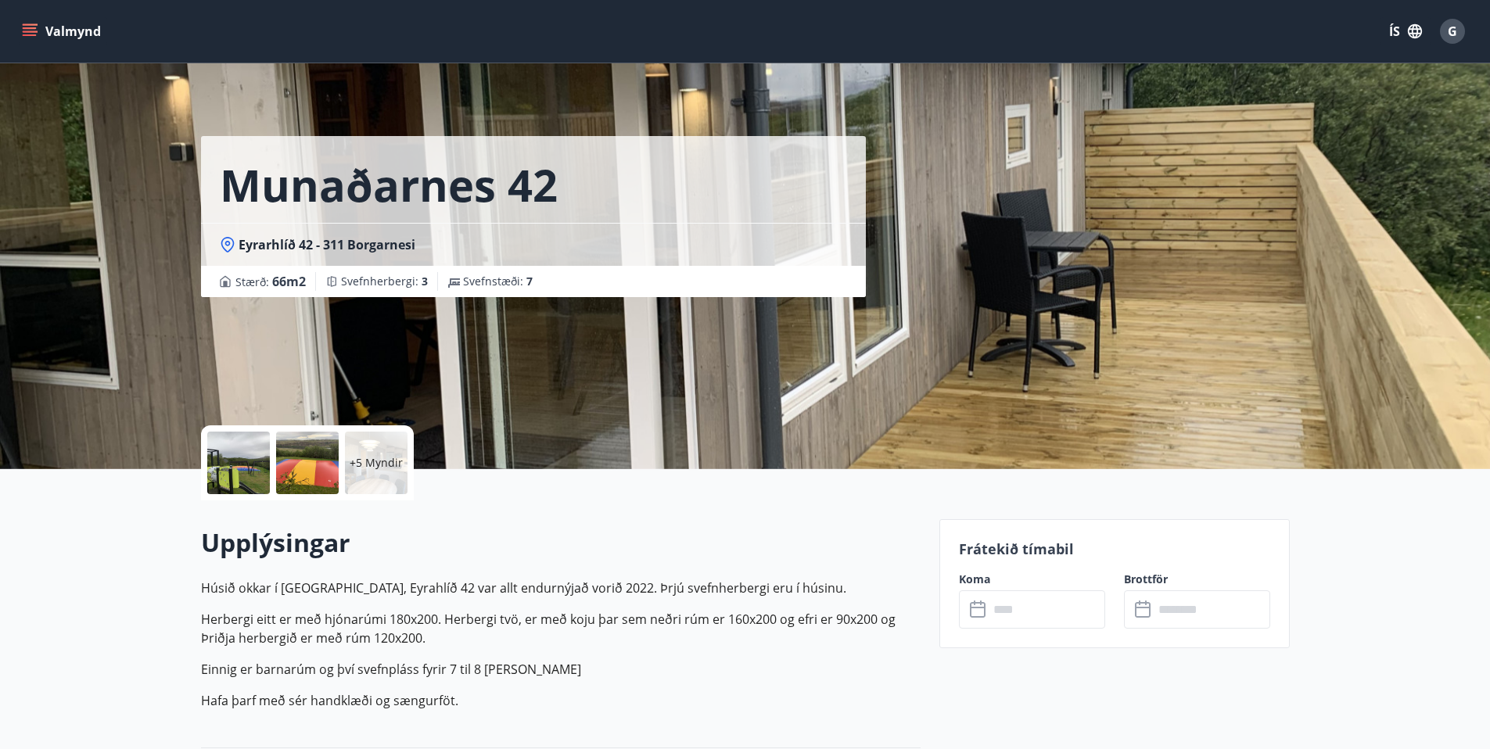
scroll to position [245, 0]
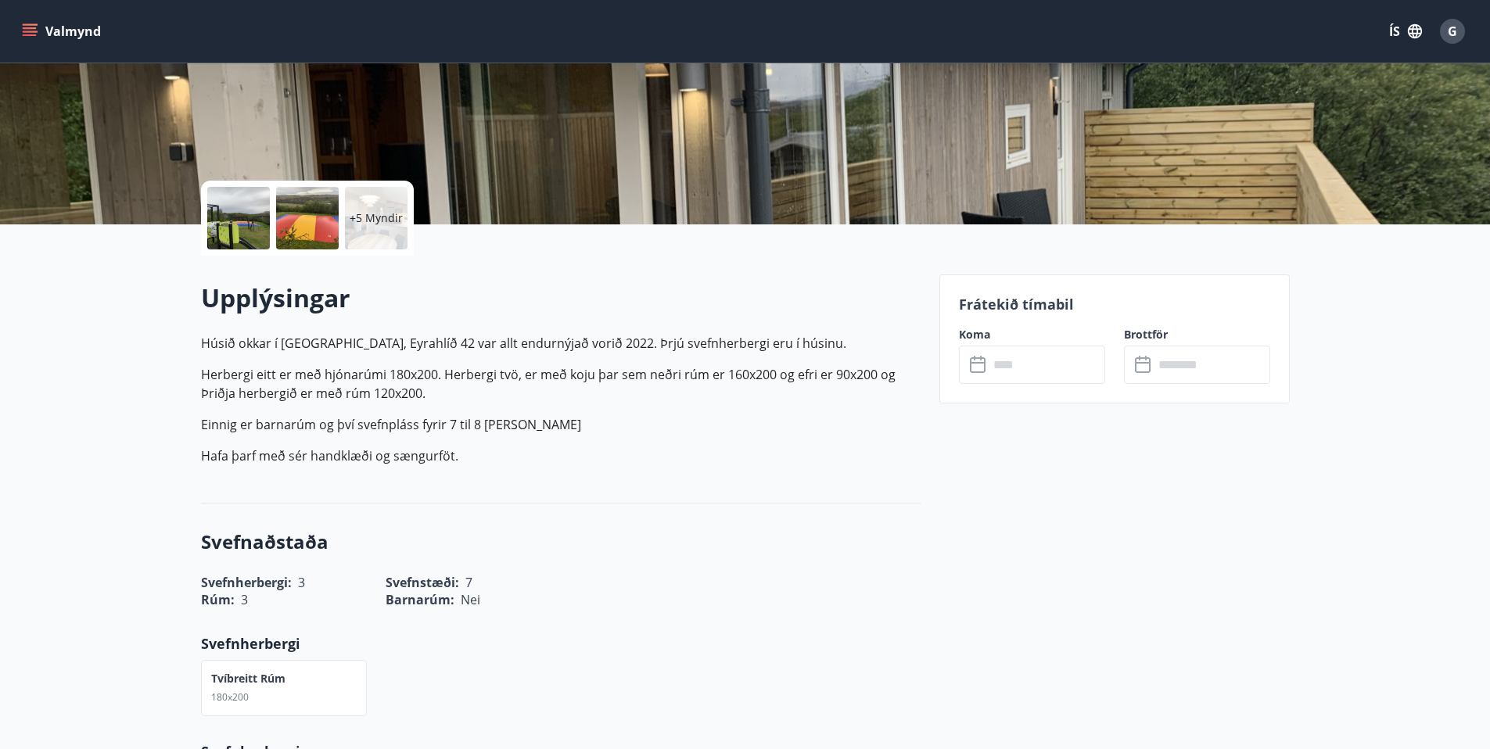
click at [1016, 367] on input "text" at bounding box center [1047, 365] width 117 height 38
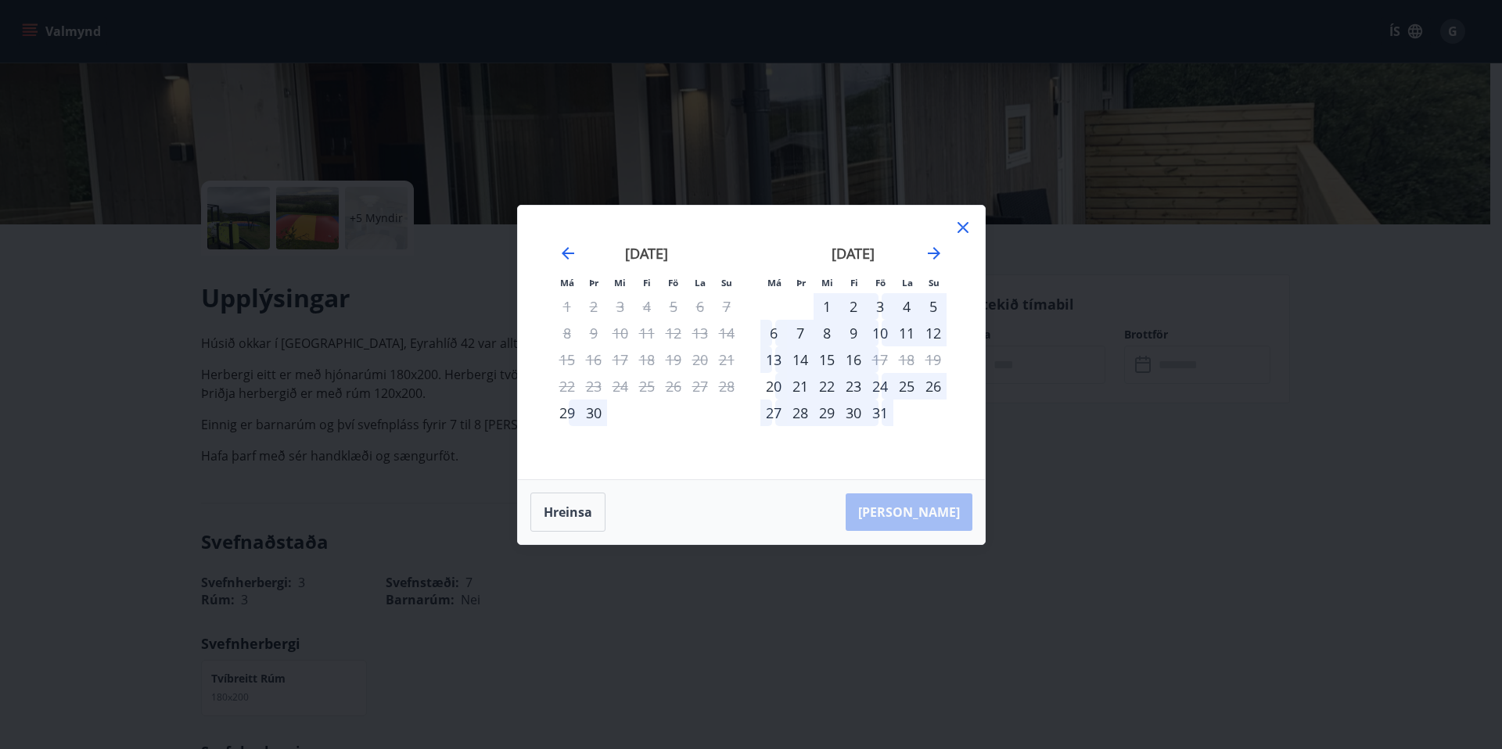
click at [879, 329] on div "10" at bounding box center [880, 333] width 27 height 27
click at [771, 355] on div "13" at bounding box center [773, 360] width 27 height 27
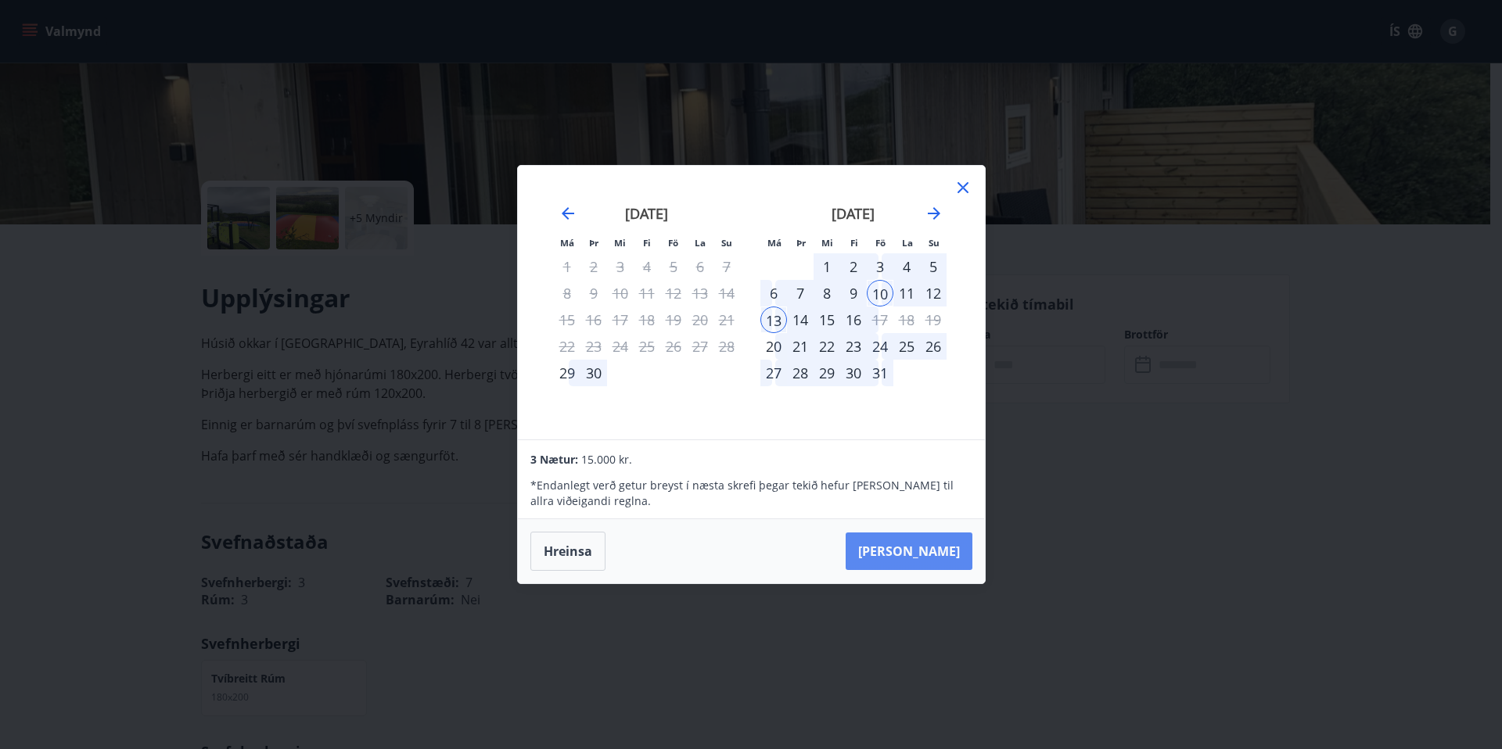
click at [928, 549] on button "Taka Frá" at bounding box center [909, 552] width 127 height 38
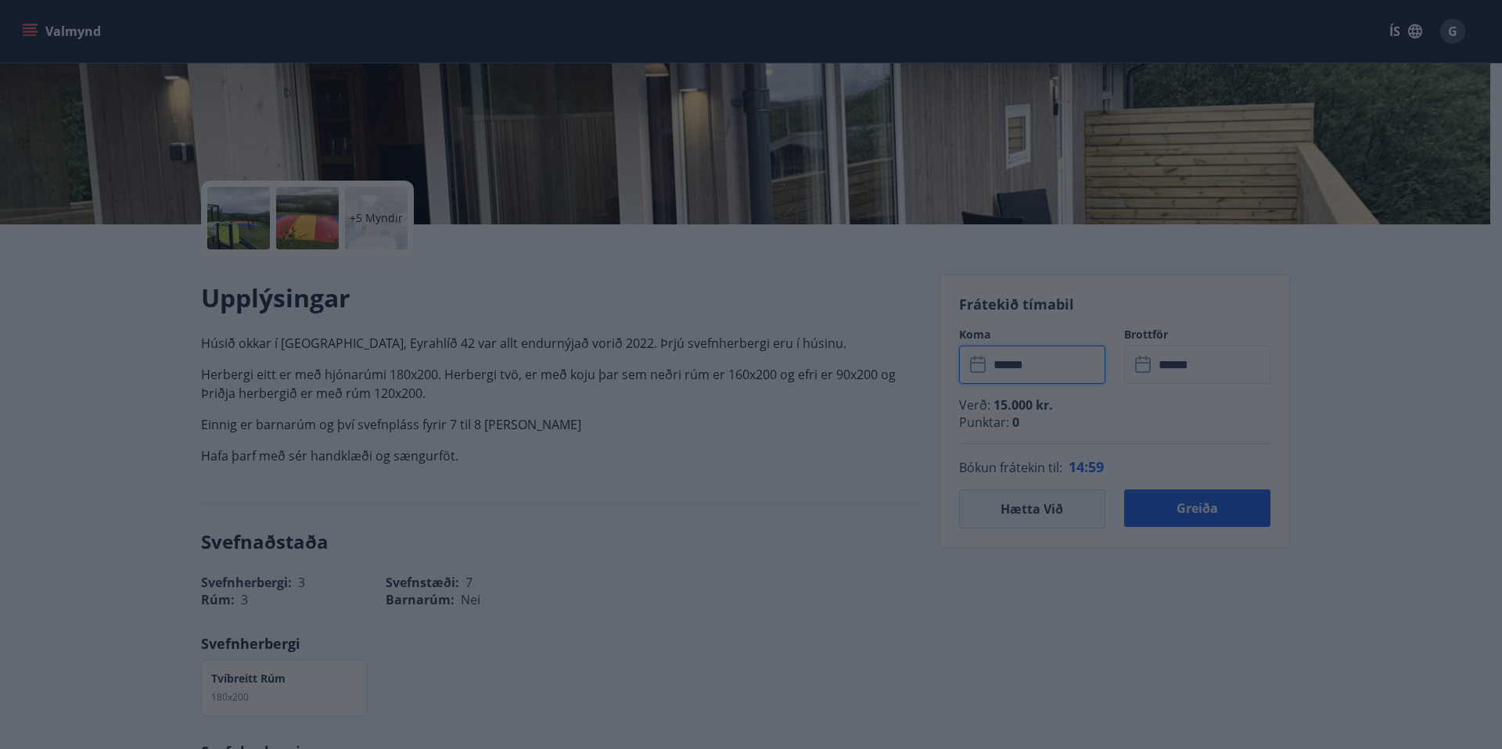
type input "******"
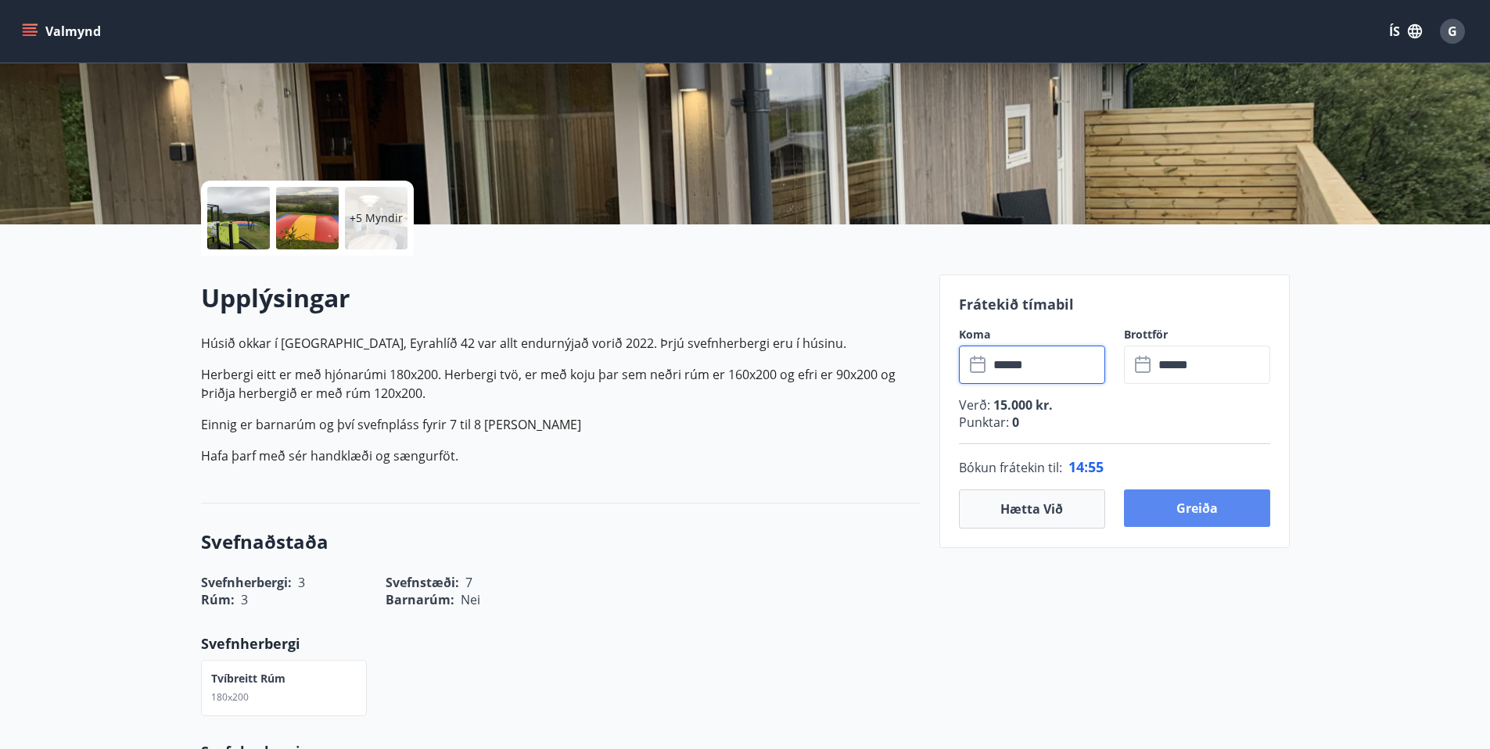
click at [1191, 508] on button "Greiða" at bounding box center [1197, 509] width 146 height 38
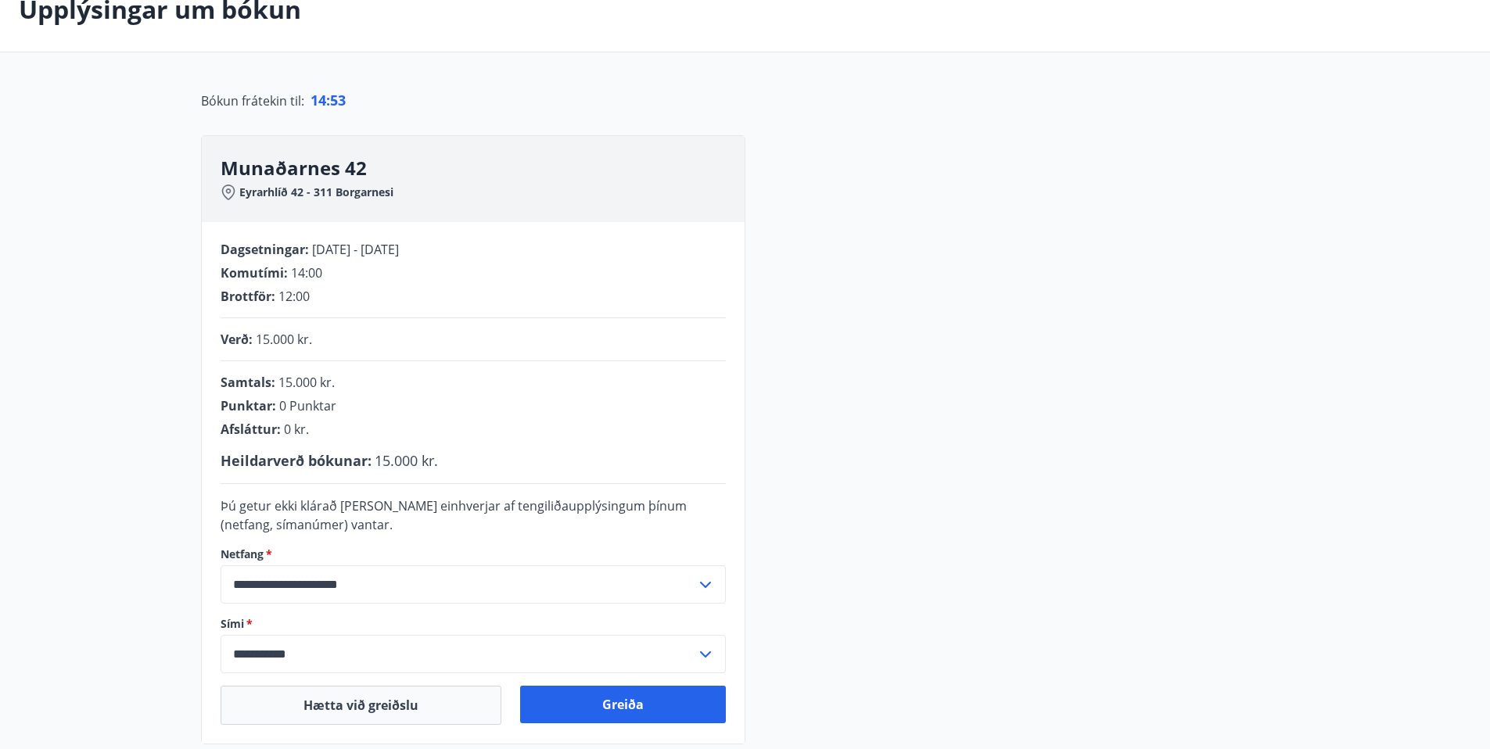
scroll to position [245, 0]
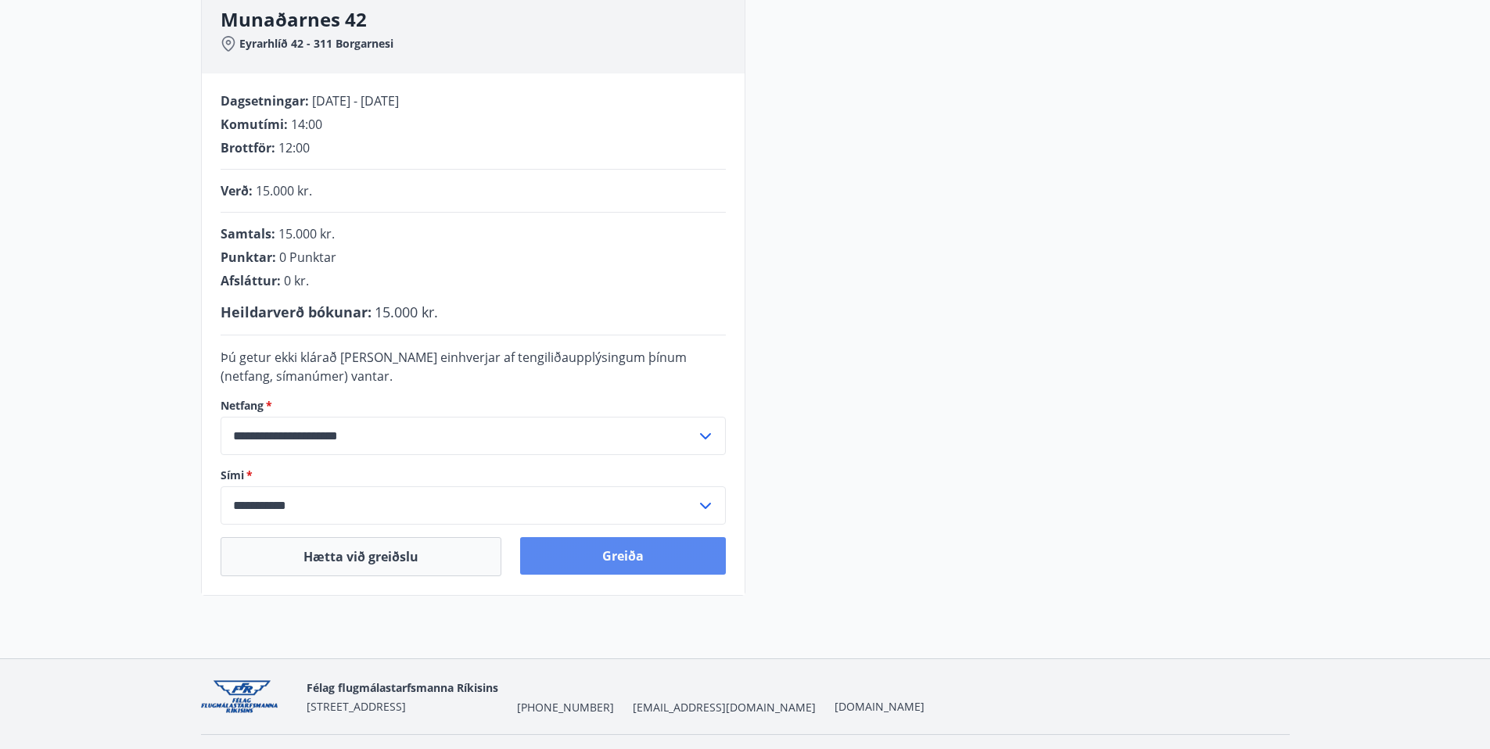
click at [615, 556] on button "Greiða" at bounding box center [623, 556] width 206 height 38
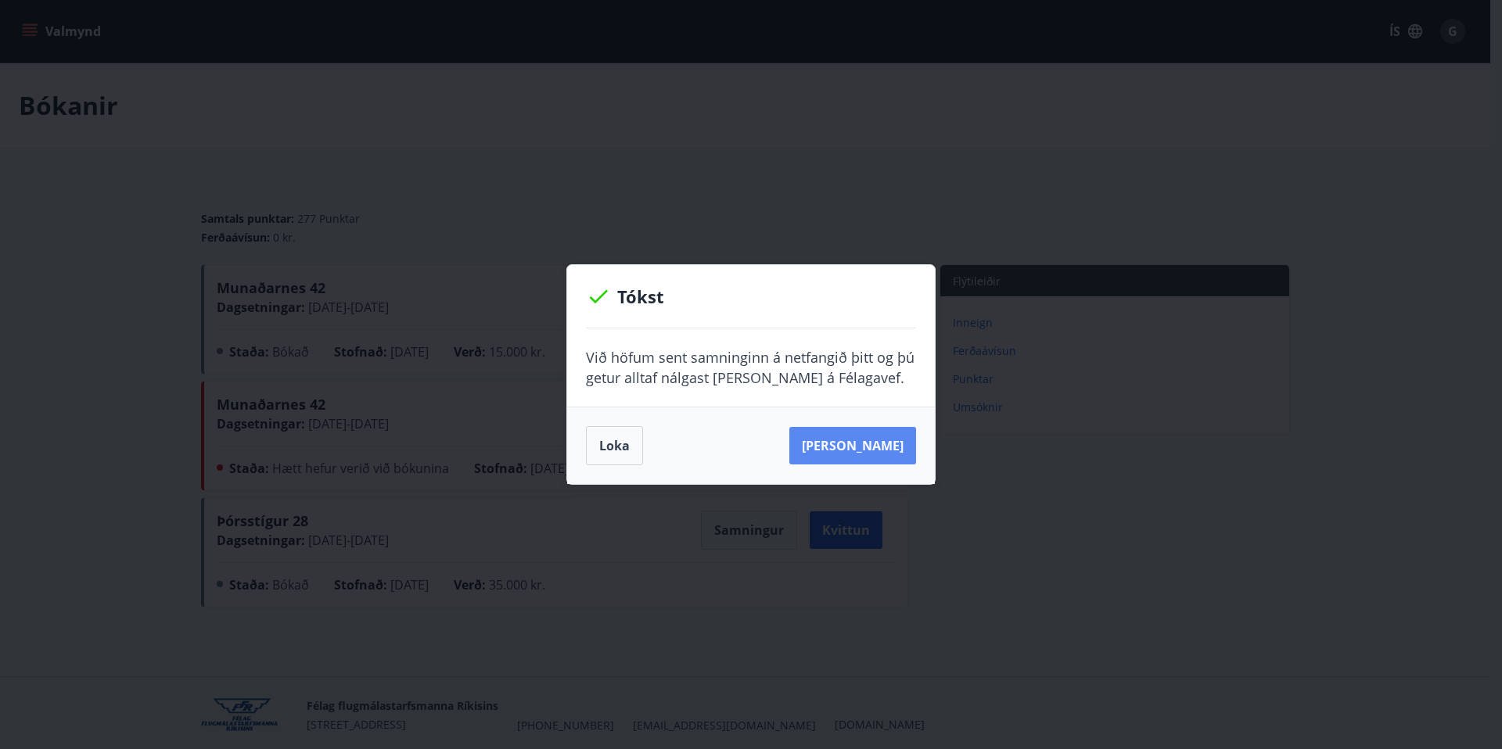
click at [876, 448] on button "[PERSON_NAME]" at bounding box center [852, 446] width 127 height 38
click at [613, 447] on button "Loka" at bounding box center [614, 445] width 57 height 39
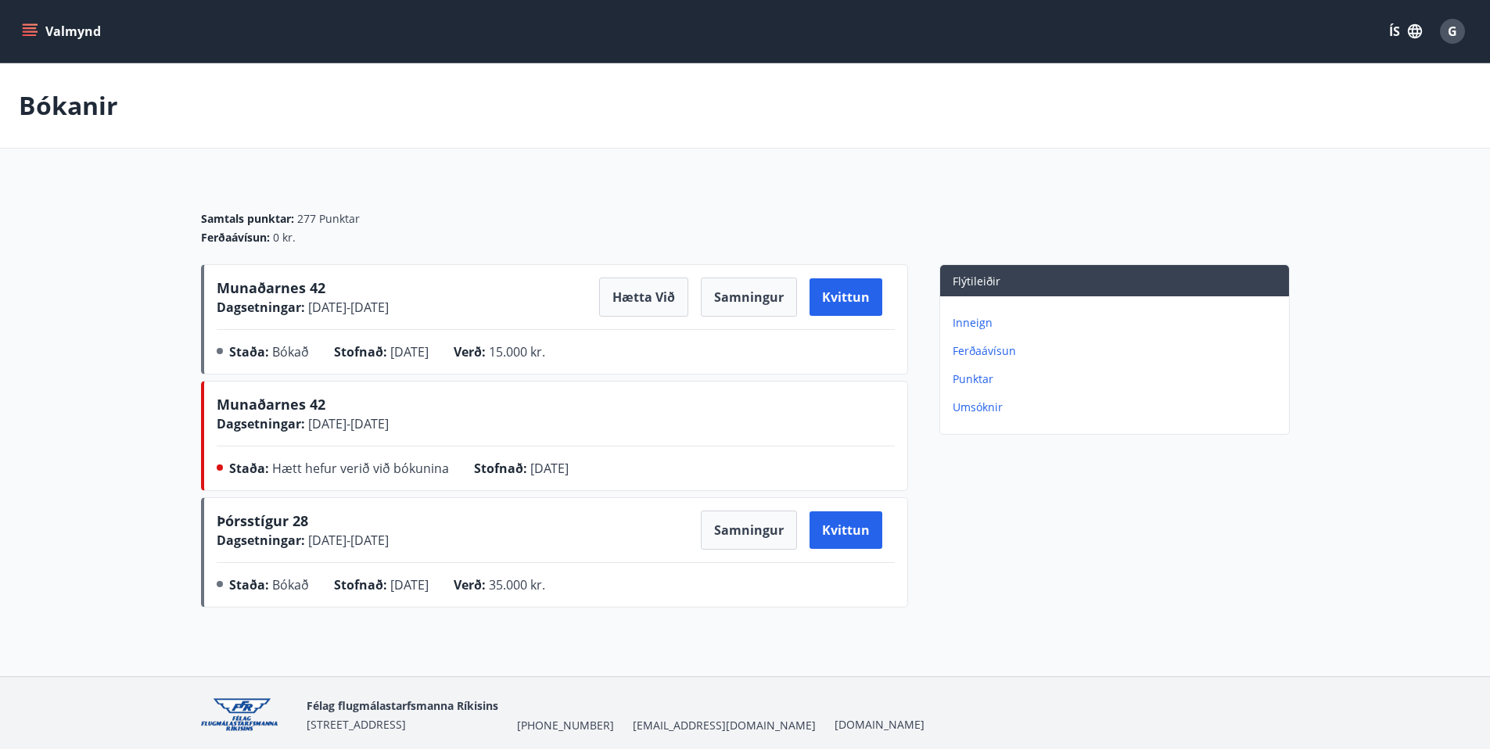
click at [1450, 31] on span "G" at bounding box center [1452, 31] width 9 height 17
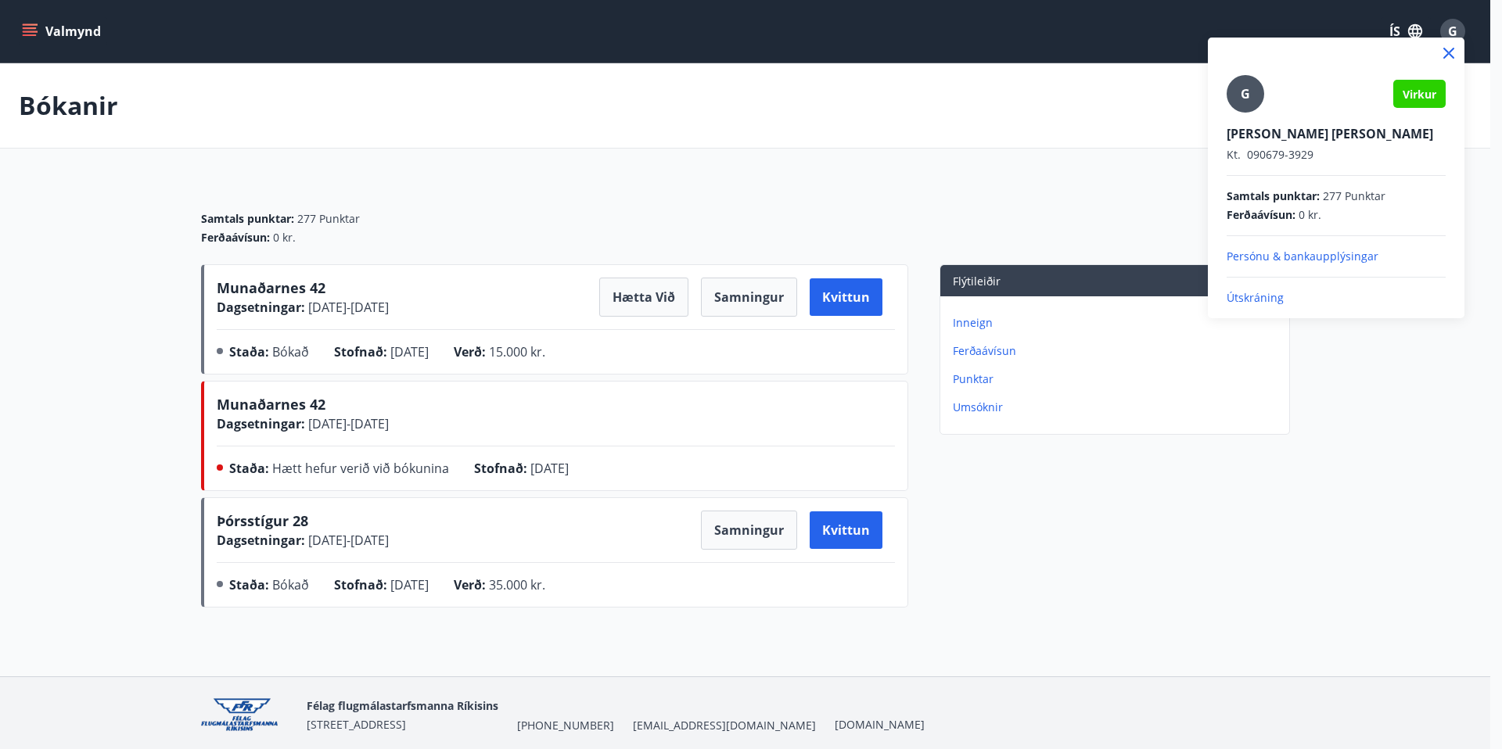
click at [1255, 298] on p "Útskráning" at bounding box center [1336, 298] width 219 height 16
